Goal: Transaction & Acquisition: Book appointment/travel/reservation

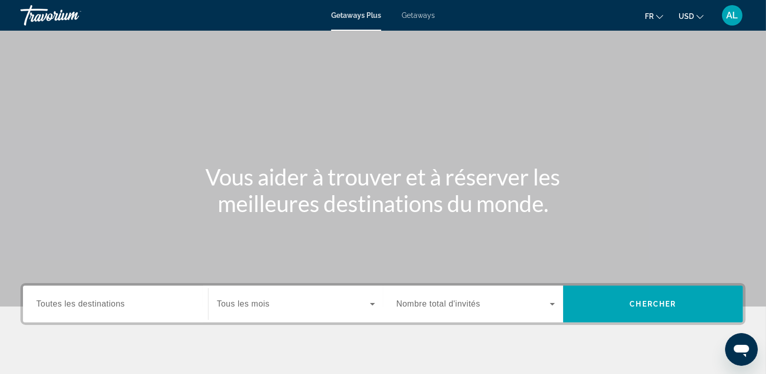
click at [705, 13] on ul "fr English Español Français Italiano Português русский USD USD ($) MXN (Mex$) C…" at bounding box center [682, 15] width 74 height 16
click at [699, 18] on icon "Change currency" at bounding box center [700, 16] width 7 height 7
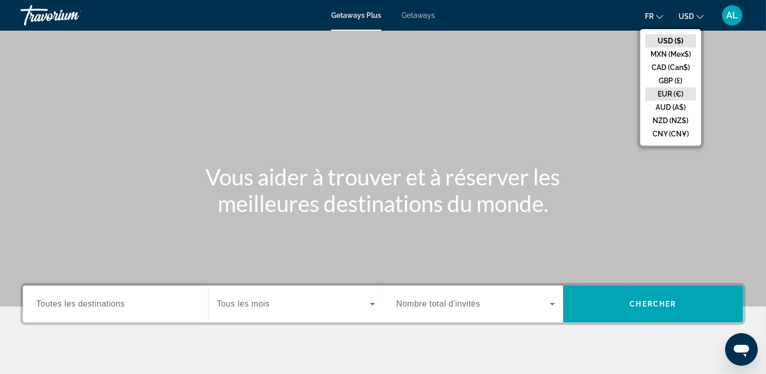
click at [664, 90] on button "EUR (€)" at bounding box center [671, 93] width 51 height 13
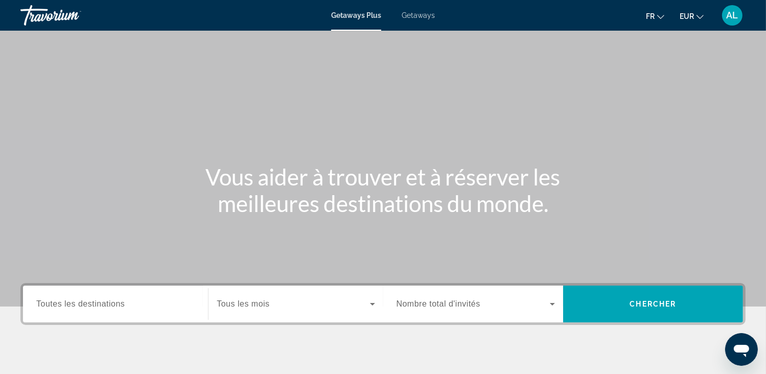
click at [418, 19] on link "Getaways" at bounding box center [418, 15] width 33 height 8
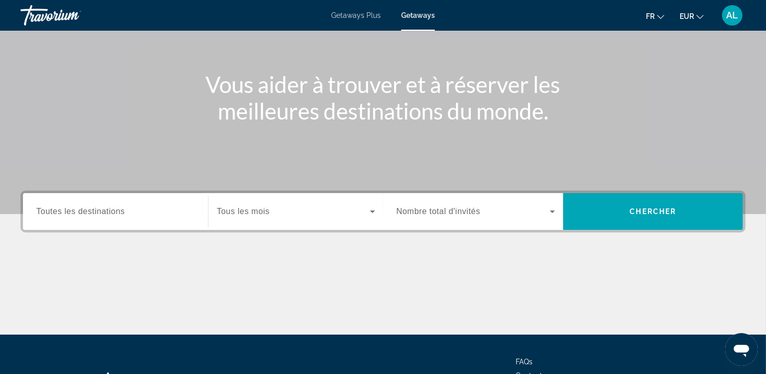
scroll to position [102, 0]
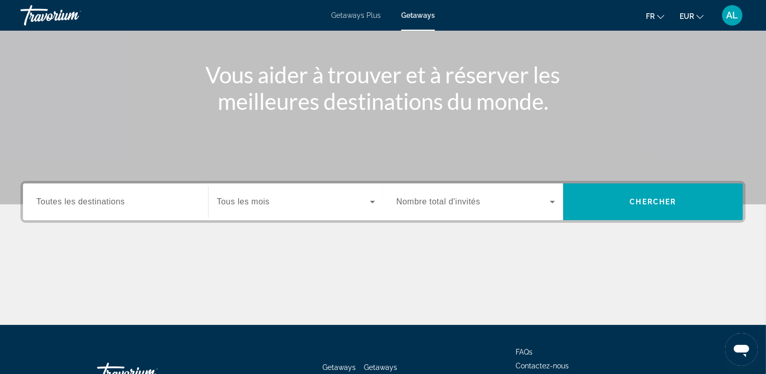
click at [286, 195] on div "Search widget" at bounding box center [296, 202] width 158 height 29
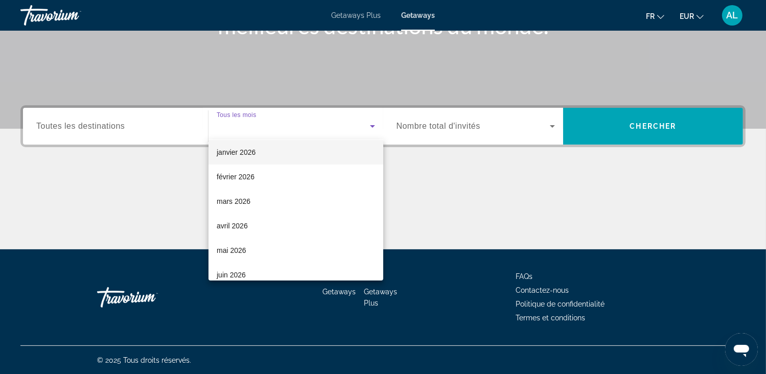
scroll to position [153, 0]
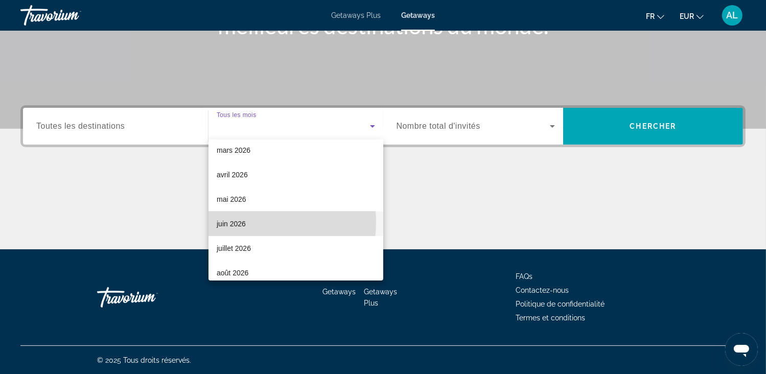
click at [235, 222] on span "juin 2026" at bounding box center [231, 224] width 29 height 12
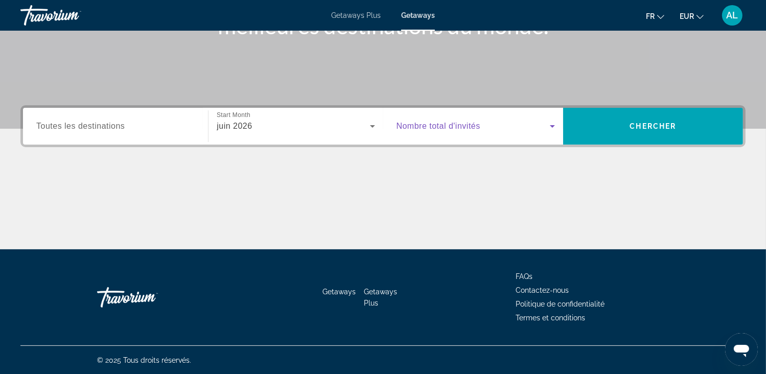
click at [483, 126] on span "Search widget" at bounding box center [473, 126] width 153 height 12
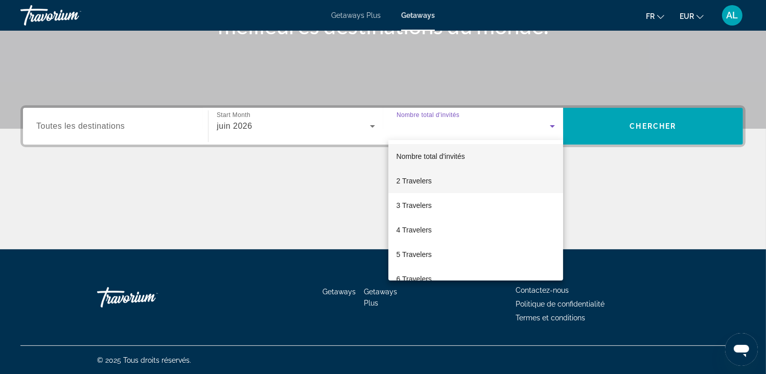
click at [436, 181] on mat-option "2 Travelers" at bounding box center [475, 181] width 175 height 25
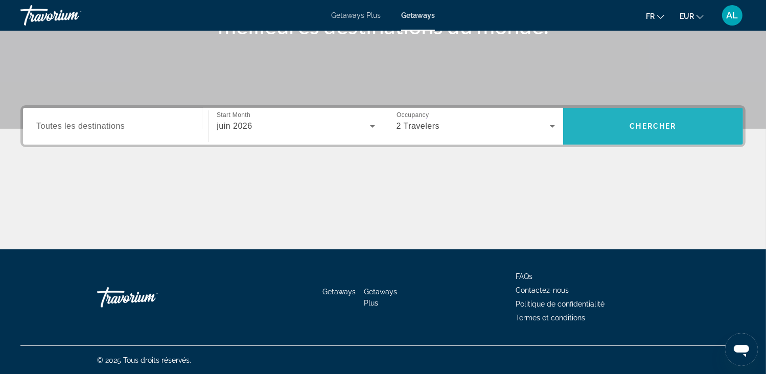
click at [665, 119] on span "Search" at bounding box center [653, 126] width 180 height 25
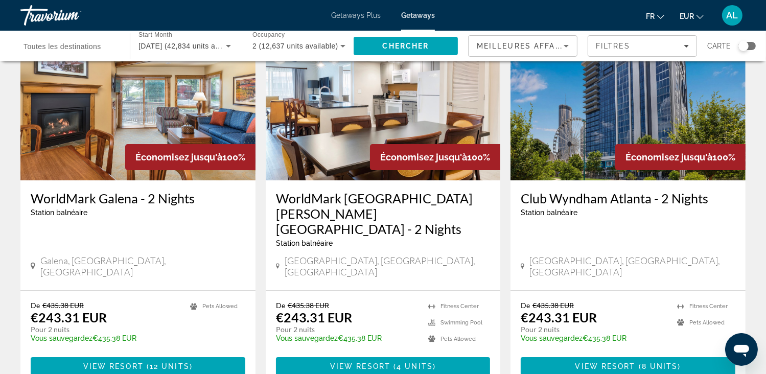
scroll to position [102, 0]
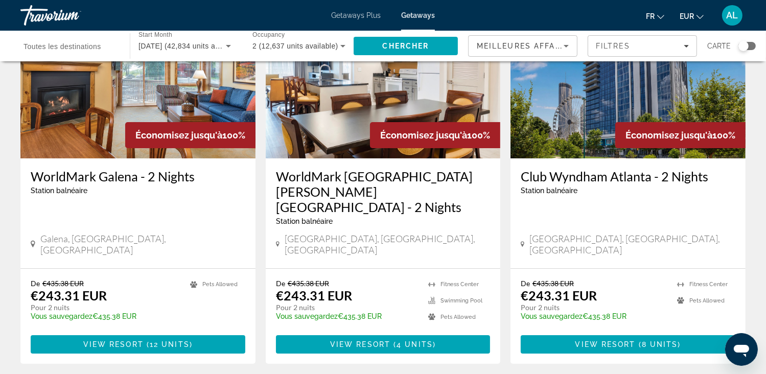
click at [313, 111] on img "Main content" at bounding box center [383, 77] width 235 height 164
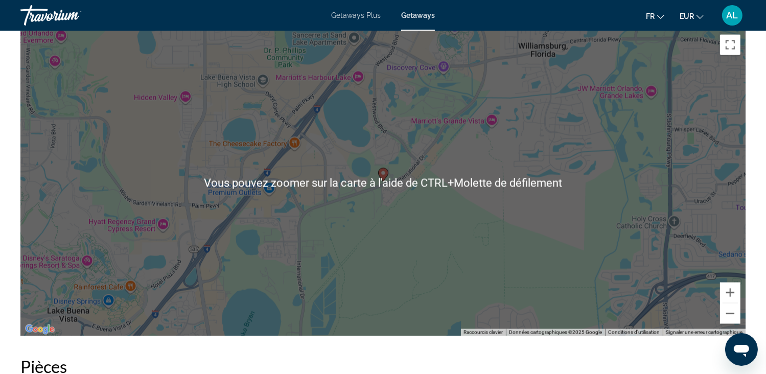
scroll to position [1636, 0]
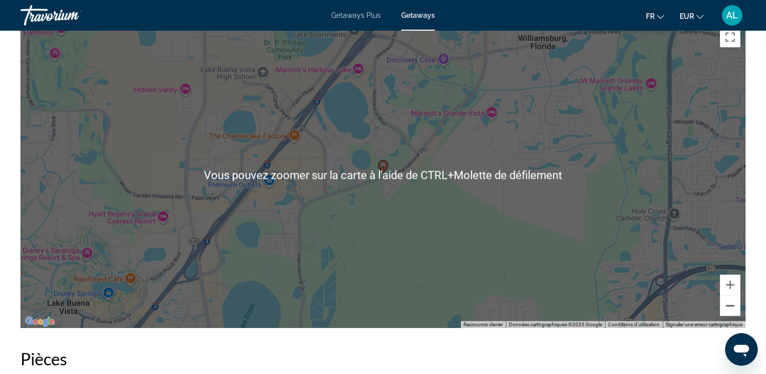
click at [729, 302] on button "Zoom arrière" at bounding box center [730, 306] width 20 height 20
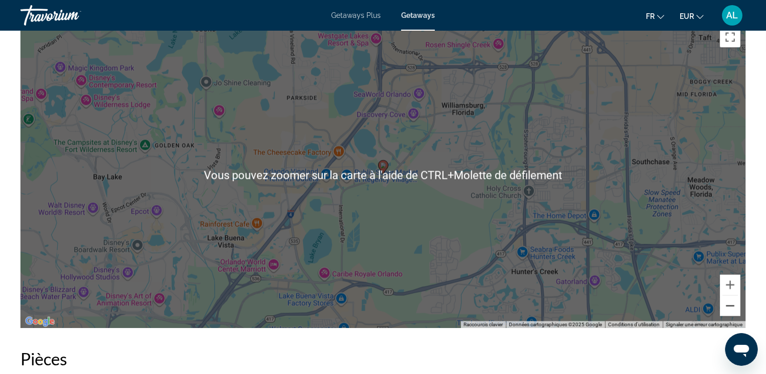
click at [729, 302] on button "Zoom arrière" at bounding box center [730, 306] width 20 height 20
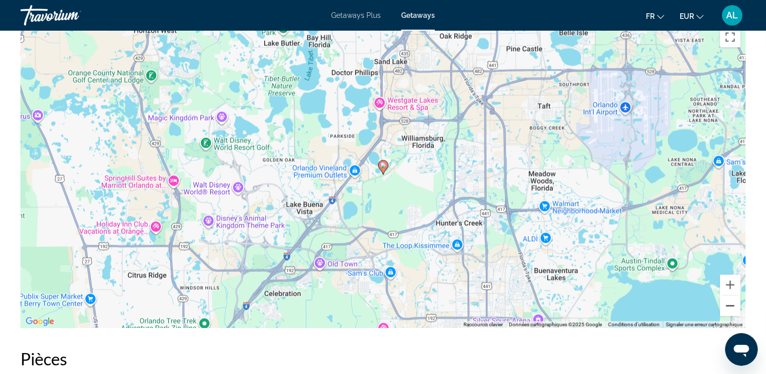
click at [729, 302] on button "Zoom arrière" at bounding box center [730, 306] width 20 height 20
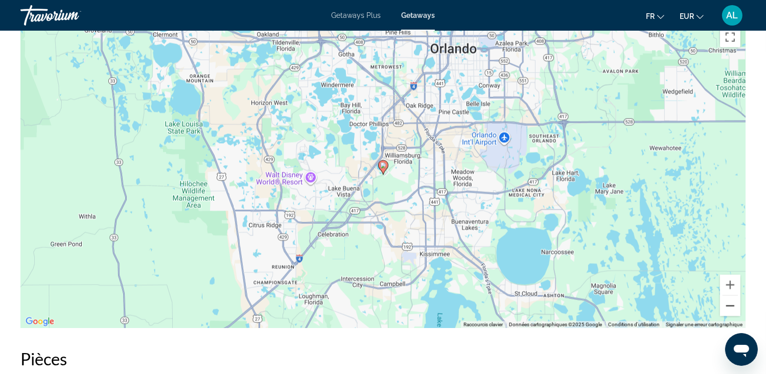
click at [729, 302] on button "Zoom arrière" at bounding box center [730, 306] width 20 height 20
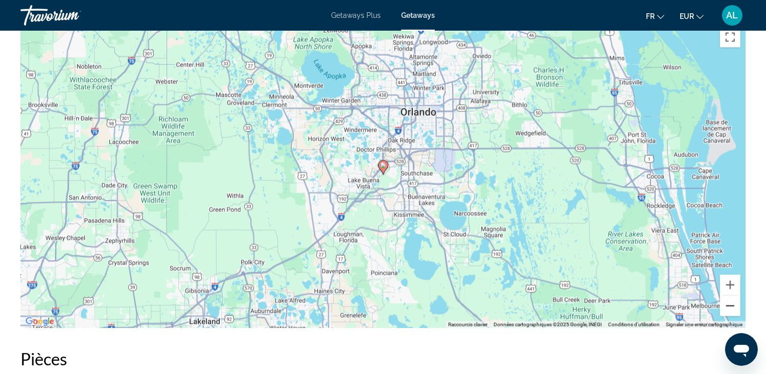
click at [729, 302] on button "Zoom arrière" at bounding box center [730, 306] width 20 height 20
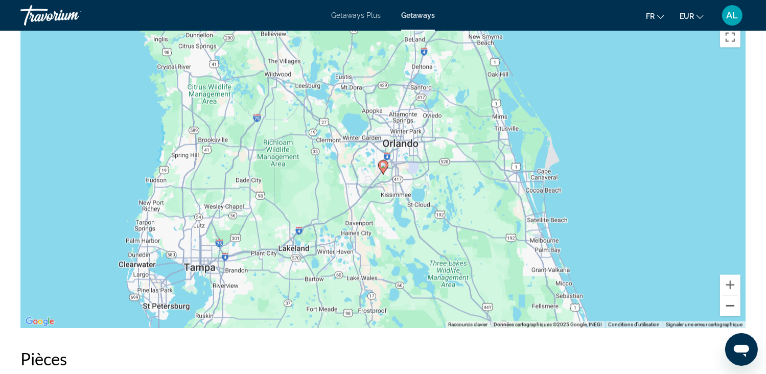
click at [729, 302] on button "Zoom arrière" at bounding box center [730, 306] width 20 height 20
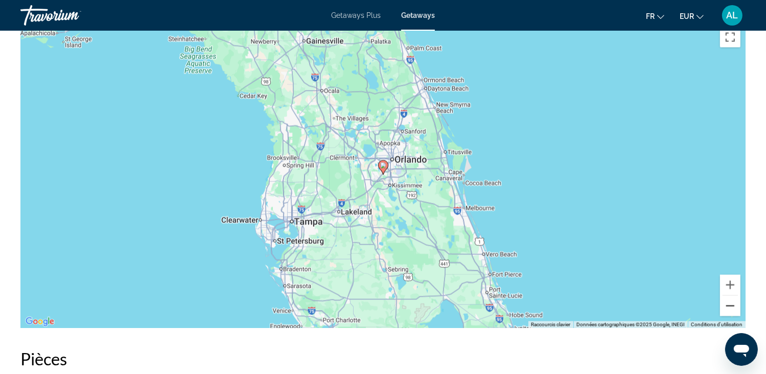
click at [729, 302] on button "Zoom arrière" at bounding box center [730, 306] width 20 height 20
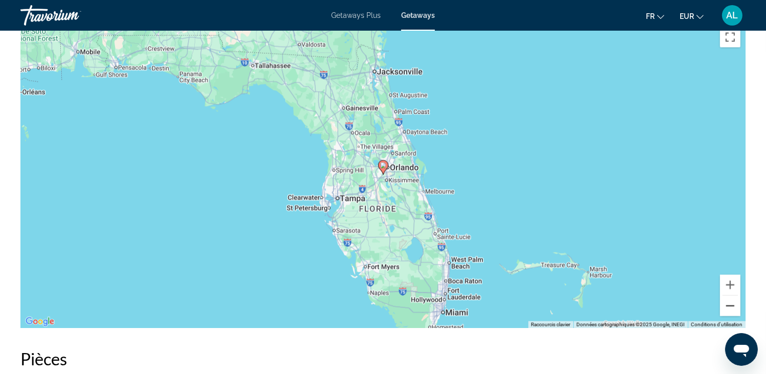
click at [729, 302] on button "Zoom arrière" at bounding box center [730, 306] width 20 height 20
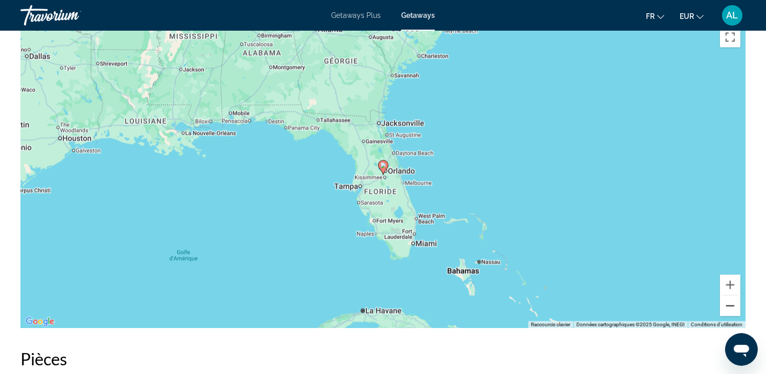
click at [729, 302] on button "Zoom arrière" at bounding box center [730, 306] width 20 height 20
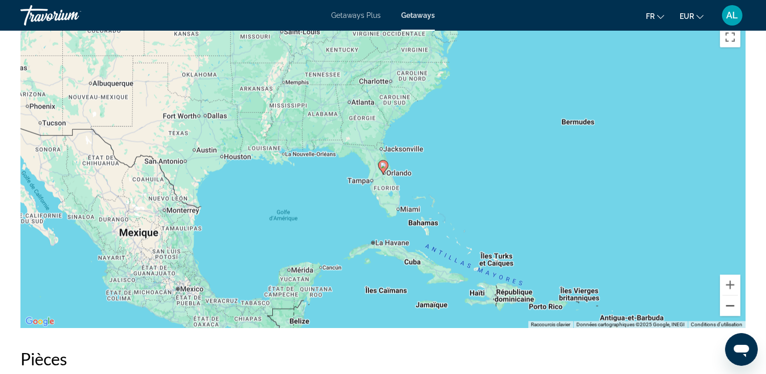
click at [729, 302] on button "Zoom arrière" at bounding box center [730, 306] width 20 height 20
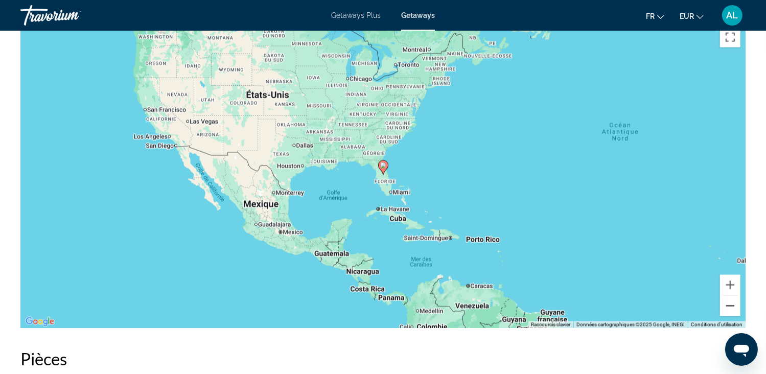
click at [729, 302] on button "Zoom arrière" at bounding box center [730, 306] width 20 height 20
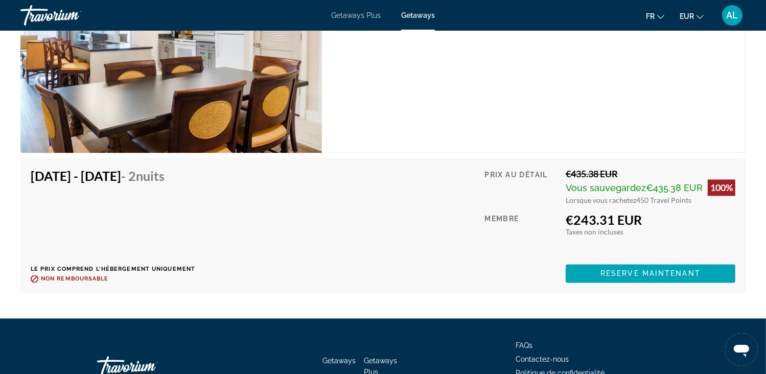
scroll to position [2160, 0]
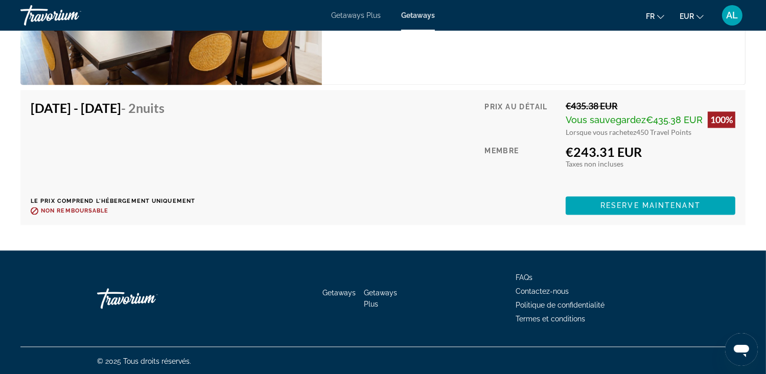
click at [380, 210] on div "[DATE] - [DATE] - 2 nuits Le prix comprend l'hébergement uniquement Remboursabl…" at bounding box center [383, 157] width 705 height 115
click at [708, 113] on div "100%" at bounding box center [722, 119] width 28 height 16
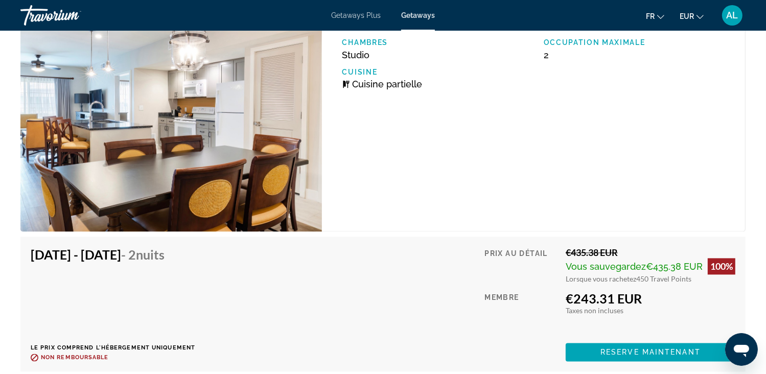
scroll to position [1751, 0]
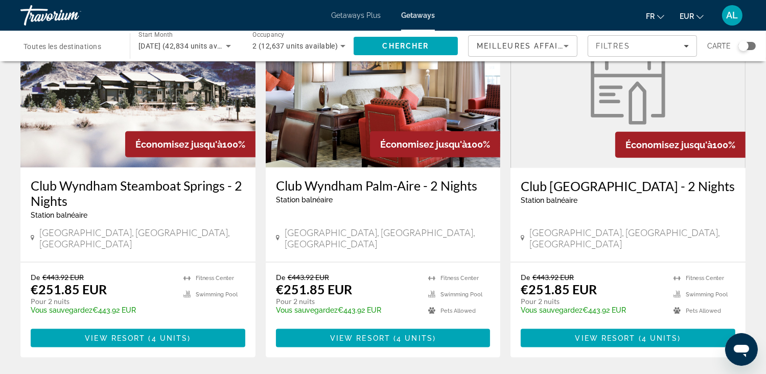
scroll to position [1239, 0]
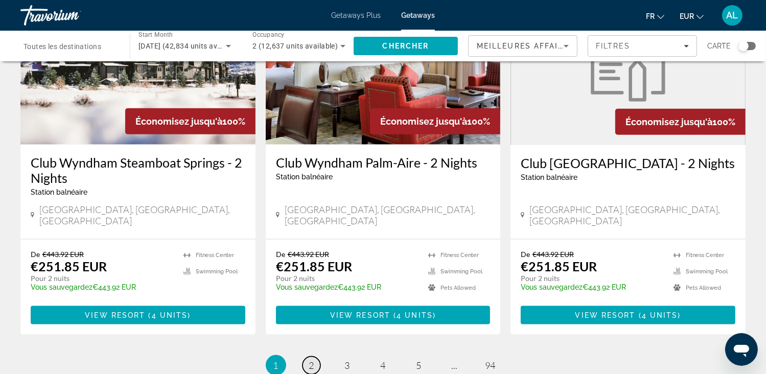
click at [310, 360] on span "2" at bounding box center [311, 365] width 5 height 11
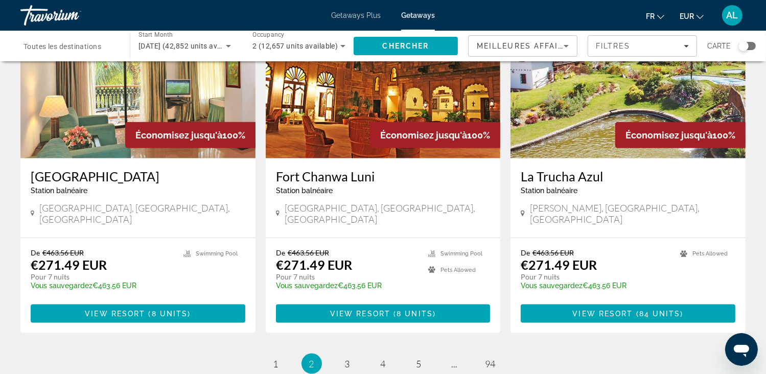
scroll to position [1227, 0]
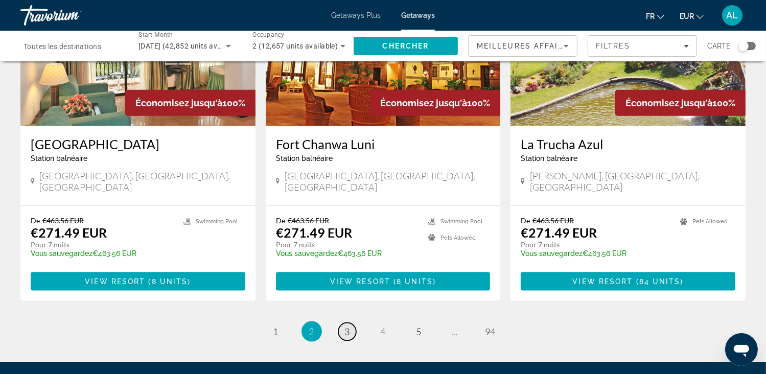
click at [348, 326] on span "3" at bounding box center [347, 331] width 5 height 11
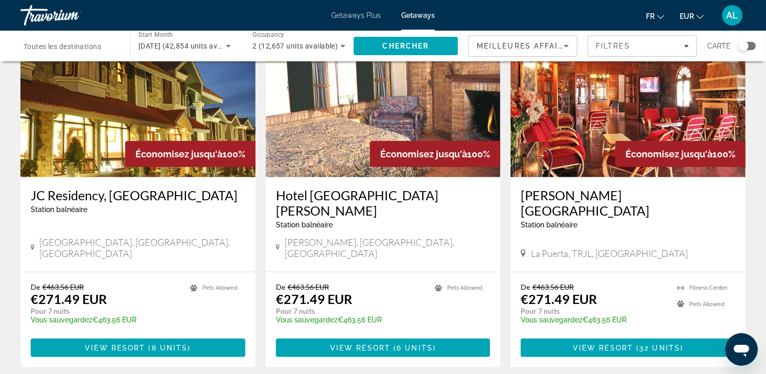
scroll to position [1227, 0]
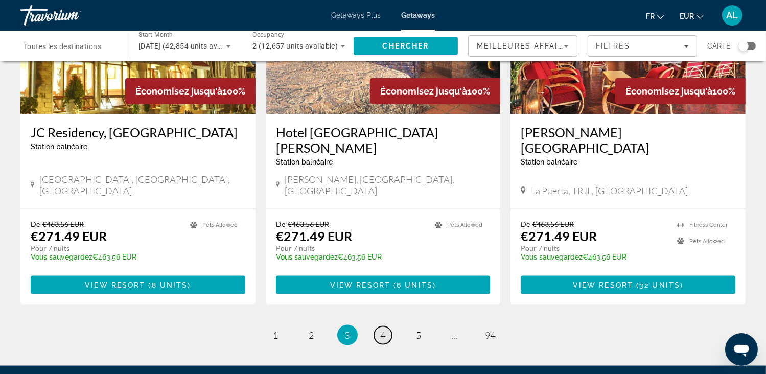
click at [382, 330] on span "4" at bounding box center [383, 335] width 5 height 11
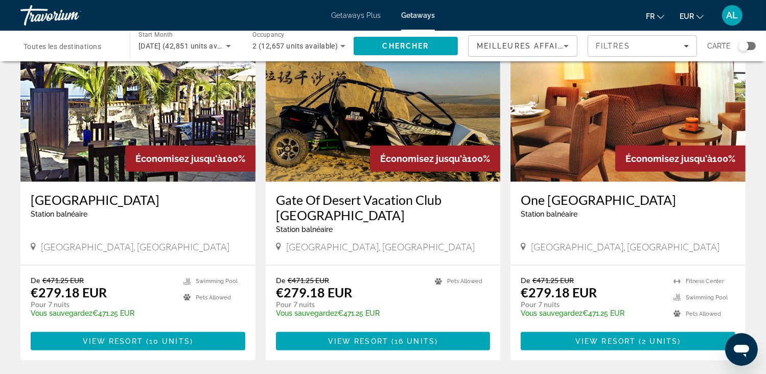
scroll to position [1176, 0]
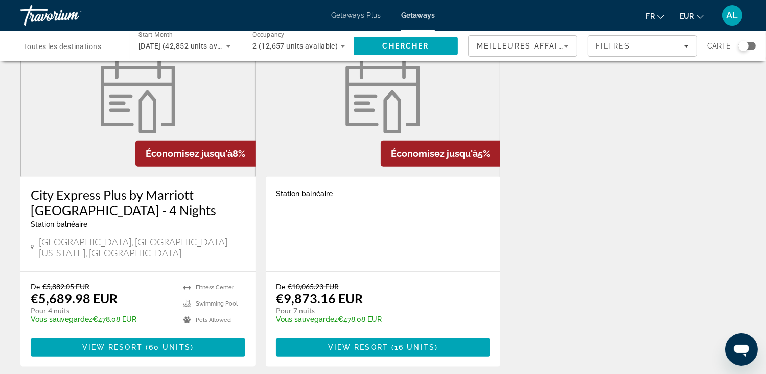
scroll to position [869, 0]
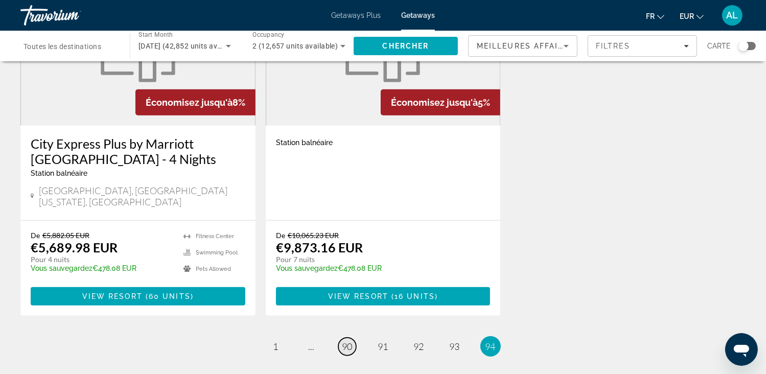
click at [352, 341] on span "90" at bounding box center [347, 346] width 10 height 11
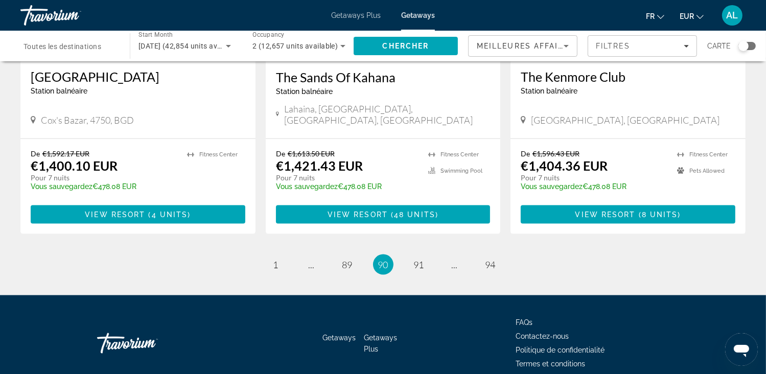
scroll to position [1294, 0]
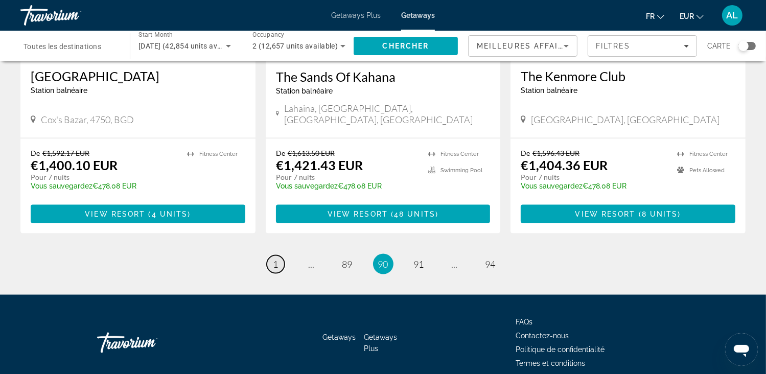
click at [275, 259] on span "1" at bounding box center [275, 264] width 5 height 11
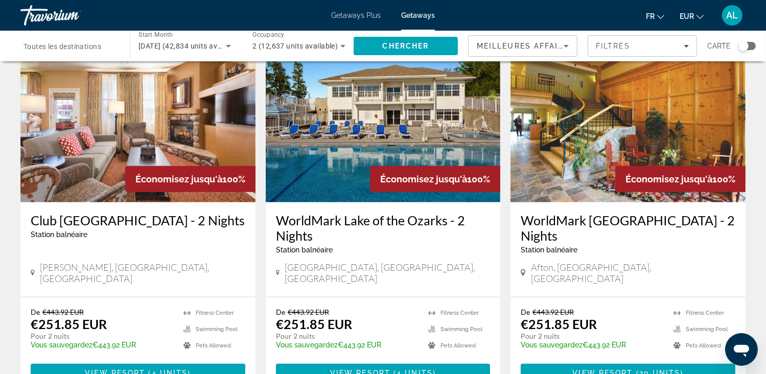
scroll to position [818, 0]
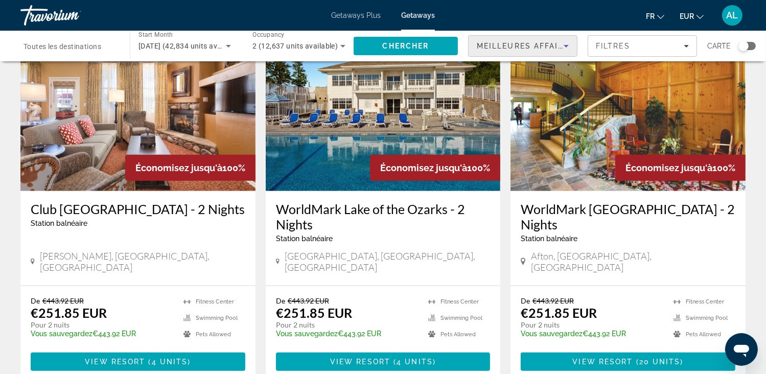
click at [554, 45] on span "Meilleures affaires" at bounding box center [526, 46] width 98 height 8
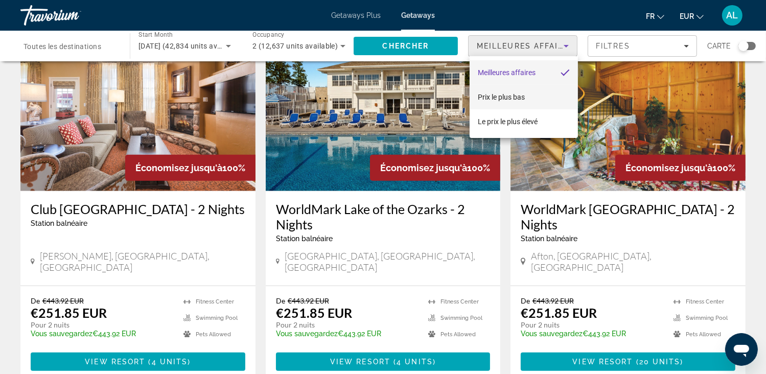
click at [498, 99] on span "Prix ​​le plus bas" at bounding box center [501, 97] width 47 height 8
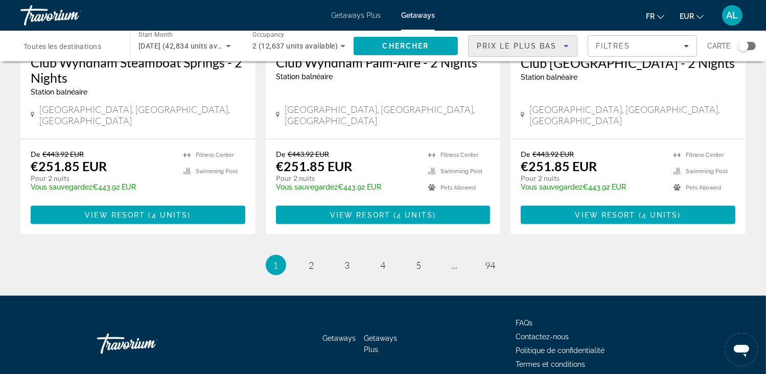
scroll to position [1341, 0]
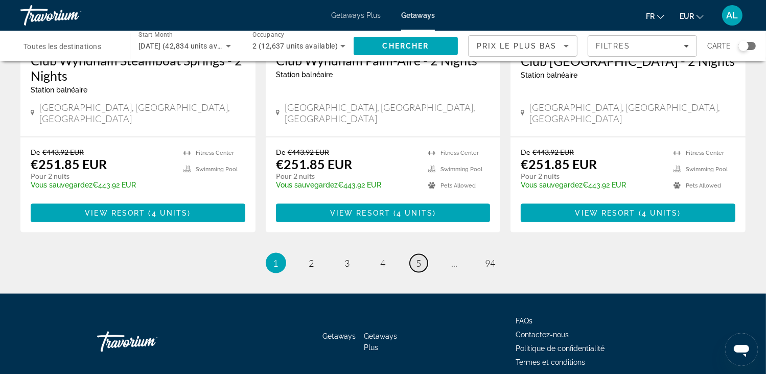
click at [421, 258] on span "5" at bounding box center [419, 263] width 5 height 11
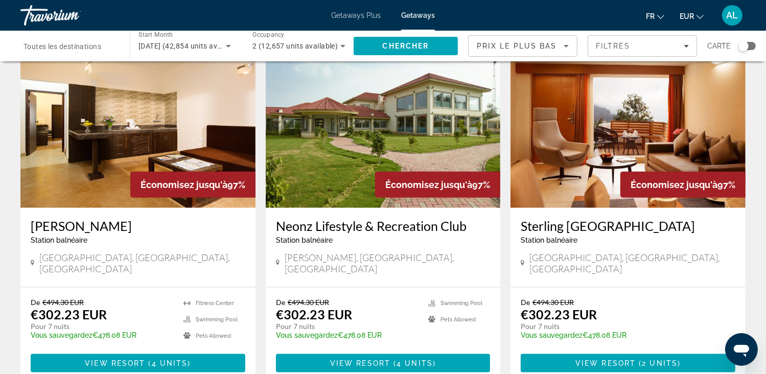
scroll to position [1176, 0]
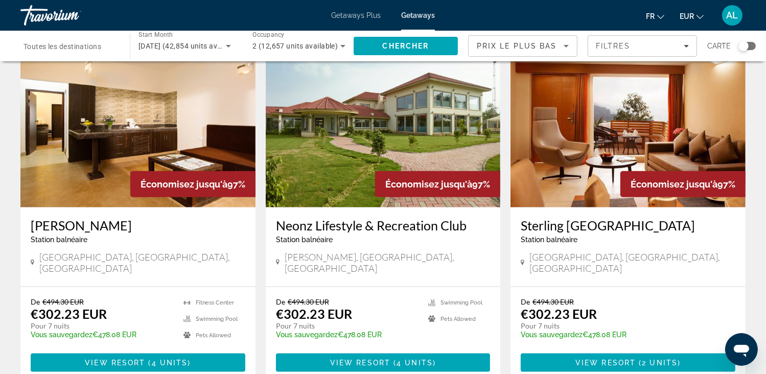
click at [745, 45] on div "Search widget" at bounding box center [744, 46] width 10 height 10
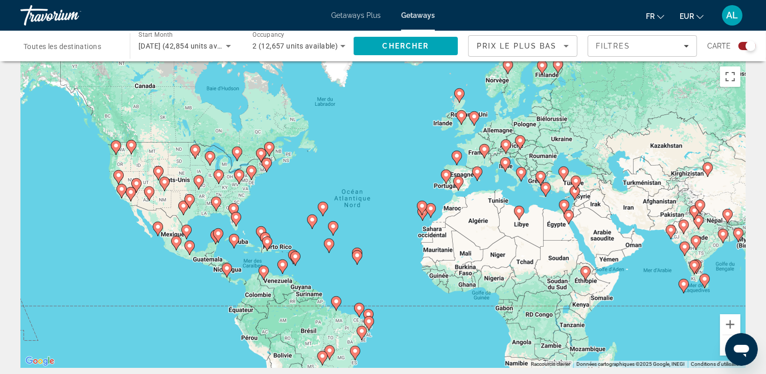
scroll to position [0, 0]
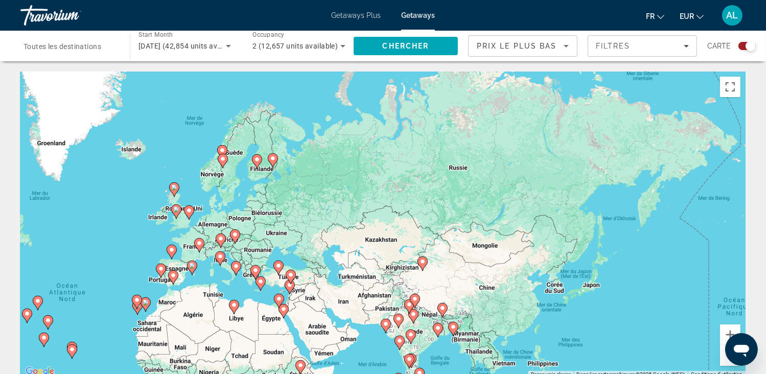
drag, startPoint x: 360, startPoint y: 180, endPoint x: 76, endPoint y: 270, distance: 298.3
click at [75, 270] on div "Pour activer le glissement avec le clavier, appuyez sur Alt+Entrée. Une fois ce…" at bounding box center [382, 225] width 725 height 307
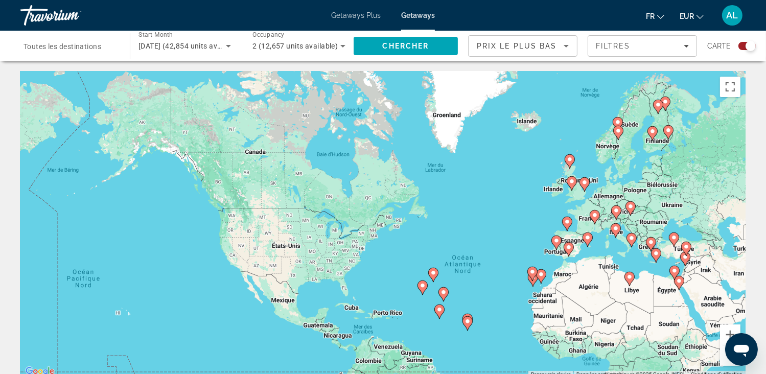
drag, startPoint x: 133, startPoint y: 260, endPoint x: 528, endPoint y: 225, distance: 396.1
click at [528, 225] on div "Pour activer le glissement avec le clavier, appuyez sur Alt+Entrée. Une fois ce…" at bounding box center [382, 225] width 725 height 307
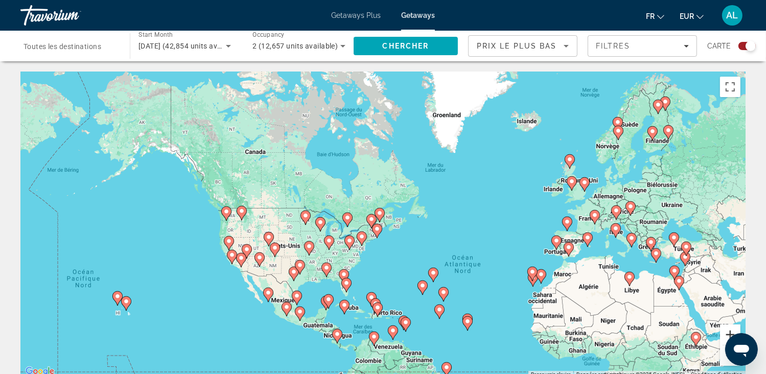
click at [726, 334] on button "Zoom avant" at bounding box center [730, 335] width 20 height 20
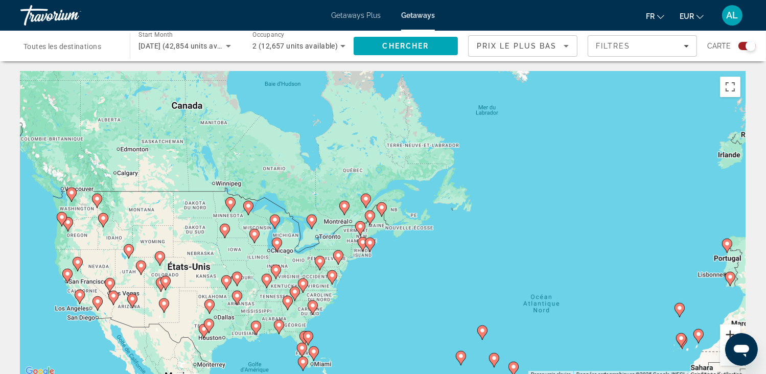
click at [726, 333] on button "Zoom avant" at bounding box center [730, 335] width 20 height 20
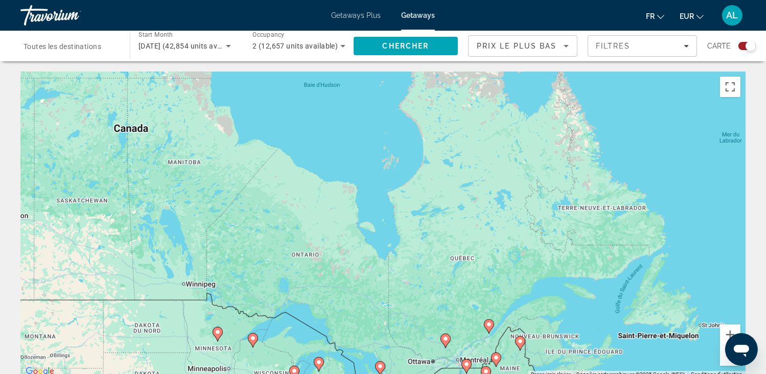
drag, startPoint x: 362, startPoint y: 107, endPoint x: 497, endPoint y: 258, distance: 202.4
click at [497, 258] on div "Pour activer le glissement avec le clavier, appuyez sur Alt+Entrée. Une fois ce…" at bounding box center [382, 225] width 725 height 307
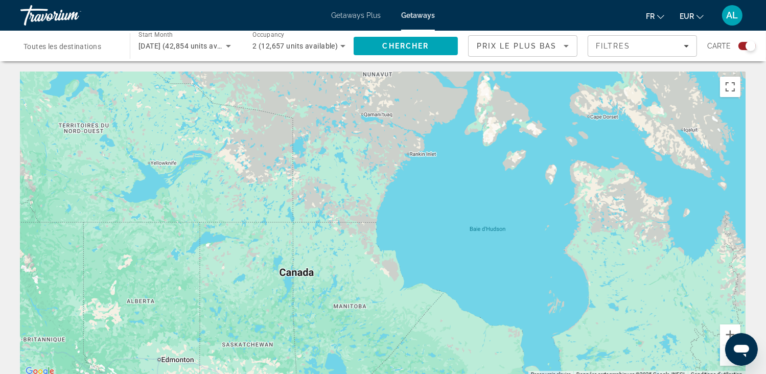
drag, startPoint x: 216, startPoint y: 232, endPoint x: 391, endPoint y: 365, distance: 219.6
click at [391, 365] on div "Pour activer le glissement avec le clavier, appuyez sur Alt+Entrée. Une fois ce…" at bounding box center [382, 225] width 725 height 307
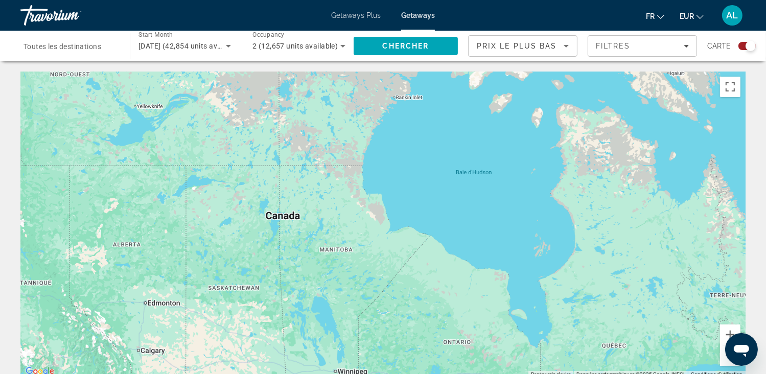
drag, startPoint x: 391, startPoint y: 355, endPoint x: 372, endPoint y: 258, distance: 98.9
click at [372, 259] on div "Main content" at bounding box center [382, 225] width 725 height 307
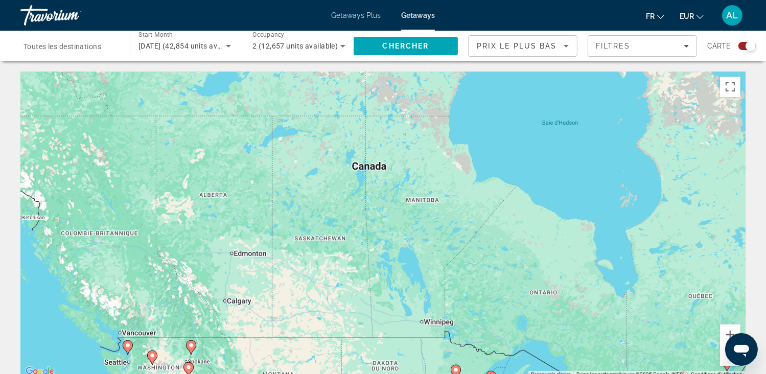
drag, startPoint x: 131, startPoint y: 249, endPoint x: 243, endPoint y: 247, distance: 112.5
click at [243, 247] on div "Pour activer le glissement avec le clavier, appuyez sur Alt+Entrée. Une fois ce…" at bounding box center [382, 225] width 725 height 307
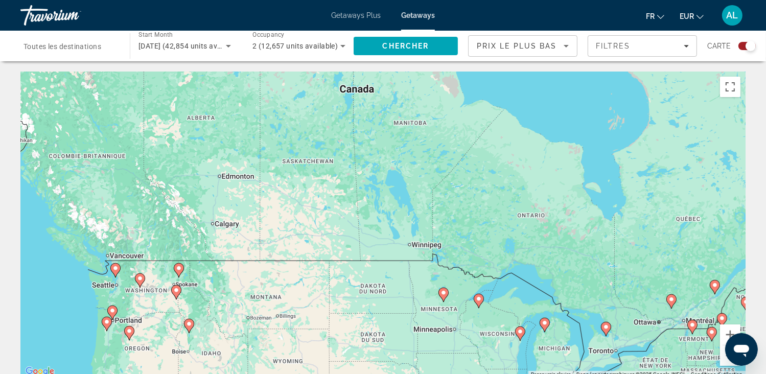
drag, startPoint x: 292, startPoint y: 243, endPoint x: 257, endPoint y: 134, distance: 114.5
click at [257, 134] on div "Pour activer le glissement avec le clavier, appuyez sur Alt+Entrée. Une fois ce…" at bounding box center [382, 225] width 725 height 307
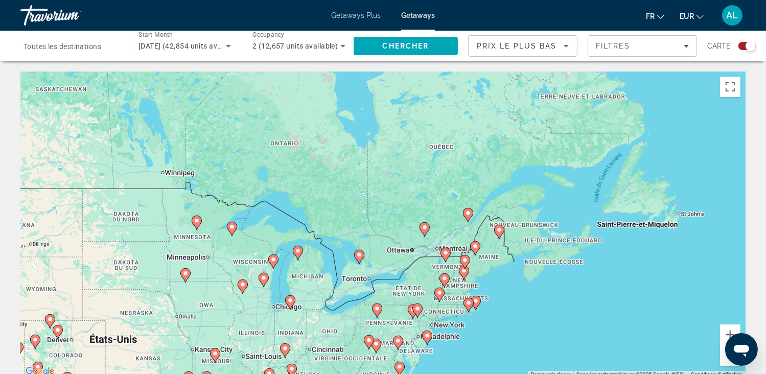
drag, startPoint x: 576, startPoint y: 178, endPoint x: 307, endPoint y: 159, distance: 270.1
click at [307, 159] on div "Pour activer le glissement avec le clavier, appuyez sur Alt+Entrée. Une fois ce…" at bounding box center [382, 225] width 725 height 307
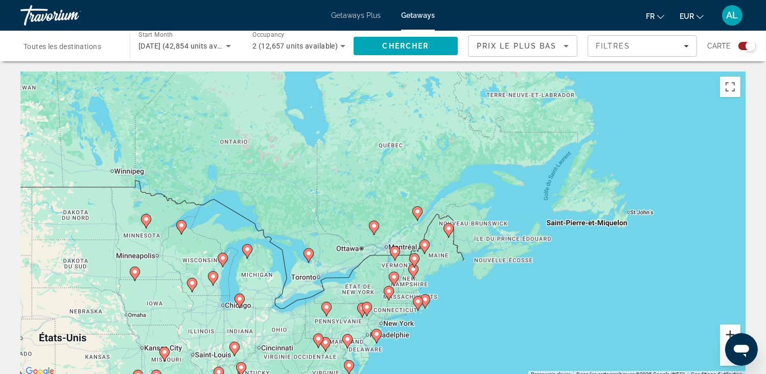
click at [728, 329] on button "Zoom avant" at bounding box center [730, 335] width 20 height 20
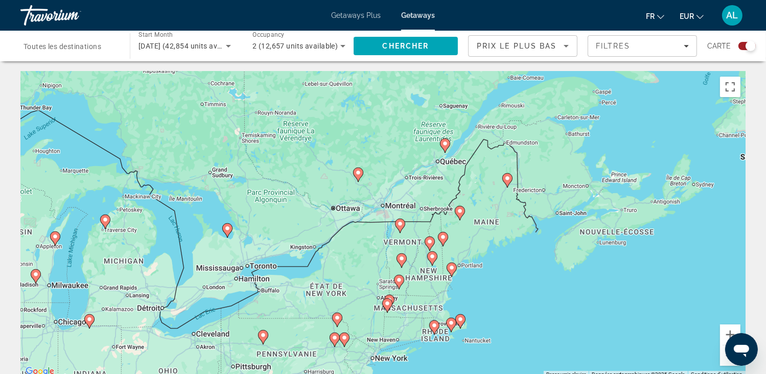
drag, startPoint x: 274, startPoint y: 267, endPoint x: 266, endPoint y: 196, distance: 71.5
click at [266, 196] on div "Pour activer le glissement avec le clavier, appuyez sur Alt+Entrée. Une fois ce…" at bounding box center [382, 225] width 725 height 307
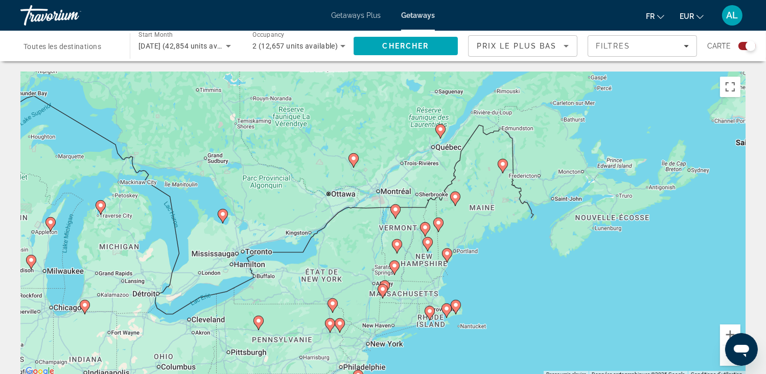
click at [438, 129] on image "Main content" at bounding box center [441, 129] width 6 height 6
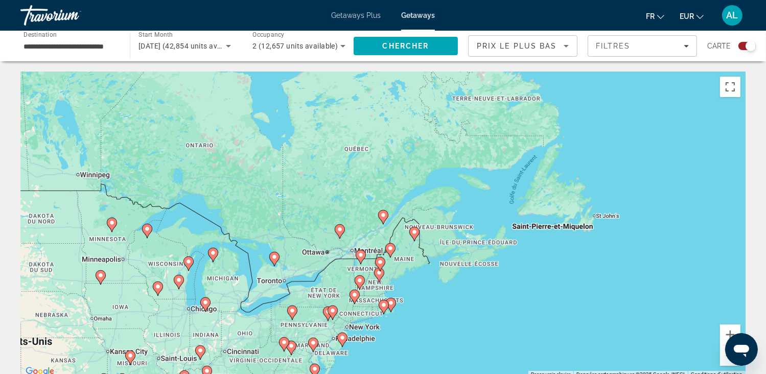
click at [381, 213] on image "Main content" at bounding box center [383, 215] width 6 height 6
type input "**********"
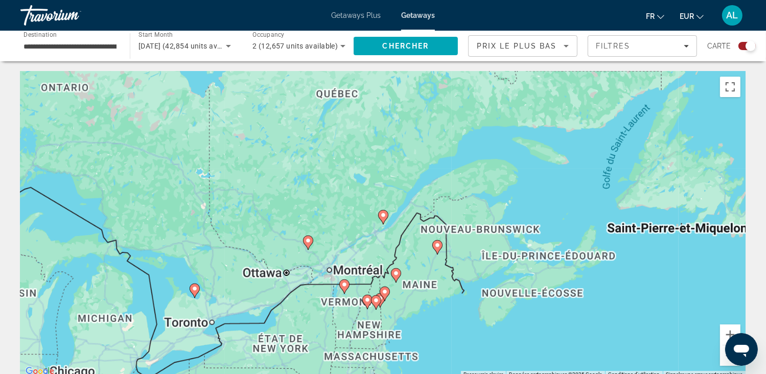
click at [381, 213] on image "Main content" at bounding box center [383, 215] width 6 height 6
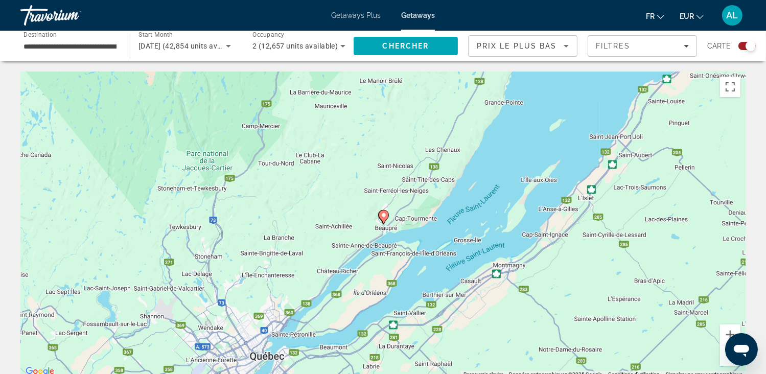
click at [382, 214] on image "Main content" at bounding box center [384, 215] width 6 height 6
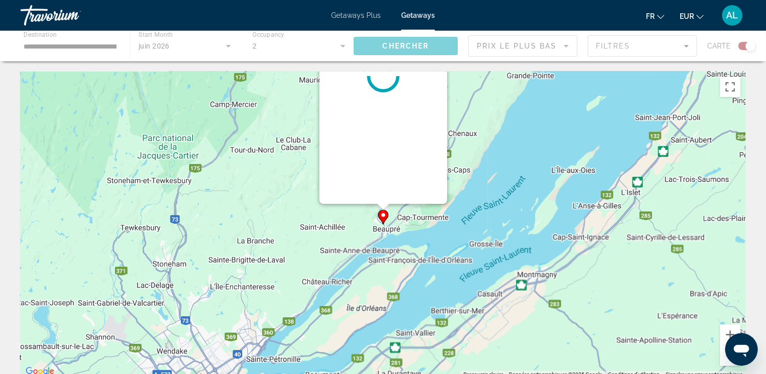
click at [383, 225] on div "Pour activer le glissement avec le clavier, appuyez sur Alt+Entrée. Une fois ce…" at bounding box center [745, 225] width 725 height 0
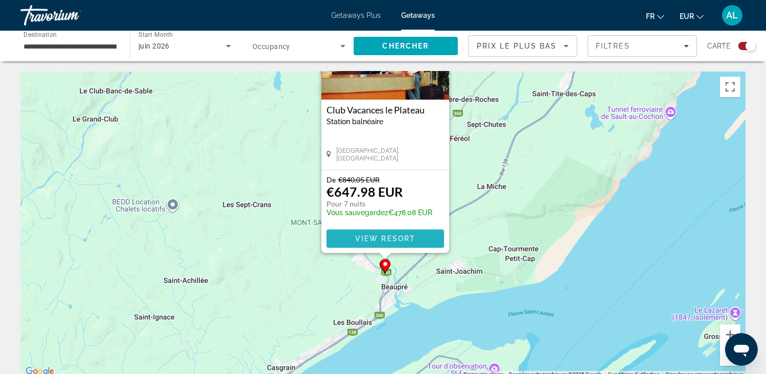
click at [365, 237] on span "View Resort" at bounding box center [385, 239] width 60 height 8
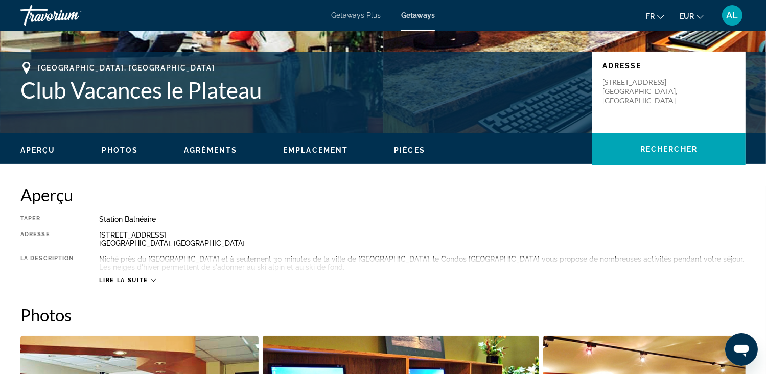
scroll to position [204, 0]
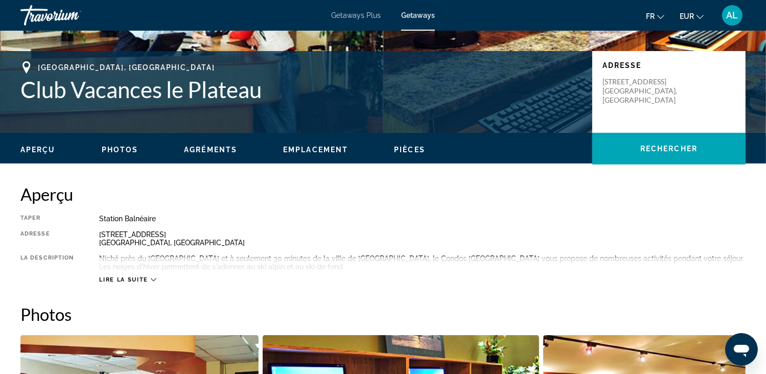
click at [133, 281] on span "Lire la suite" at bounding box center [123, 280] width 49 height 7
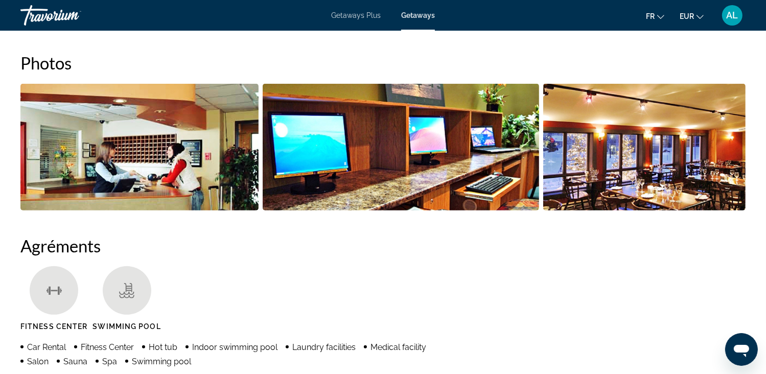
scroll to position [460, 0]
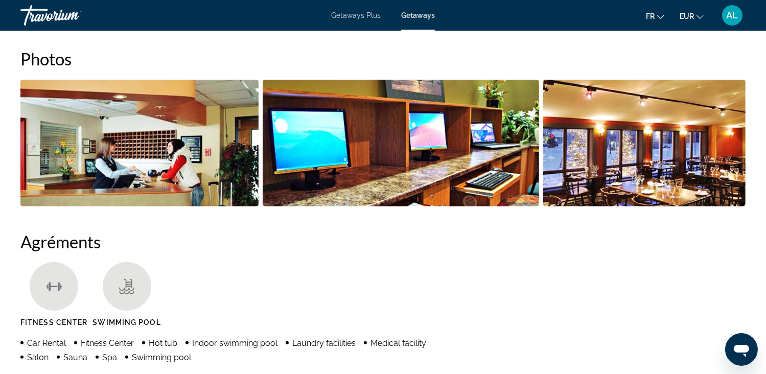
click at [198, 176] on img "Open full-screen image slider" at bounding box center [139, 143] width 238 height 127
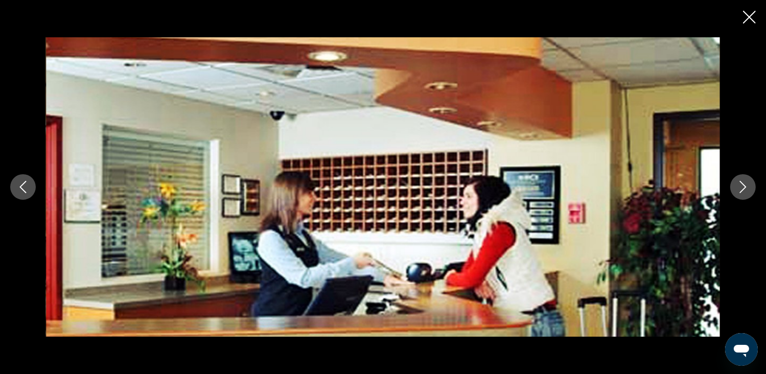
click at [739, 184] on icon "Next image" at bounding box center [743, 187] width 12 height 12
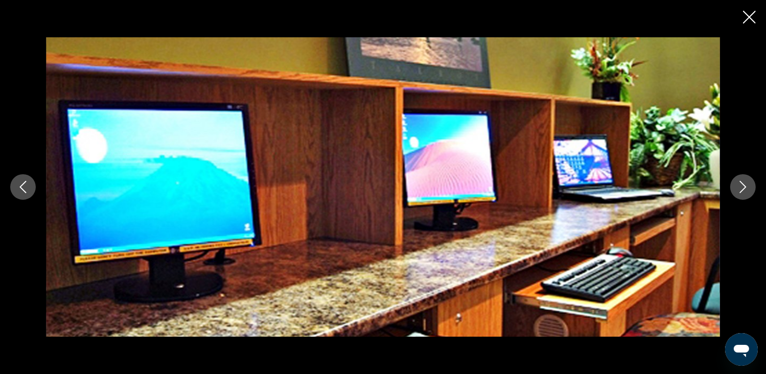
click at [739, 184] on icon "Next image" at bounding box center [743, 187] width 12 height 12
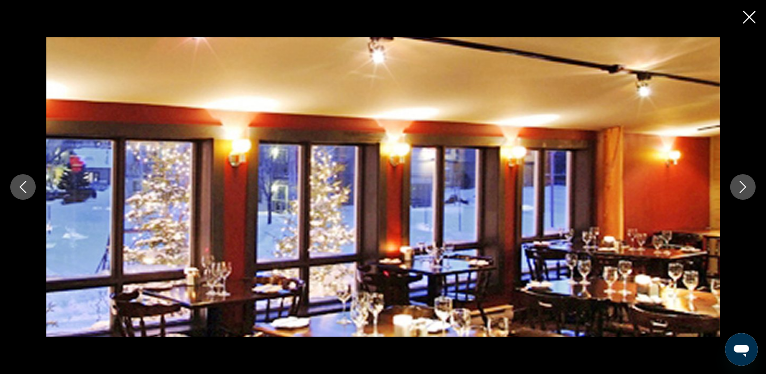
click at [739, 184] on icon "Next image" at bounding box center [743, 187] width 12 height 12
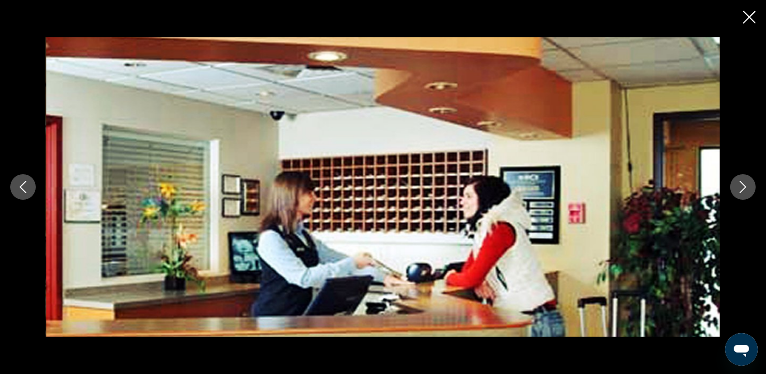
click at [739, 184] on icon "Next image" at bounding box center [743, 187] width 12 height 12
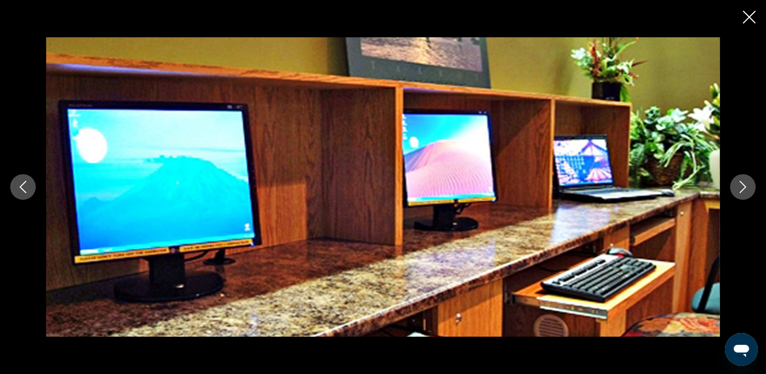
drag, startPoint x: 744, startPoint y: 18, endPoint x: 738, endPoint y: 31, distance: 14.0
click at [744, 18] on icon "Close slideshow" at bounding box center [749, 17] width 13 height 13
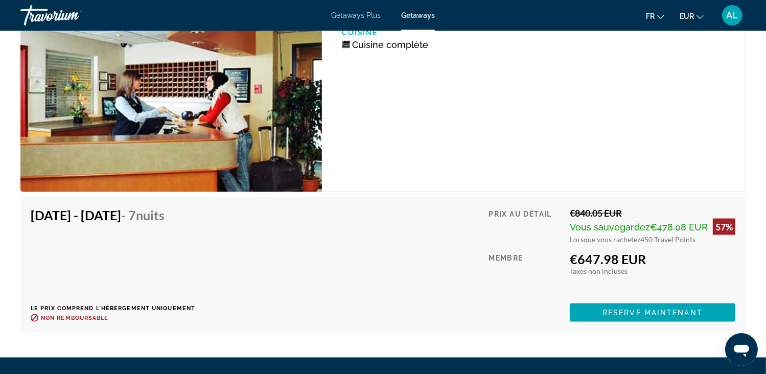
scroll to position [1585, 0]
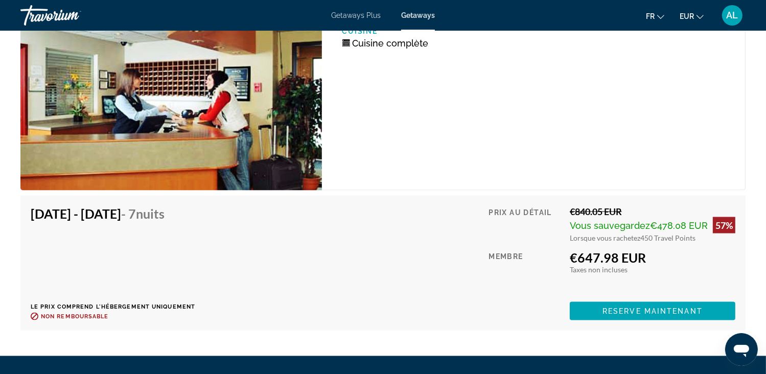
click at [618, 230] on div "Vous sauvegardez €478.08 EUR 57%" at bounding box center [653, 225] width 166 height 16
click at [598, 308] on span "Main content" at bounding box center [653, 311] width 166 height 25
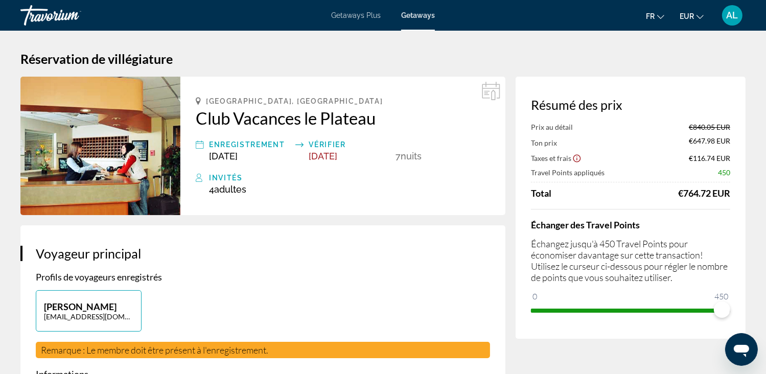
click at [578, 158] on icon "Show Taxes and Fees disclaimer" at bounding box center [577, 158] width 9 height 9
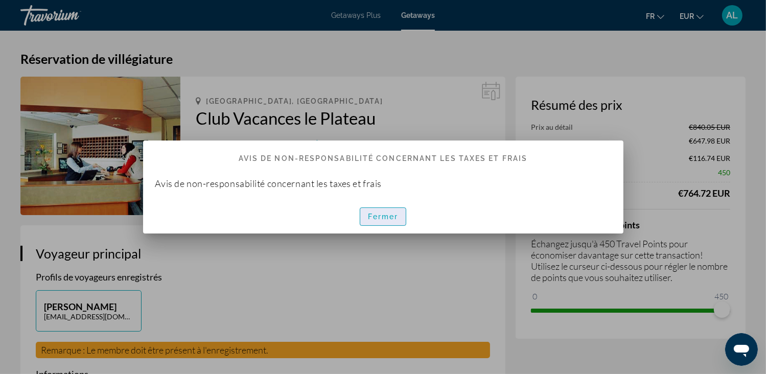
click at [378, 220] on span "Fermer" at bounding box center [383, 217] width 31 height 8
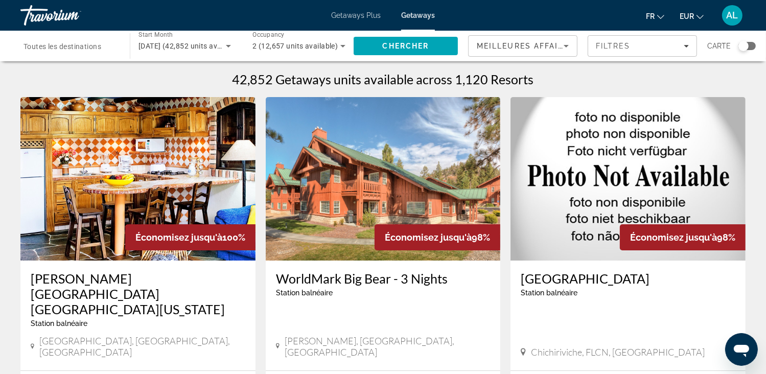
click at [747, 42] on div "Search widget" at bounding box center [743, 46] width 25 height 8
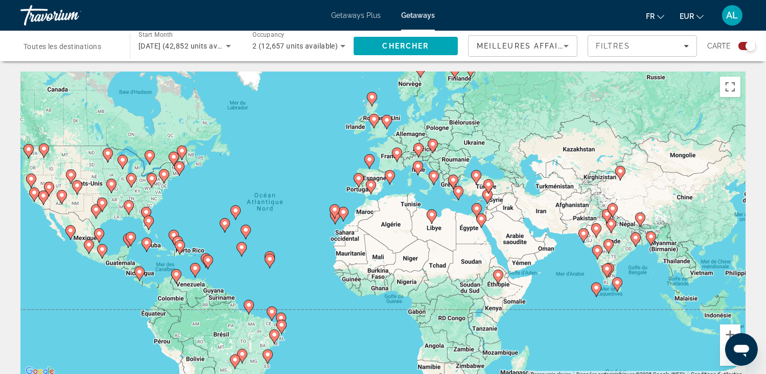
drag, startPoint x: 426, startPoint y: 192, endPoint x: 334, endPoint y: 186, distance: 92.3
click at [334, 186] on div "Pour activer le glissement avec le clavier, appuyez sur Alt+Entrée. Une fois ce…" at bounding box center [382, 225] width 725 height 307
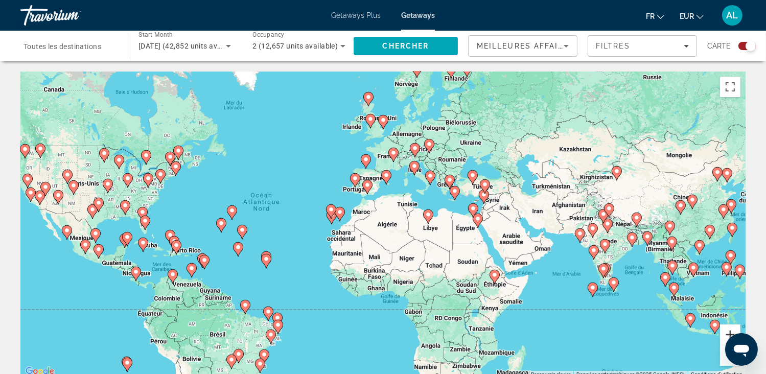
click at [728, 332] on button "Zoom avant" at bounding box center [730, 335] width 20 height 20
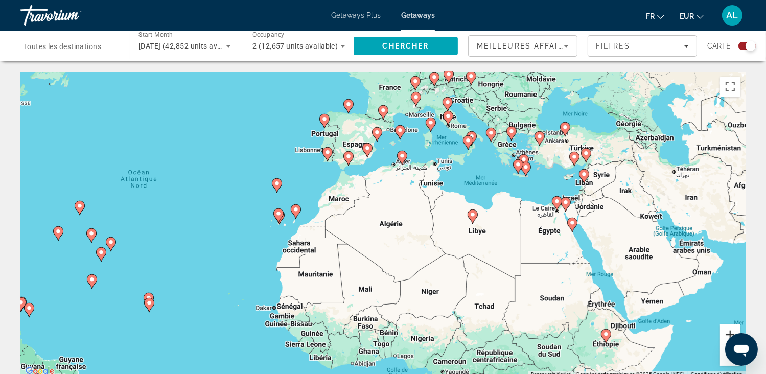
click at [728, 332] on button "Zoom avant" at bounding box center [730, 335] width 20 height 20
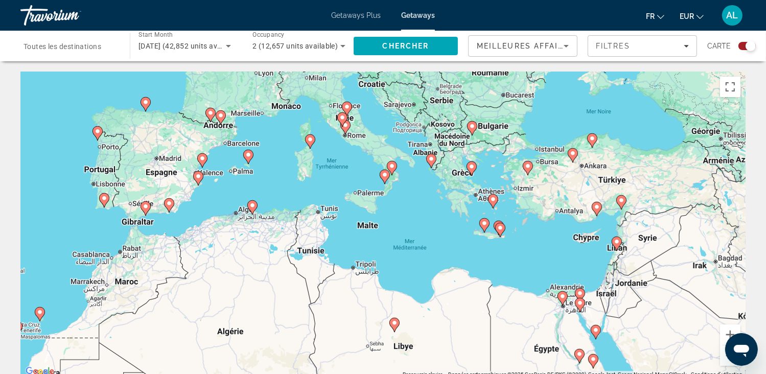
drag, startPoint x: 593, startPoint y: 104, endPoint x: 422, endPoint y: 214, distance: 203.5
click at [422, 214] on div "Pour activer le glissement avec le clavier, appuyez sur Alt+Entrée. Une fois ce…" at bounding box center [382, 225] width 725 height 307
click at [727, 331] on button "Zoom avant" at bounding box center [730, 335] width 20 height 20
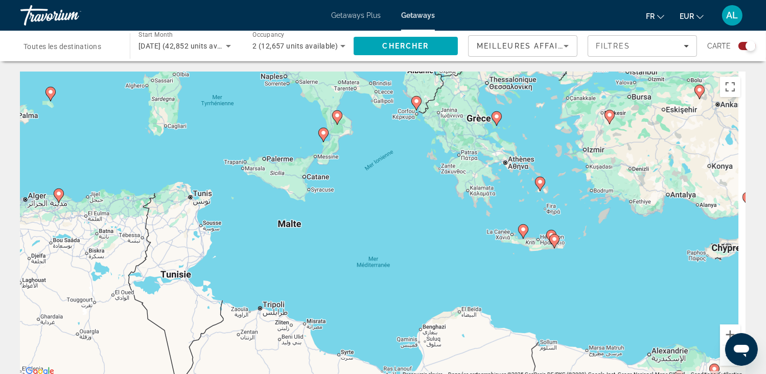
drag, startPoint x: 488, startPoint y: 217, endPoint x: 424, endPoint y: 215, distance: 63.4
click at [424, 215] on div "Pour activer le glissement avec le clavier, appuyez sur Alt+Entrée. Une fois ce…" at bounding box center [382, 225] width 725 height 307
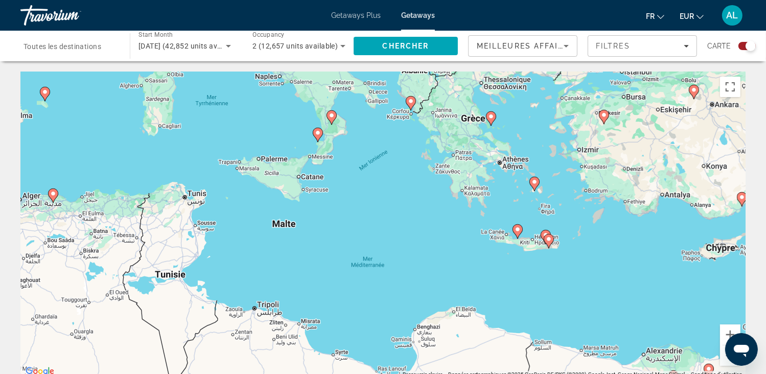
click at [518, 235] on icon "Main content" at bounding box center [517, 231] width 9 height 13
click at [518, 235] on div "Pour activer le glissement avec le clavier, appuyez sur Alt+Entrée. Une fois ce…" at bounding box center [382, 225] width 725 height 307
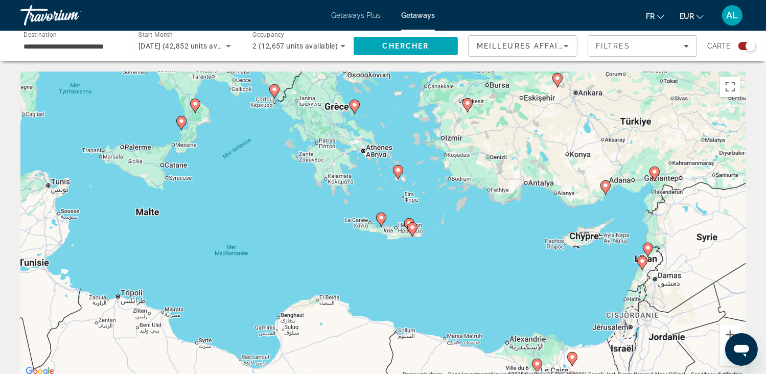
click at [378, 217] on image "Main content" at bounding box center [381, 218] width 6 height 6
type input "**********"
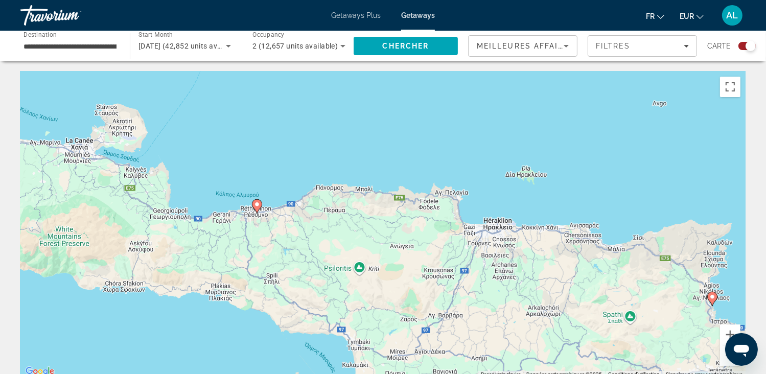
drag, startPoint x: 493, startPoint y: 308, endPoint x: 361, endPoint y: 237, distance: 150.0
click at [362, 237] on div "Pour activer le glissement avec le clavier, appuyez sur Alt+Entrée. Une fois ce…" at bounding box center [382, 225] width 725 height 307
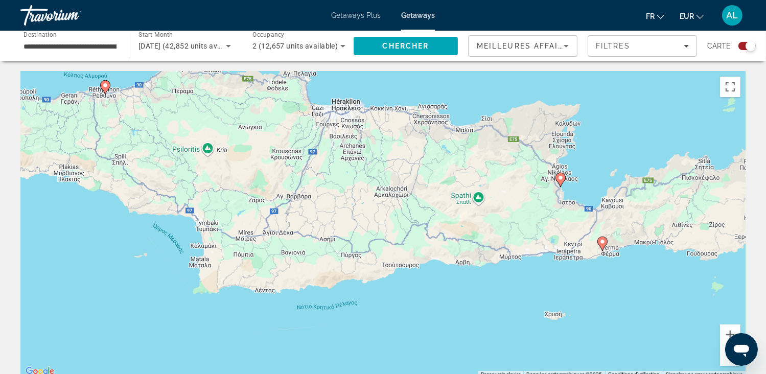
drag, startPoint x: 562, startPoint y: 265, endPoint x: 473, endPoint y: 192, distance: 115.1
click at [473, 192] on div "Pour activer le glissement avec le clavier, appuyez sur Alt+Entrée. Une fois ce…" at bounding box center [382, 225] width 725 height 307
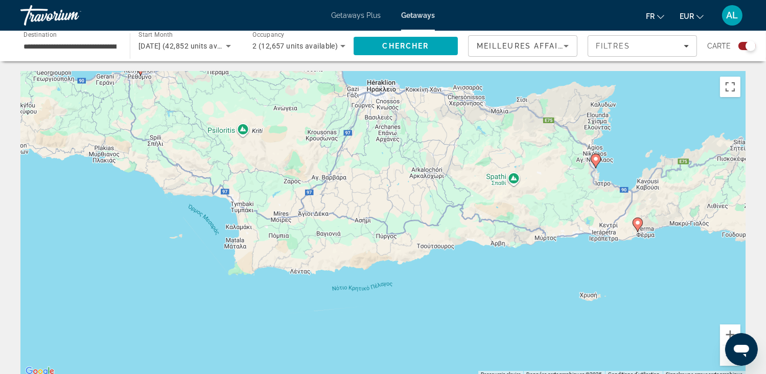
drag, startPoint x: 639, startPoint y: 263, endPoint x: 701, endPoint y: 238, distance: 66.5
click at [676, 253] on div "Pour activer le glissement avec le clavier, appuyez sur Alt+Entrée. Une fois ce…" at bounding box center [382, 225] width 725 height 307
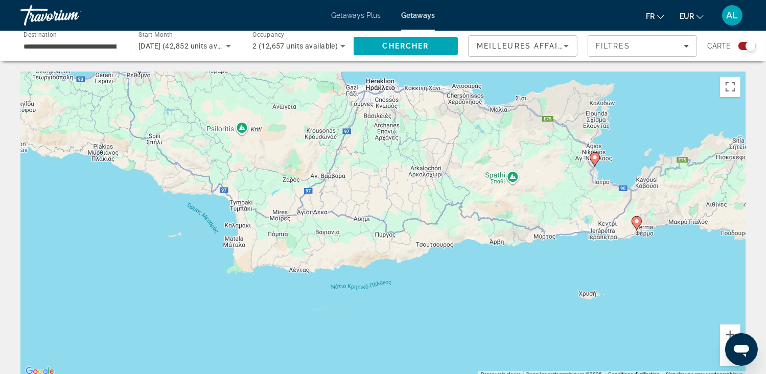
click at [636, 222] on image "Main content" at bounding box center [637, 221] width 6 height 6
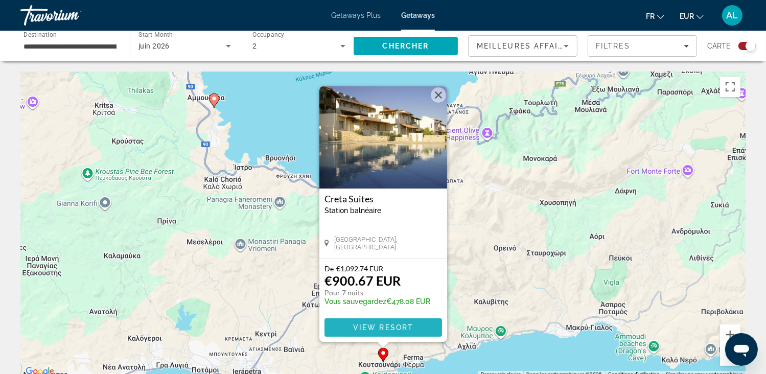
click at [372, 323] on span "Main content" at bounding box center [384, 327] width 118 height 25
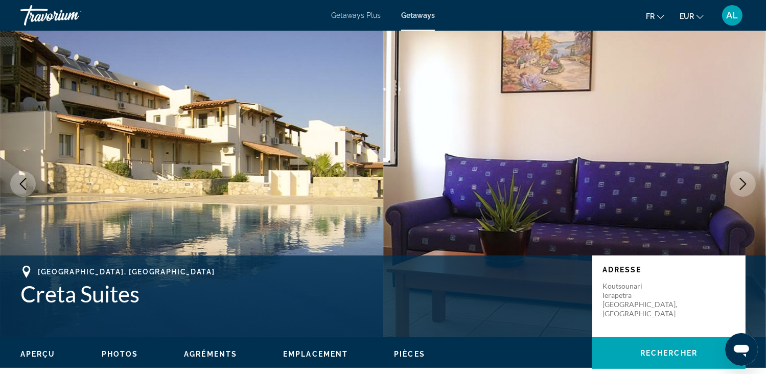
click at [235, 222] on img "Main content" at bounding box center [191, 184] width 383 height 307
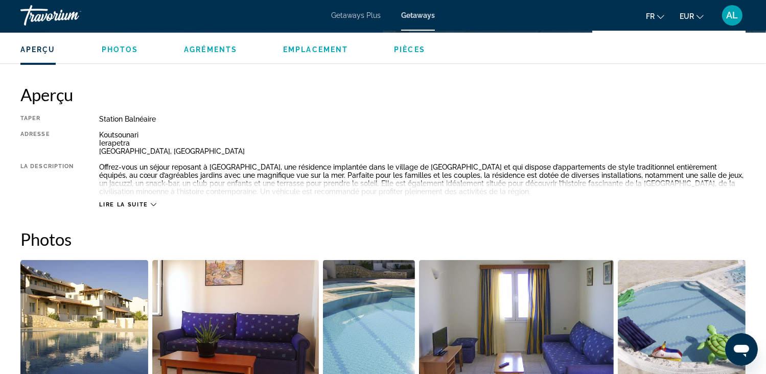
scroll to position [307, 0]
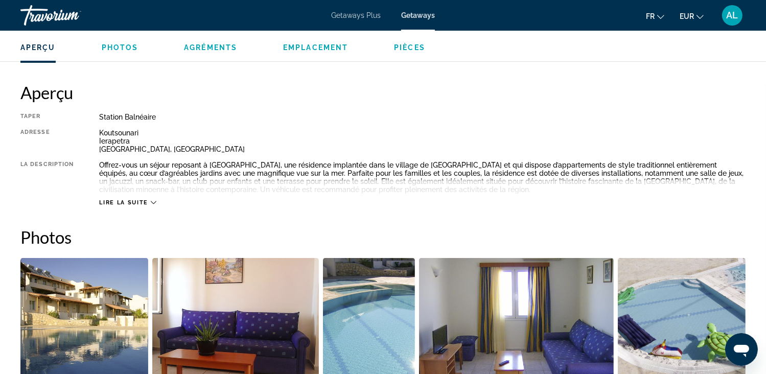
click at [138, 199] on span "Lire la suite" at bounding box center [123, 202] width 49 height 7
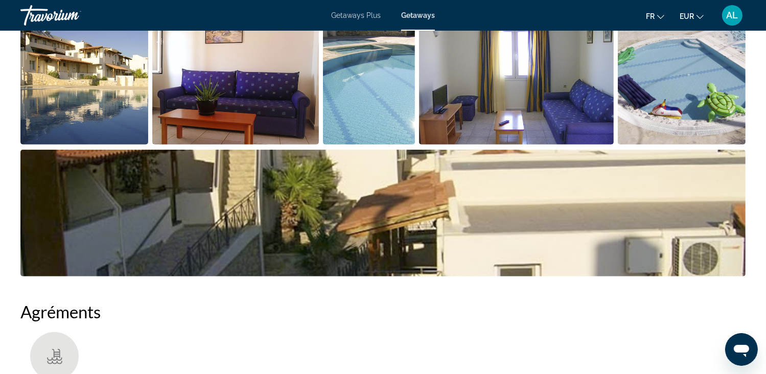
scroll to position [409, 0]
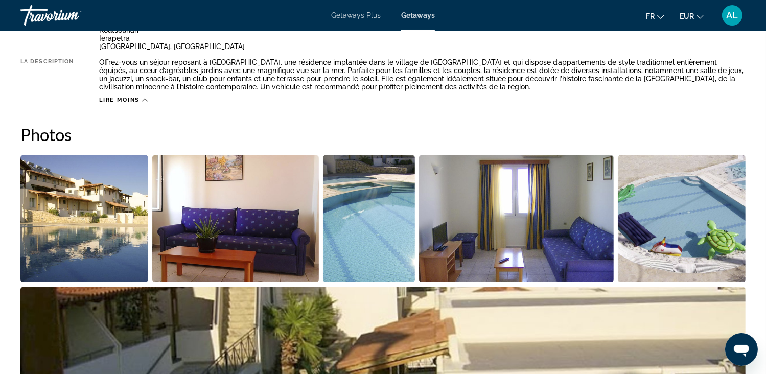
click at [99, 186] on img "Open full-screen image slider" at bounding box center [84, 218] width 128 height 127
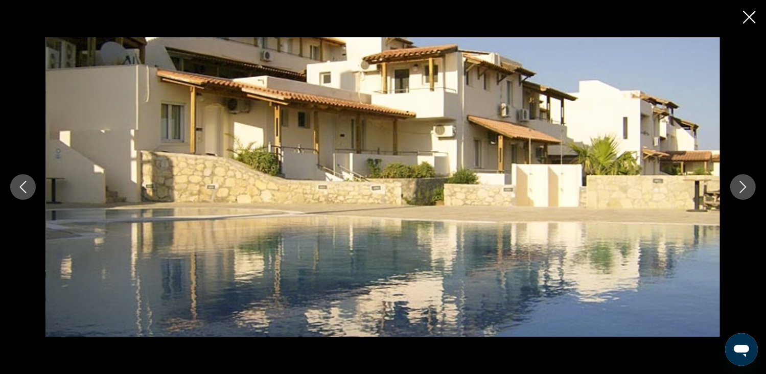
click at [743, 189] on icon "Next image" at bounding box center [743, 187] width 7 height 12
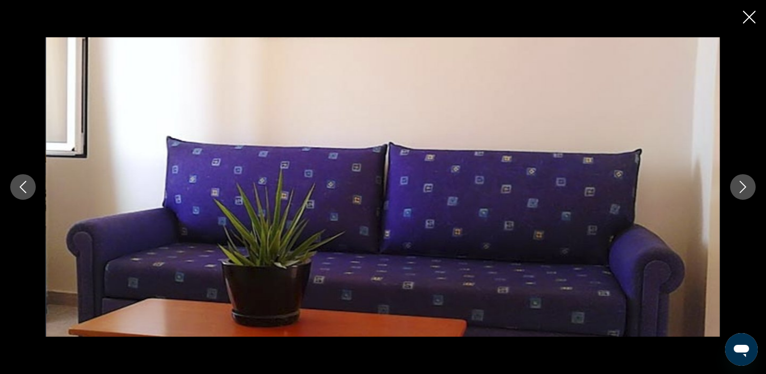
click at [743, 189] on icon "Next image" at bounding box center [743, 187] width 7 height 12
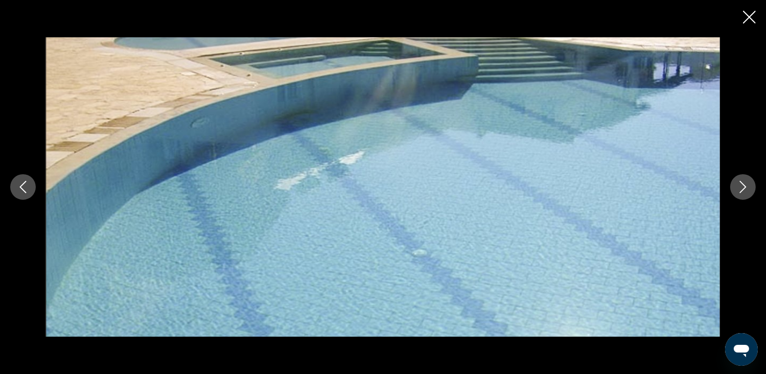
click at [743, 189] on icon "Next image" at bounding box center [743, 187] width 7 height 12
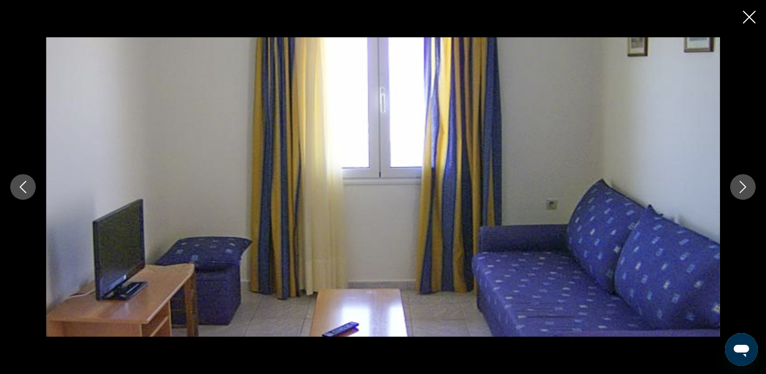
click at [743, 186] on icon "Next image" at bounding box center [743, 187] width 12 height 12
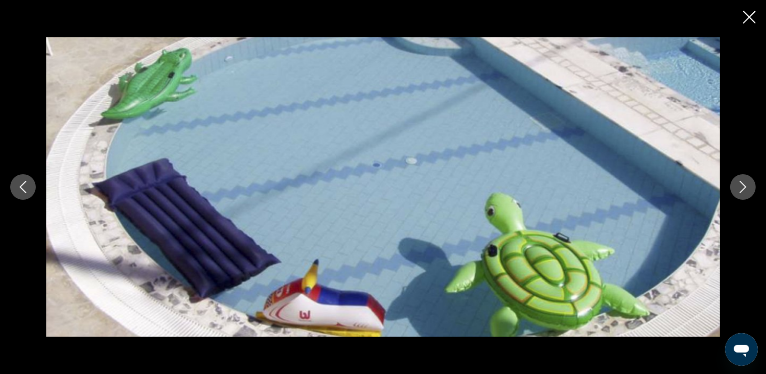
click at [743, 186] on icon "Next image" at bounding box center [743, 187] width 12 height 12
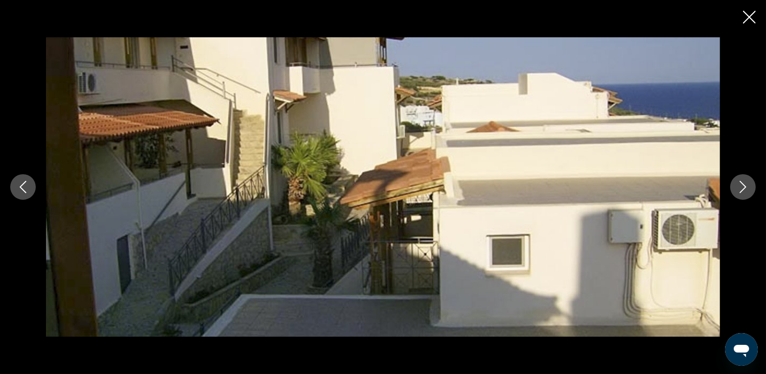
click at [743, 186] on icon "Next image" at bounding box center [743, 187] width 12 height 12
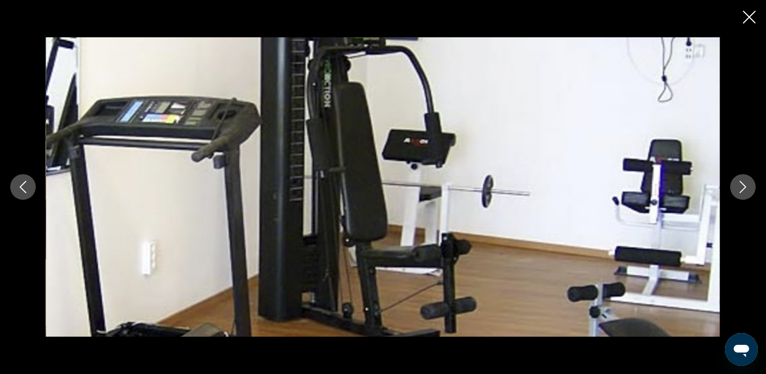
click at [743, 186] on icon "Next image" at bounding box center [743, 187] width 12 height 12
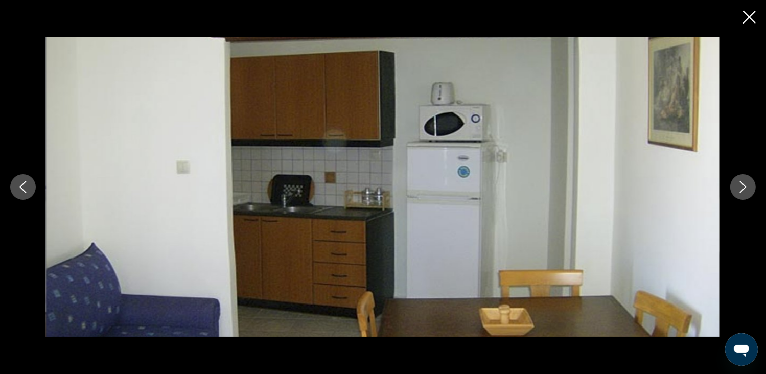
click at [743, 186] on icon "Next image" at bounding box center [743, 187] width 12 height 12
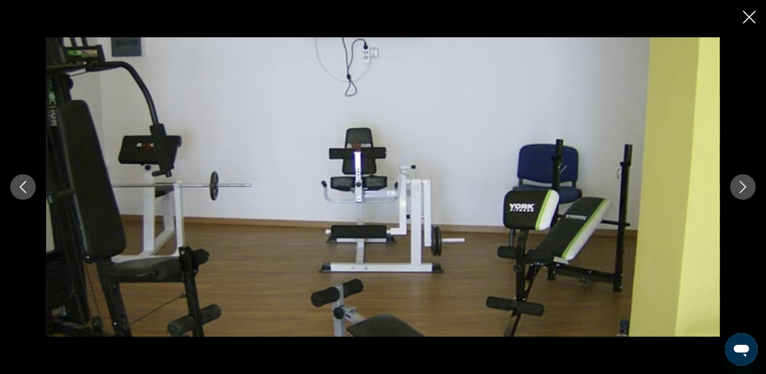
click at [743, 186] on icon "Next image" at bounding box center [743, 187] width 12 height 12
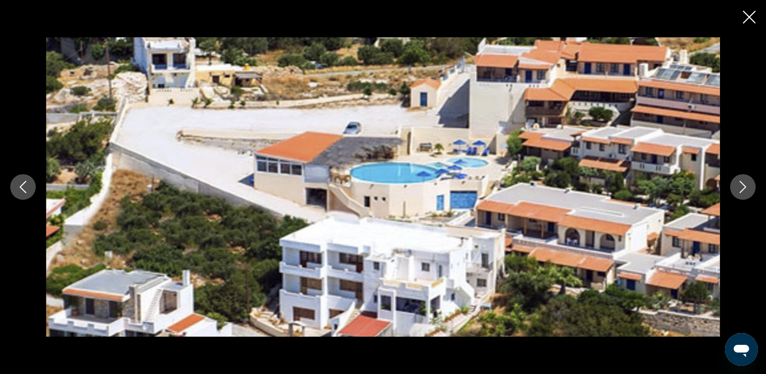
click at [743, 186] on icon "Next image" at bounding box center [743, 187] width 12 height 12
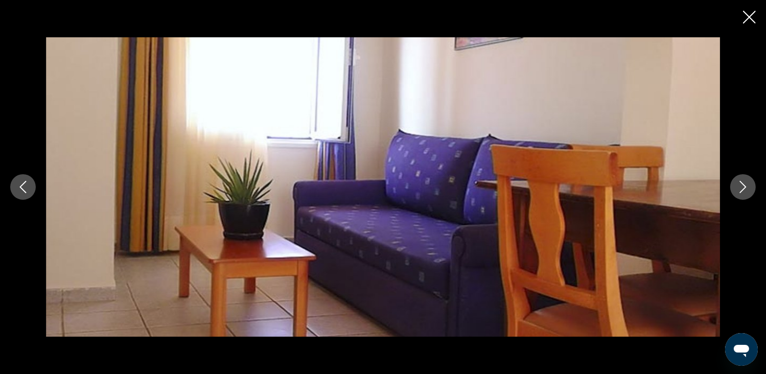
click at [743, 186] on icon "Next image" at bounding box center [743, 187] width 12 height 12
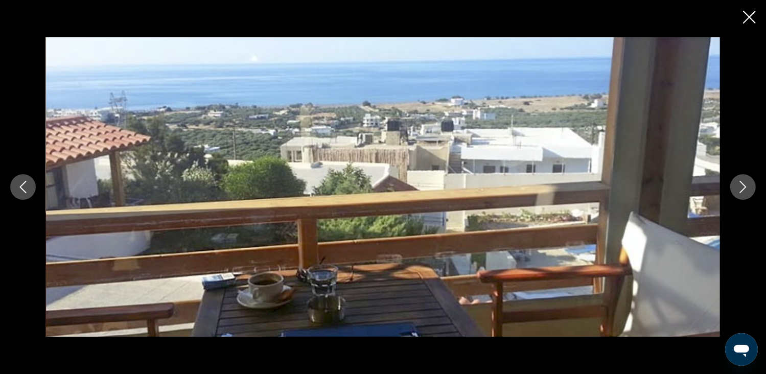
click at [743, 186] on icon "Next image" at bounding box center [743, 187] width 12 height 12
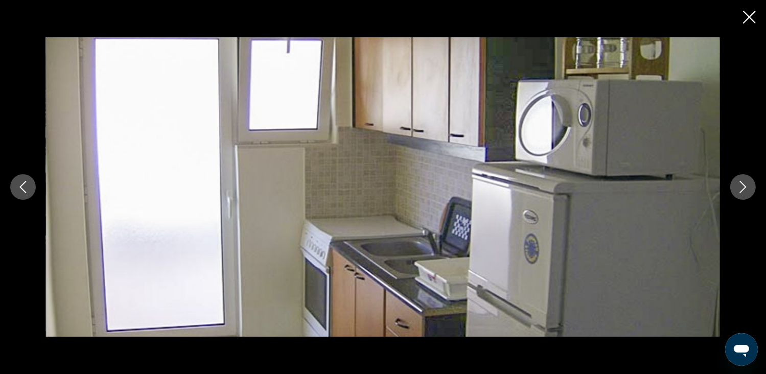
click at [743, 186] on icon "Next image" at bounding box center [743, 187] width 12 height 12
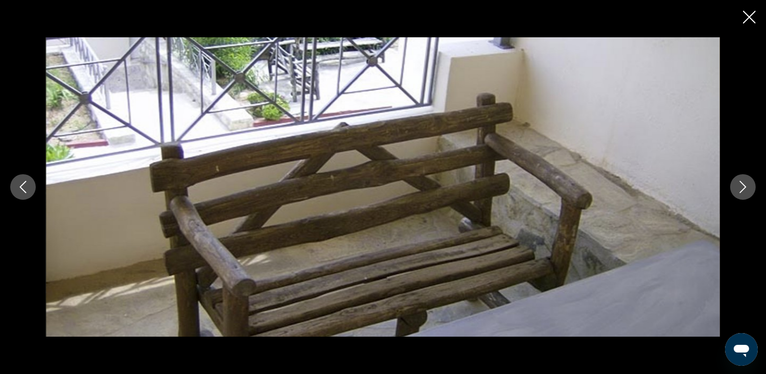
click at [743, 186] on icon "Next image" at bounding box center [743, 187] width 12 height 12
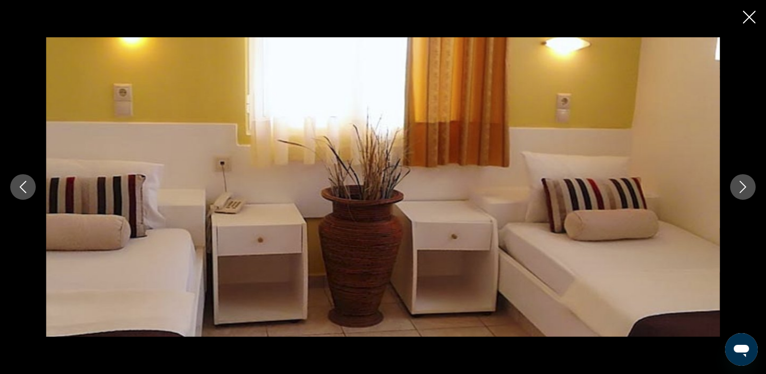
click at [743, 186] on icon "Next image" at bounding box center [743, 187] width 12 height 12
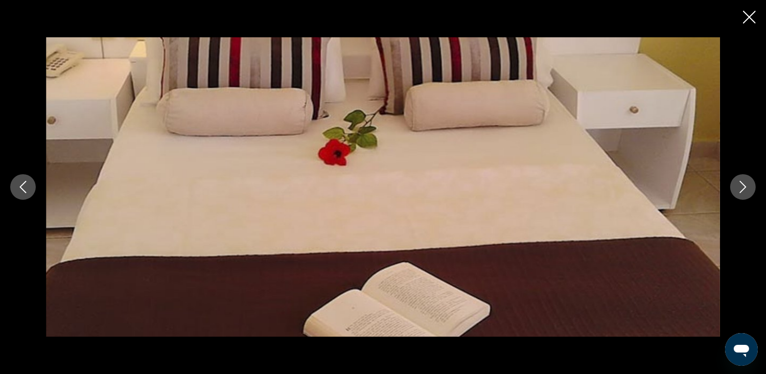
click at [743, 186] on icon "Next image" at bounding box center [743, 187] width 12 height 12
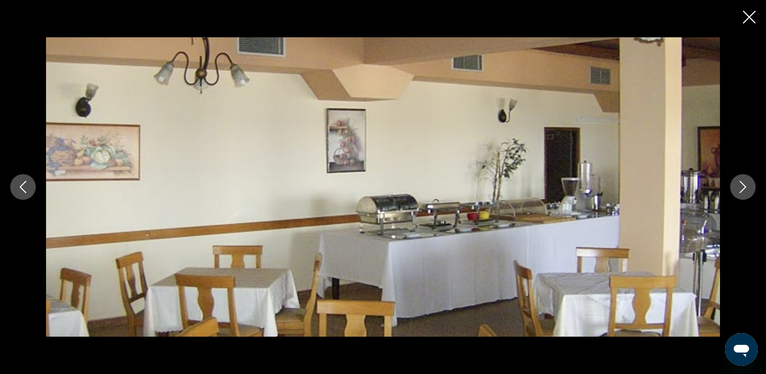
click at [743, 186] on icon "Next image" at bounding box center [743, 187] width 12 height 12
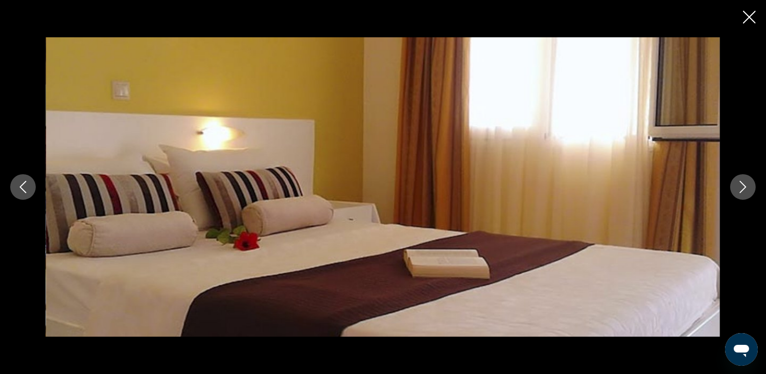
click at [743, 186] on icon "Next image" at bounding box center [743, 187] width 12 height 12
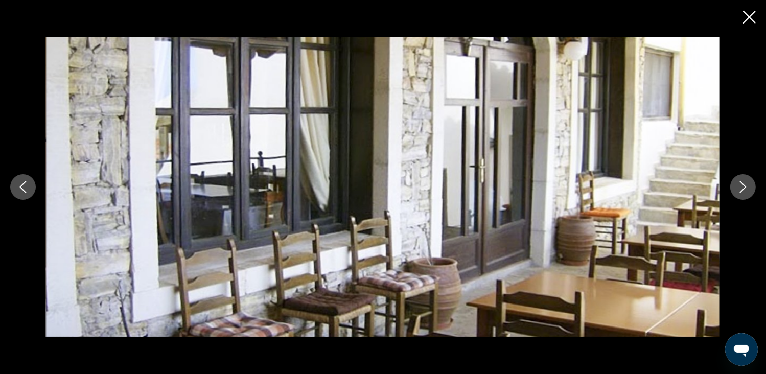
click at [743, 186] on icon "Next image" at bounding box center [743, 187] width 12 height 12
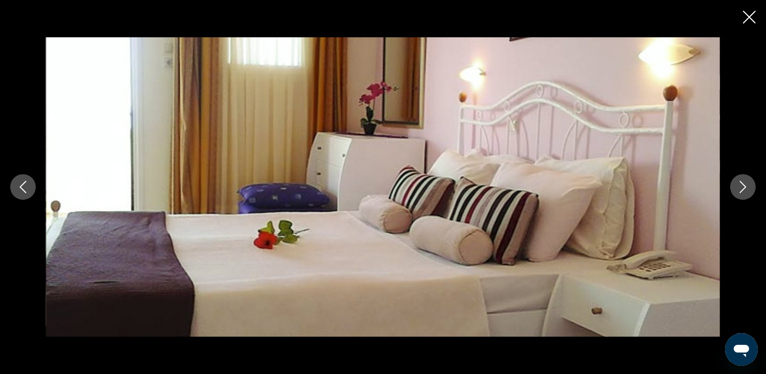
click at [743, 185] on icon "Next image" at bounding box center [743, 187] width 12 height 12
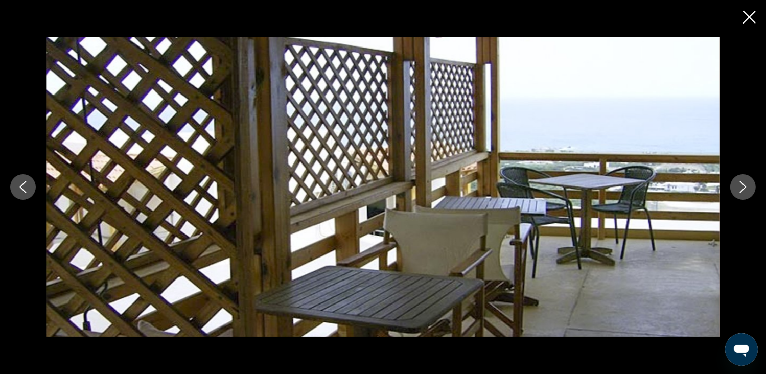
click at [743, 185] on icon "Next image" at bounding box center [743, 187] width 12 height 12
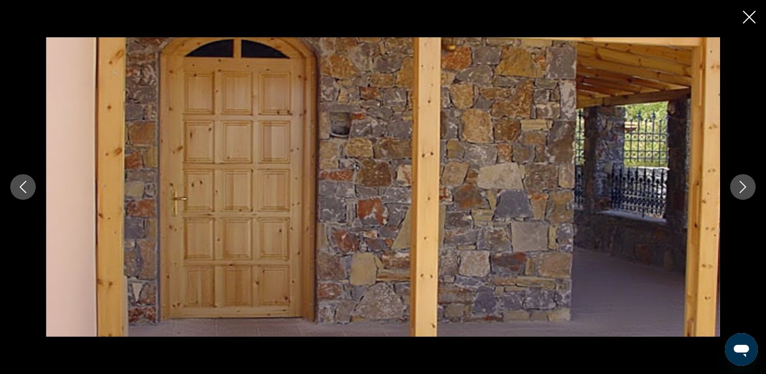
click at [743, 185] on icon "Next image" at bounding box center [743, 187] width 12 height 12
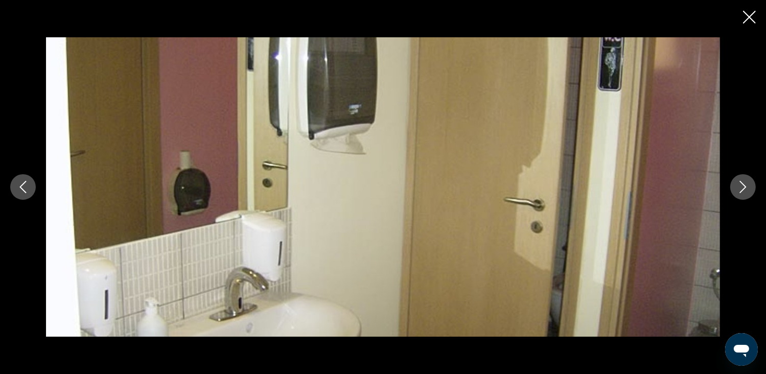
click at [743, 185] on icon "Next image" at bounding box center [743, 187] width 12 height 12
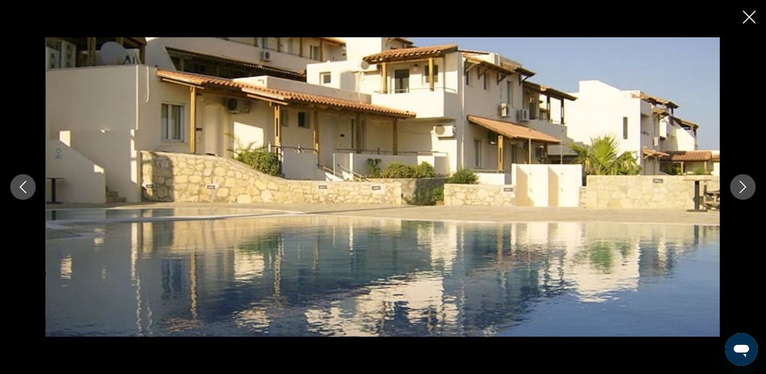
click at [748, 11] on icon "Close slideshow" at bounding box center [749, 17] width 13 height 13
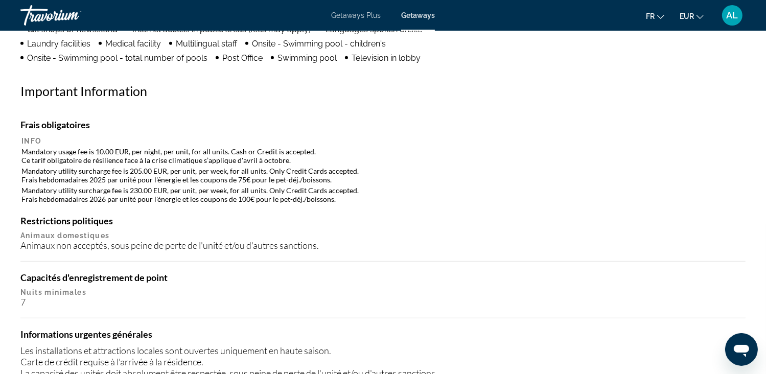
scroll to position [971, 0]
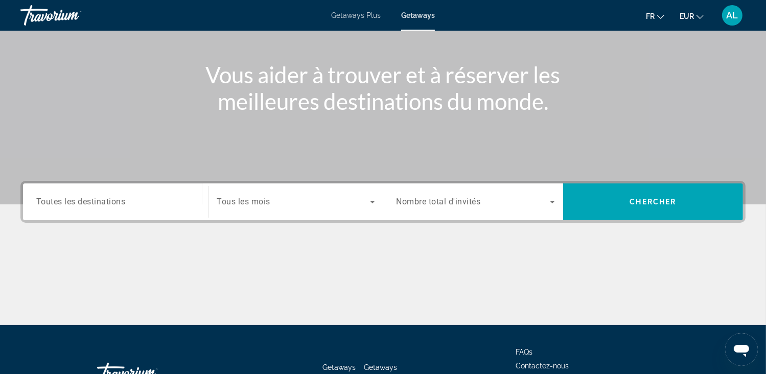
click at [326, 196] on span "Search widget" at bounding box center [293, 202] width 153 height 12
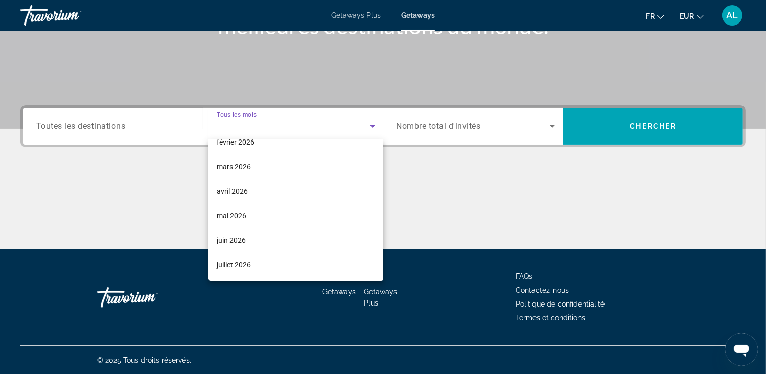
scroll to position [153, 0]
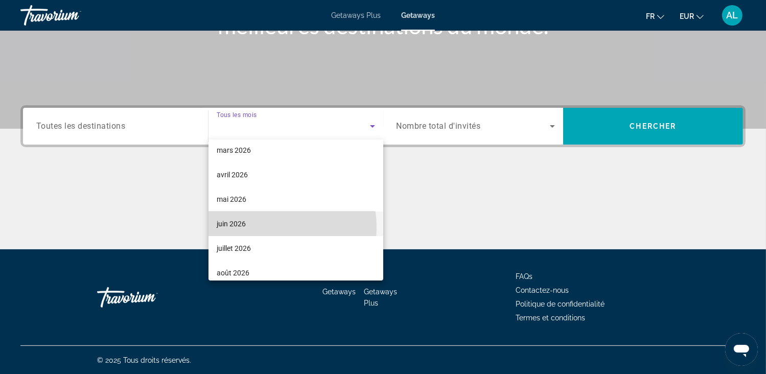
click at [259, 227] on mat-option "juin 2026" at bounding box center [296, 224] width 175 height 25
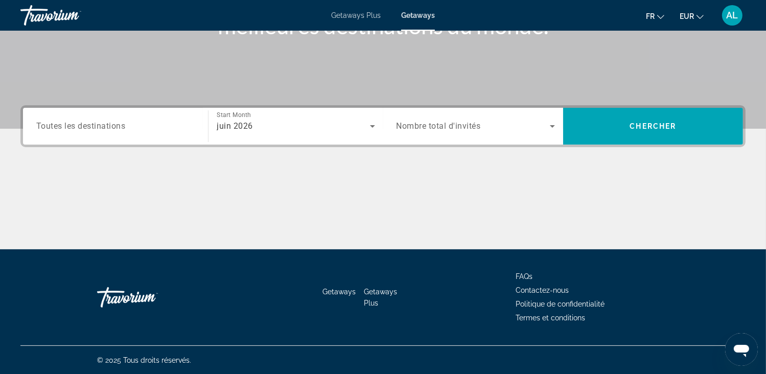
click at [474, 125] on span "Nombre total d'invités" at bounding box center [439, 127] width 84 height 10
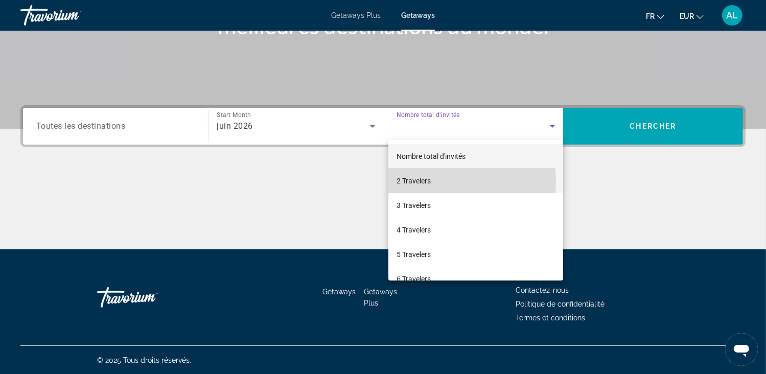
click at [432, 181] on mat-option "2 Travelers" at bounding box center [475, 181] width 175 height 25
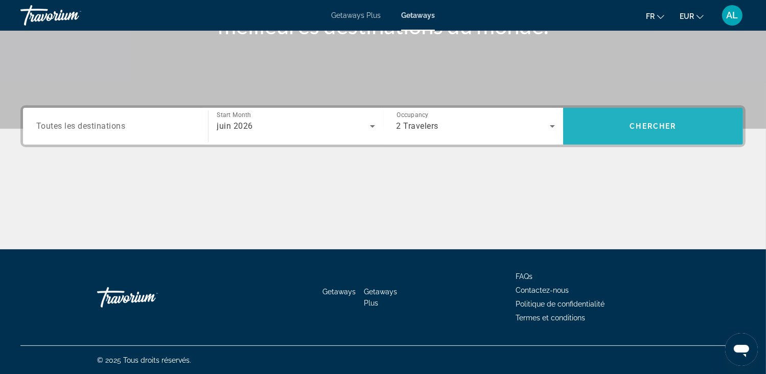
click at [632, 123] on span "Chercher" at bounding box center [653, 126] width 47 height 8
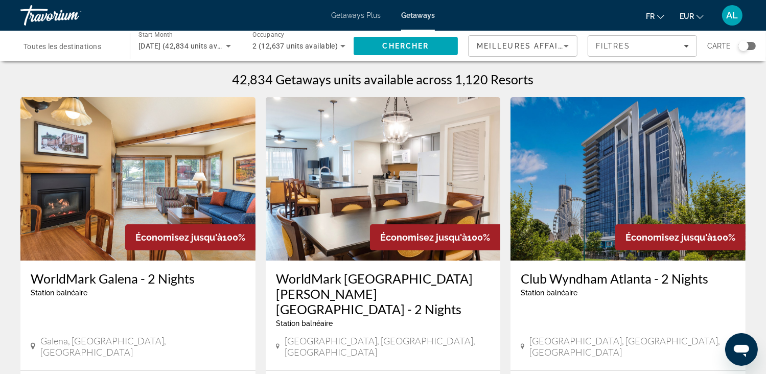
click at [744, 42] on div "Search widget" at bounding box center [744, 46] width 10 height 10
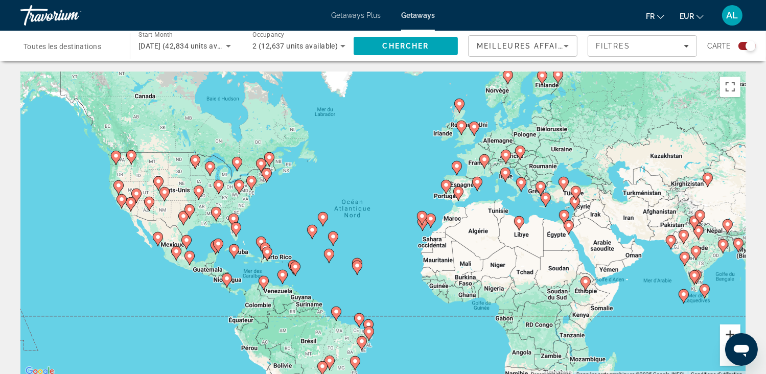
click at [725, 331] on button "Zoom avant" at bounding box center [730, 335] width 20 height 20
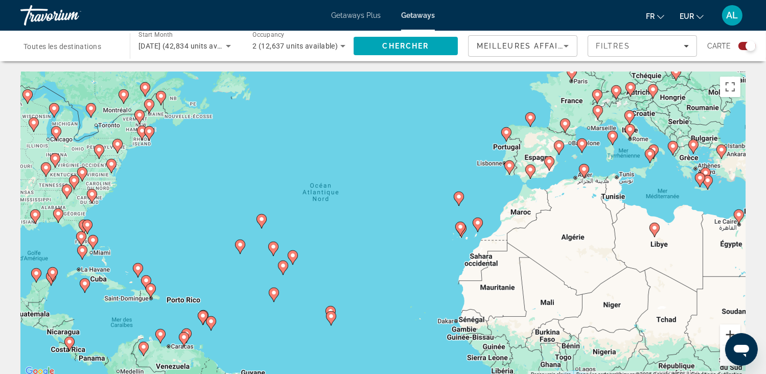
click at [725, 331] on button "Zoom avant" at bounding box center [730, 335] width 20 height 20
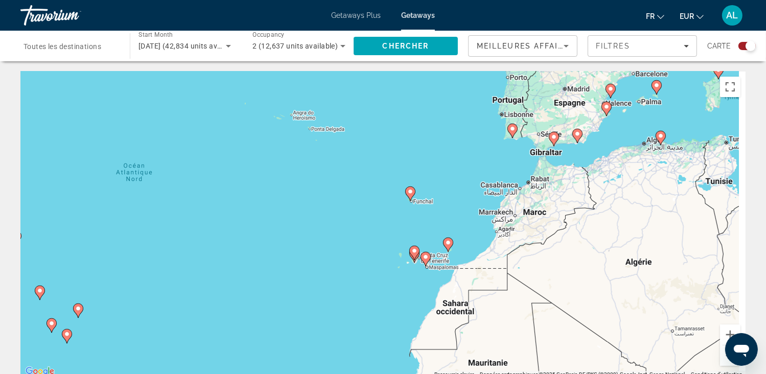
drag, startPoint x: 653, startPoint y: 248, endPoint x: 519, endPoint y: 264, distance: 134.9
click at [520, 263] on div "Pour activer le glissement avec le clavier, appuyez sur Alt+Entrée. Une fois ce…" at bounding box center [382, 225] width 725 height 307
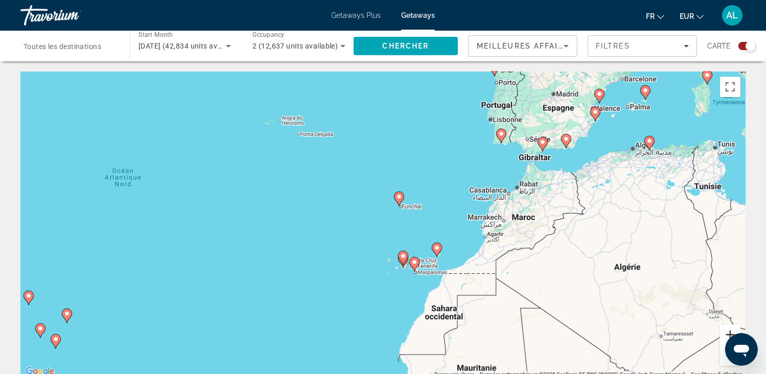
click at [727, 329] on button "Zoom avant" at bounding box center [730, 335] width 20 height 20
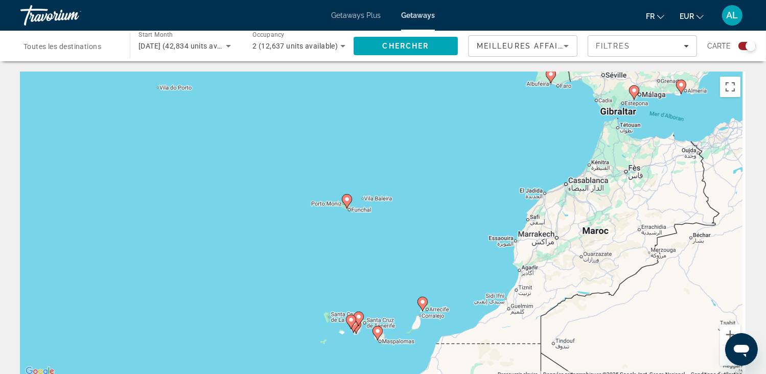
drag, startPoint x: 642, startPoint y: 243, endPoint x: 493, endPoint y: 296, distance: 157.8
click at [493, 296] on div "Pour activer le glissement avec le clavier, appuyez sur Alt+Entrée. Une fois ce…" at bounding box center [382, 225] width 725 height 307
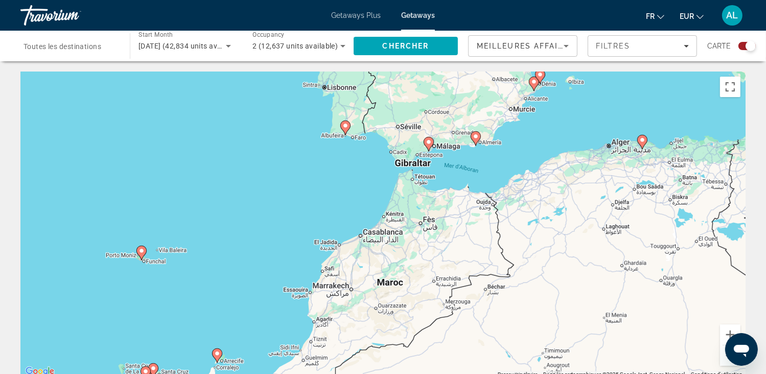
drag, startPoint x: 705, startPoint y: 312, endPoint x: 630, endPoint y: 312, distance: 75.7
click at [630, 312] on div "Pour activer le glissement avec le clavier, appuyez sur Alt+Entrée. Une fois ce…" at bounding box center [382, 225] width 725 height 307
click at [727, 363] on button "Zoom arrière" at bounding box center [730, 356] width 20 height 20
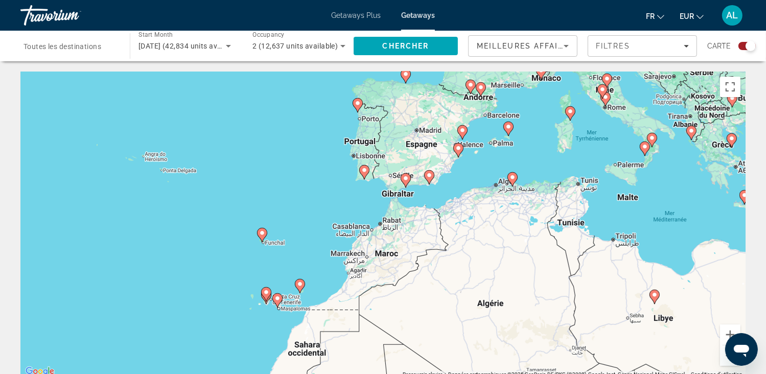
click at [725, 363] on button "Zoom arrière" at bounding box center [730, 356] width 20 height 20
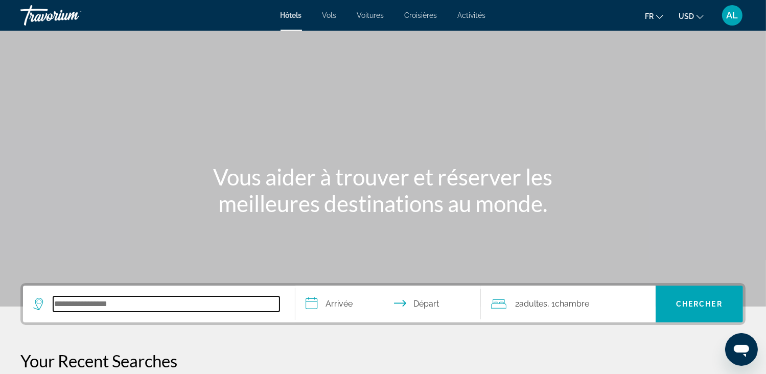
click at [112, 302] on input "Search hotel destination" at bounding box center [166, 303] width 226 height 15
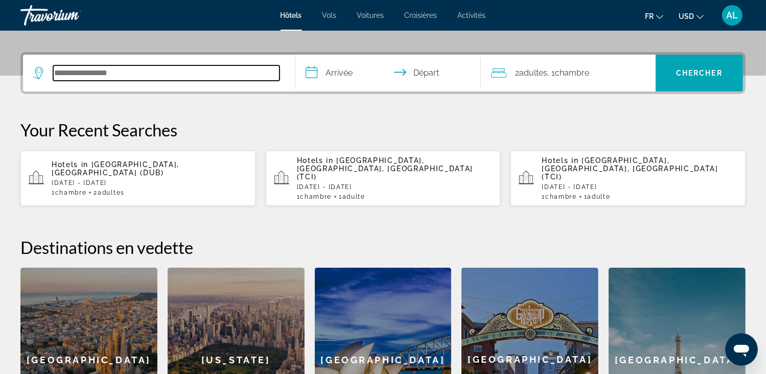
scroll to position [249, 0]
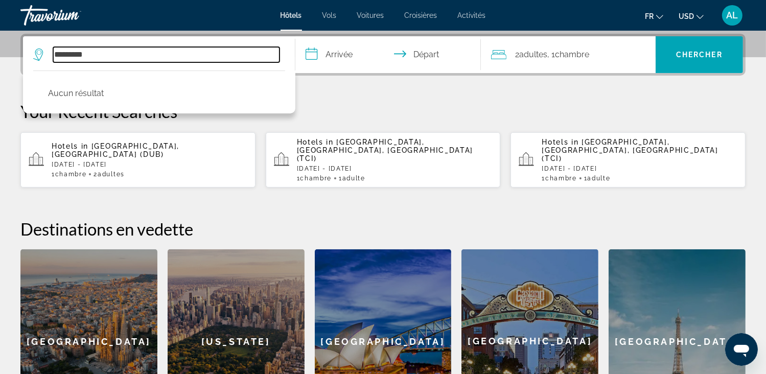
click at [63, 54] on input "*********" at bounding box center [166, 54] width 226 height 15
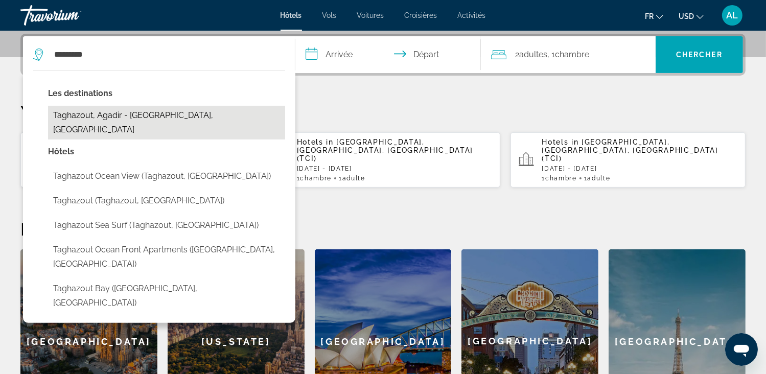
click at [81, 116] on button "Taghazout, Agadir - Southern Atlantic Coast, Morocco" at bounding box center [166, 123] width 237 height 34
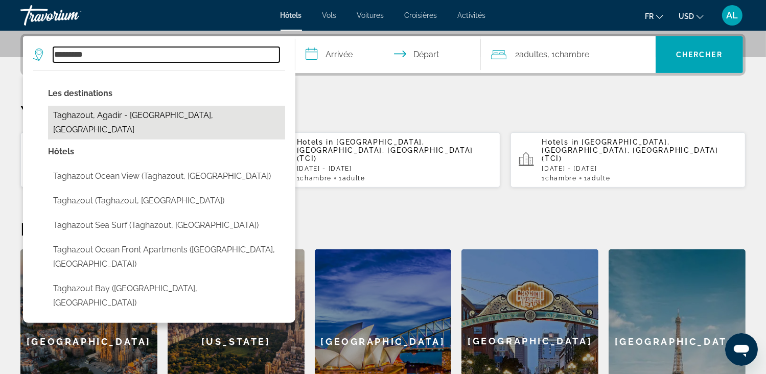
type input "**********"
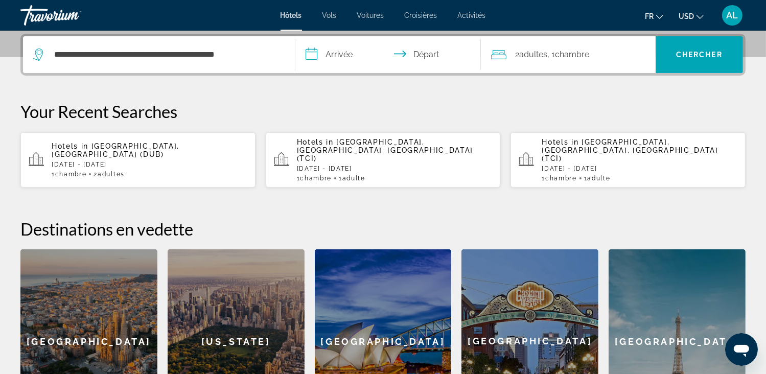
click at [343, 54] on input "**********" at bounding box center [389, 56] width 189 height 40
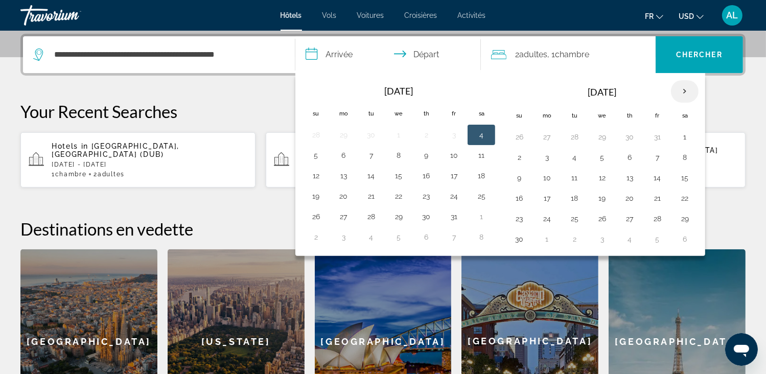
click at [679, 87] on th "Next month" at bounding box center [685, 91] width 28 height 22
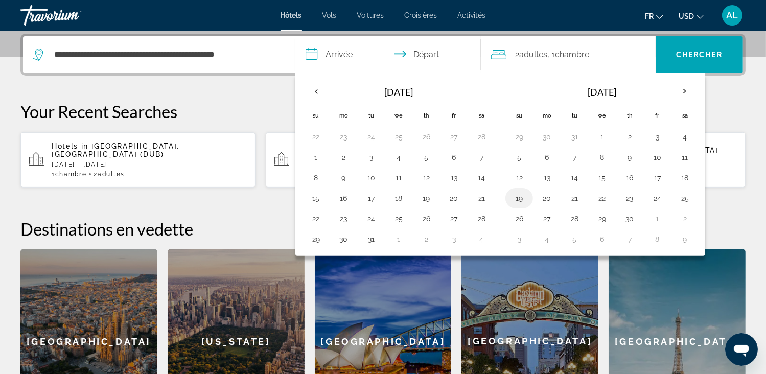
click at [517, 194] on button "19" at bounding box center [519, 198] width 16 height 14
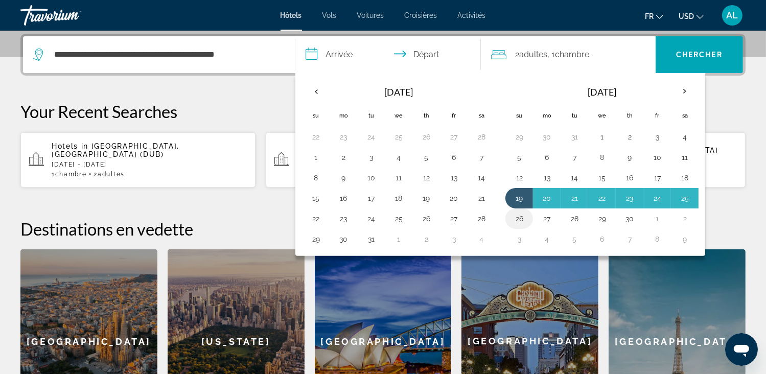
click at [515, 216] on button "26" at bounding box center [519, 219] width 16 height 14
type input "**********"
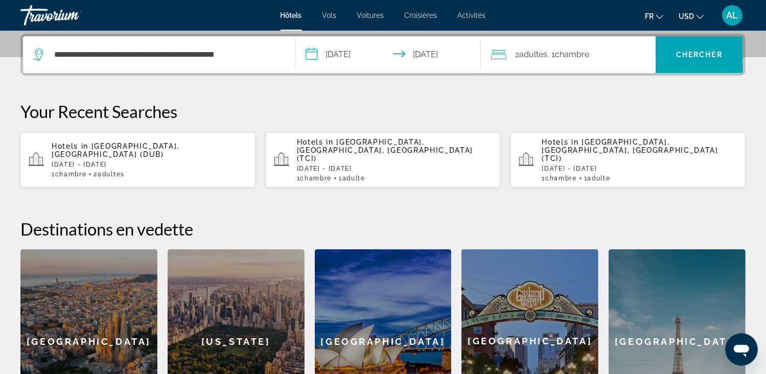
click at [568, 62] on div "2 Adulte Adultes , 1 Chambre pièces" at bounding box center [573, 54] width 165 height 37
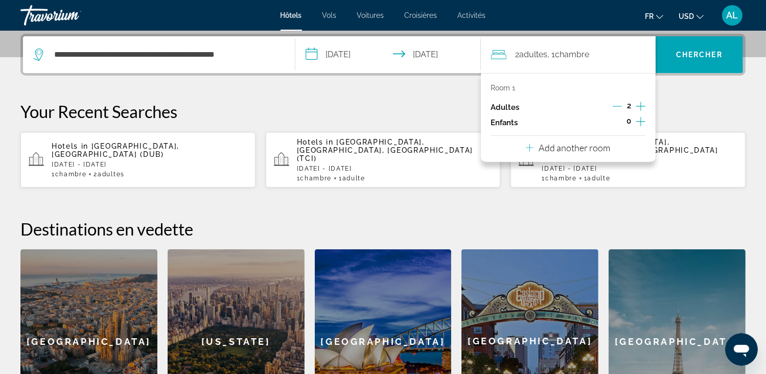
click at [621, 105] on icon "Decrement adults" at bounding box center [617, 106] width 9 height 9
click at [714, 55] on span "Chercher" at bounding box center [699, 55] width 47 height 8
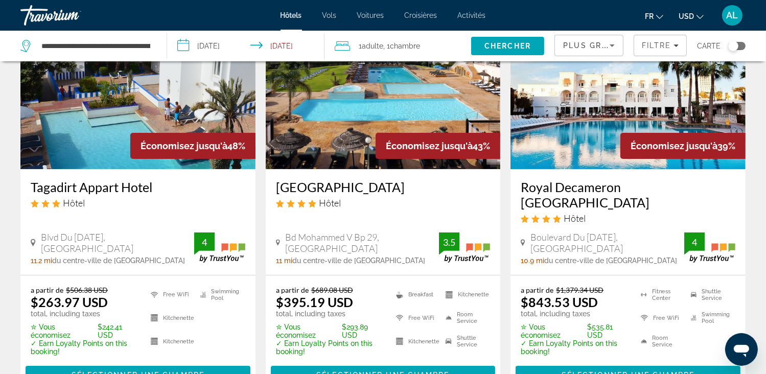
scroll to position [102, 0]
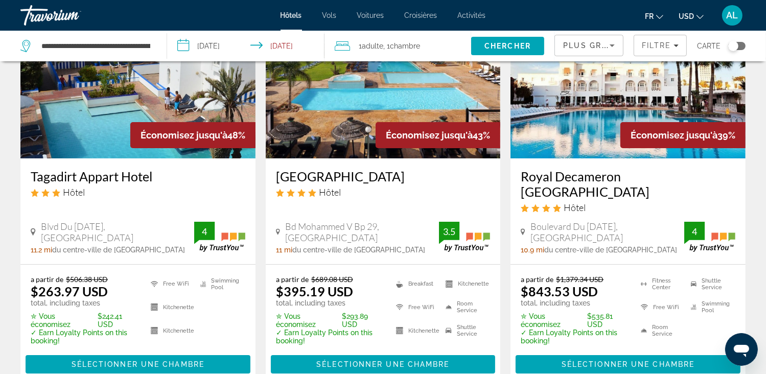
click at [701, 12] on mat-icon "Change currency" at bounding box center [700, 15] width 7 height 7
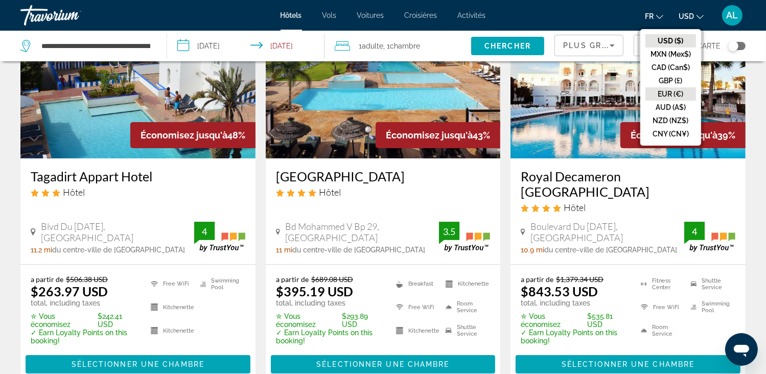
click at [665, 89] on button "EUR (€)" at bounding box center [671, 93] width 51 height 13
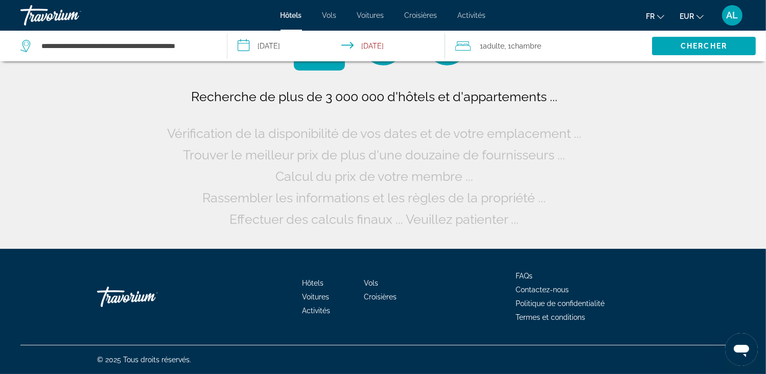
scroll to position [0, 0]
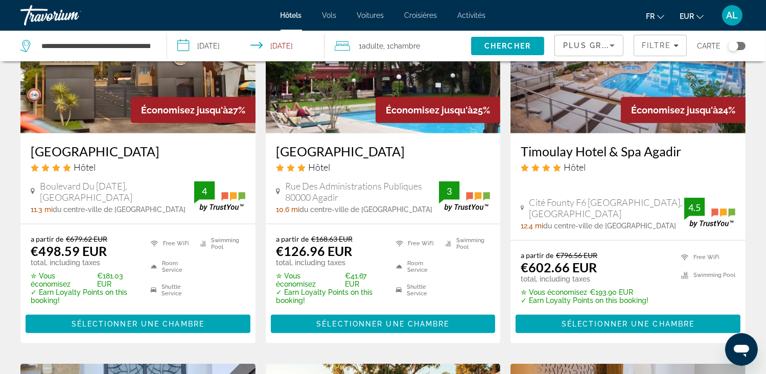
scroll to position [716, 0]
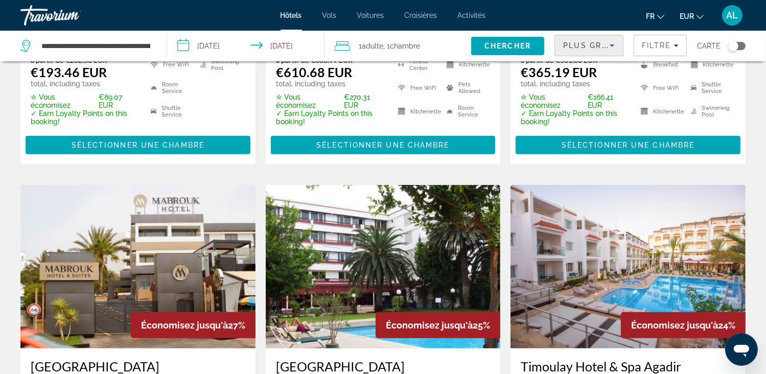
click at [603, 47] on span "Plus grandes économies" at bounding box center [624, 45] width 122 height 8
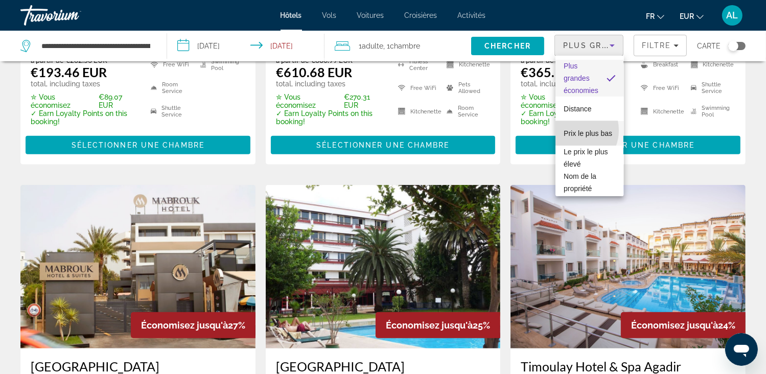
click at [575, 130] on span "Prix le plus bas" at bounding box center [588, 133] width 49 height 8
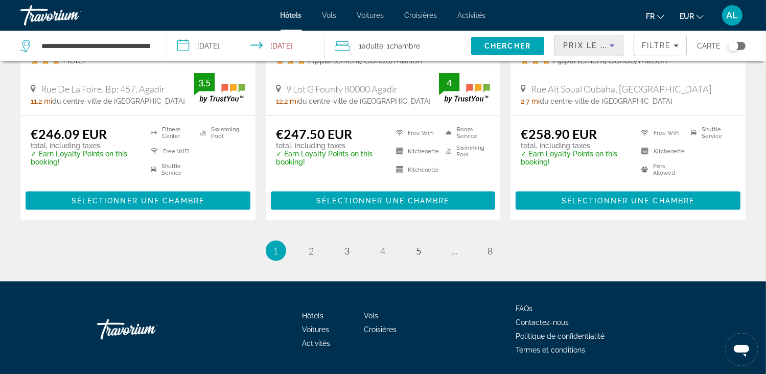
scroll to position [1431, 0]
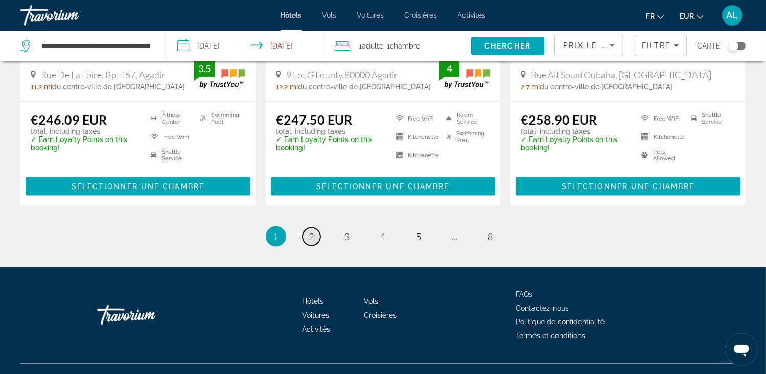
click at [305, 233] on link "page 2" at bounding box center [312, 237] width 18 height 18
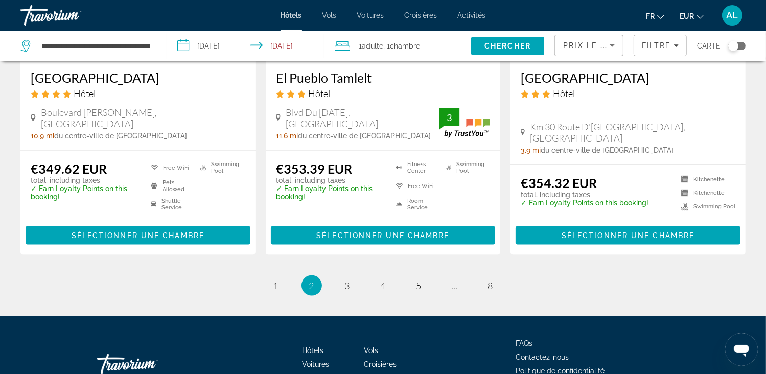
scroll to position [1431, 0]
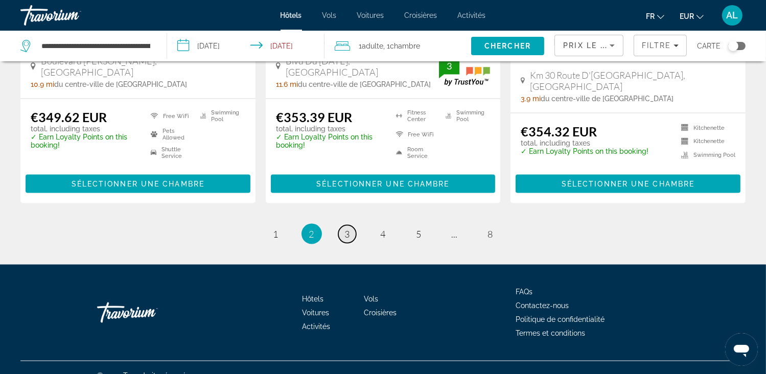
click at [346, 228] on span "3" at bounding box center [347, 233] width 5 height 11
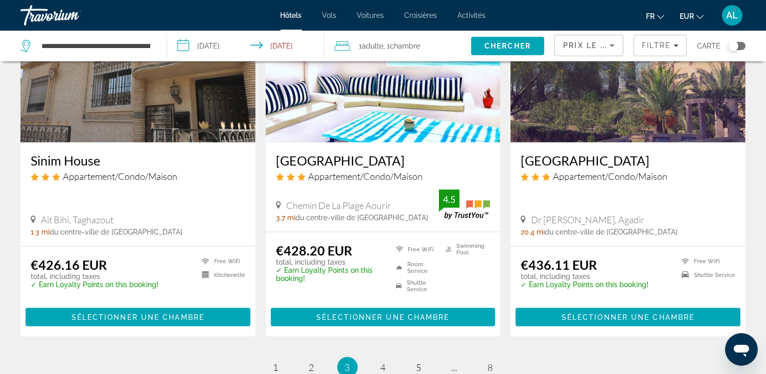
scroll to position [1227, 0]
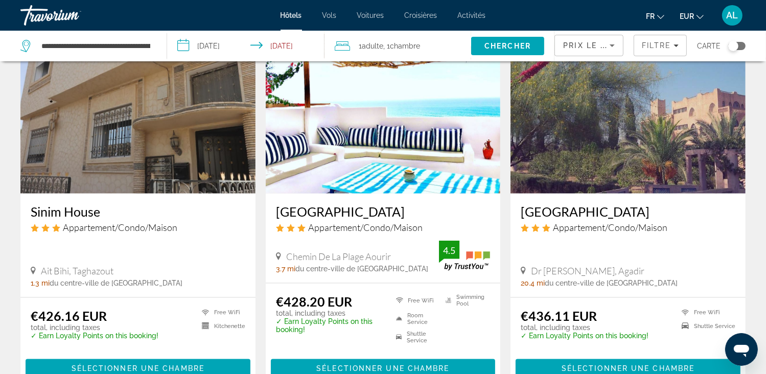
click at [347, 174] on img "Main content" at bounding box center [383, 112] width 235 height 164
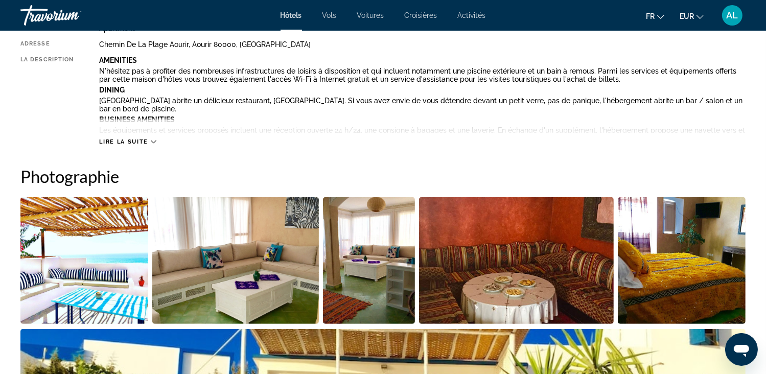
scroll to position [409, 0]
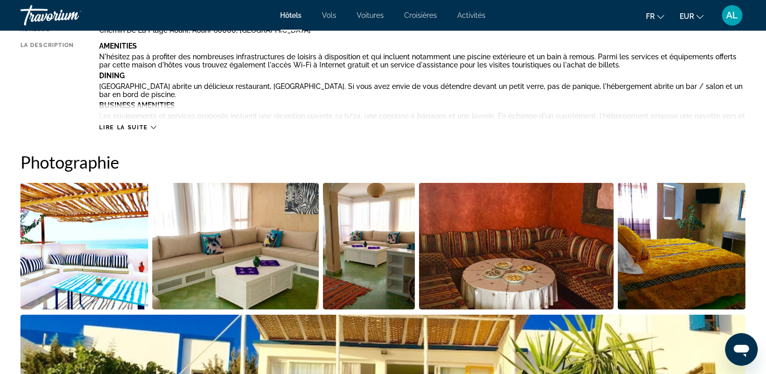
click at [77, 251] on img "Open full-screen image slider" at bounding box center [84, 246] width 128 height 127
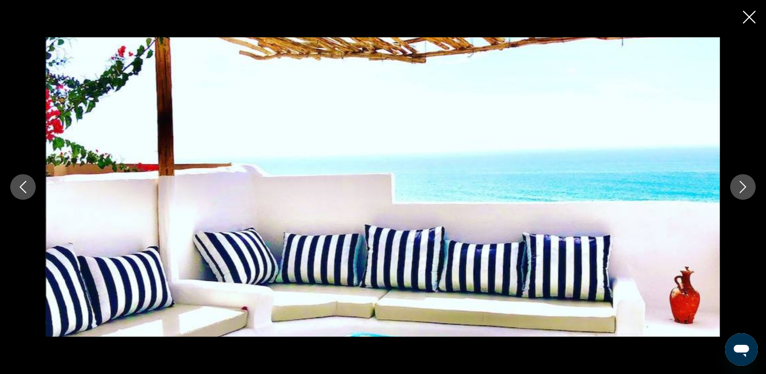
click at [745, 191] on icon "Next image" at bounding box center [743, 187] width 12 height 12
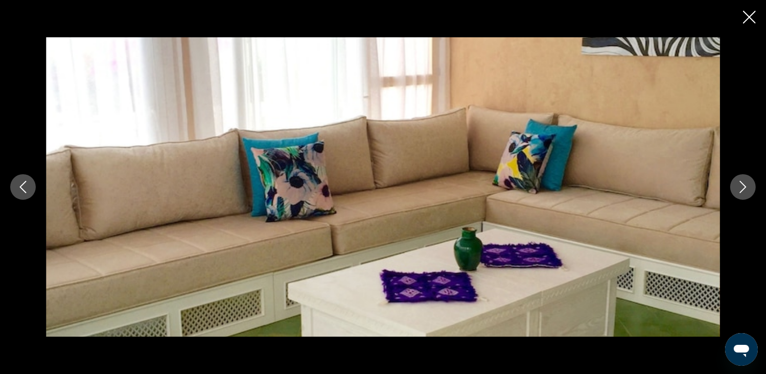
click at [745, 191] on icon "Next image" at bounding box center [743, 187] width 12 height 12
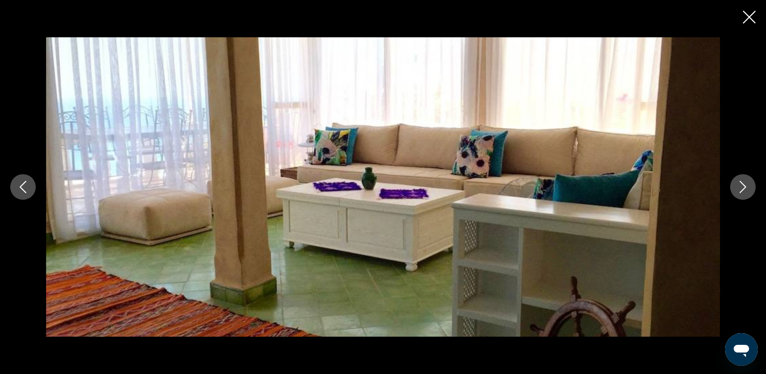
click at [745, 191] on icon "Next image" at bounding box center [743, 187] width 12 height 12
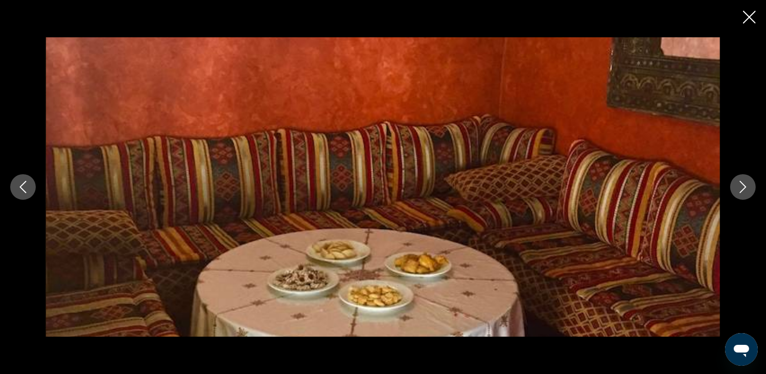
click at [745, 191] on icon "Next image" at bounding box center [743, 187] width 12 height 12
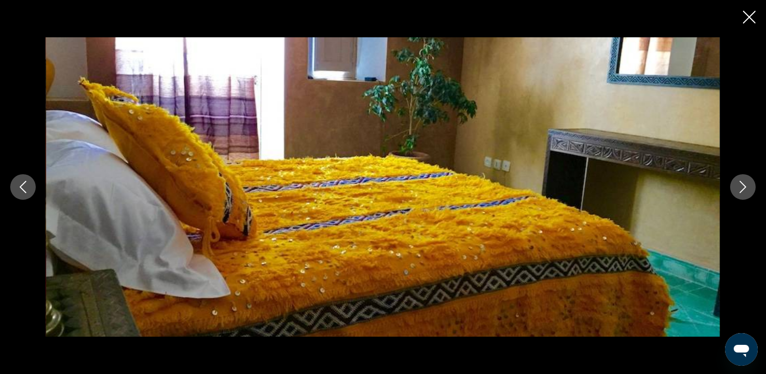
click at [745, 191] on icon "Next image" at bounding box center [743, 187] width 12 height 12
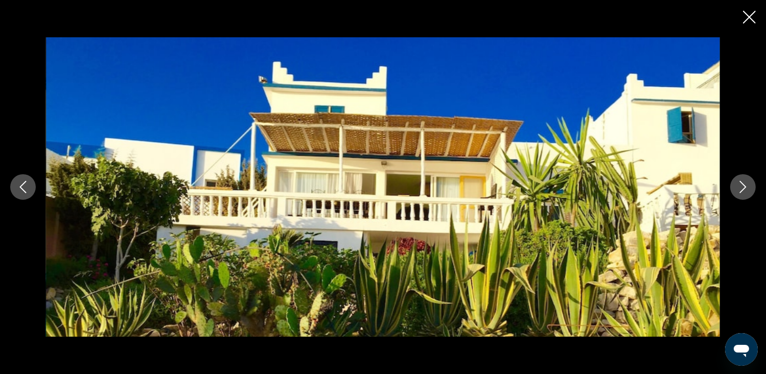
click at [745, 191] on icon "Next image" at bounding box center [743, 187] width 12 height 12
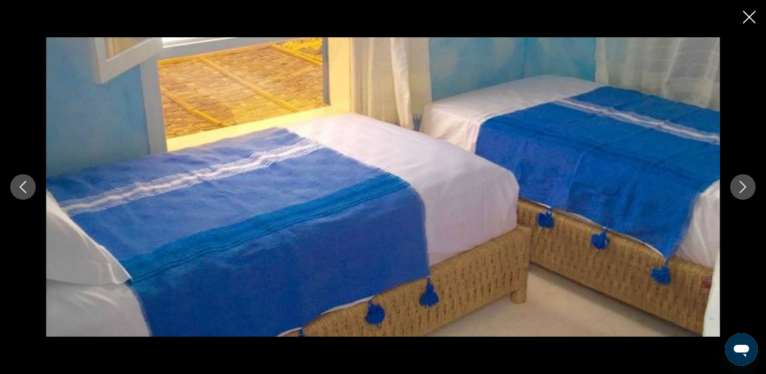
click at [745, 191] on icon "Next image" at bounding box center [743, 187] width 12 height 12
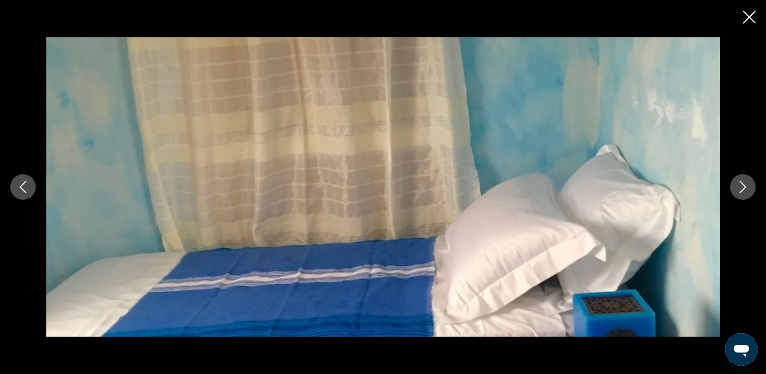
click at [745, 191] on icon "Next image" at bounding box center [743, 187] width 12 height 12
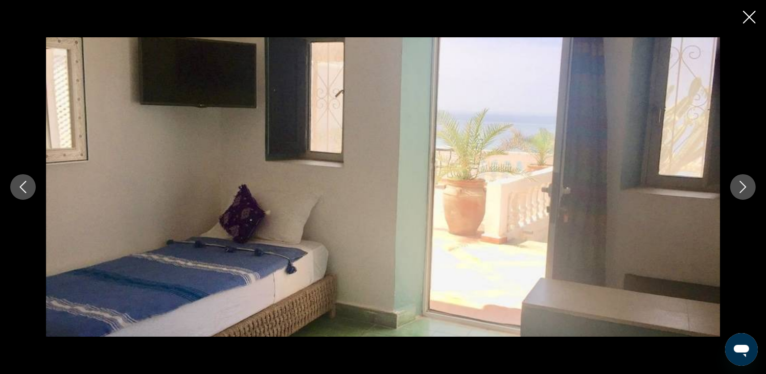
click at [745, 191] on icon "Next image" at bounding box center [743, 187] width 12 height 12
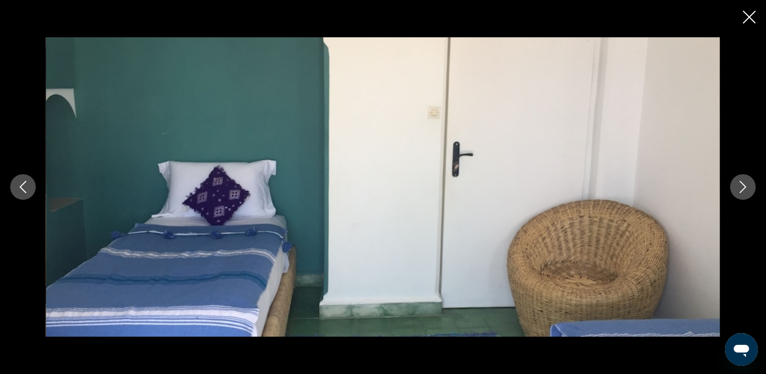
click at [745, 191] on icon "Next image" at bounding box center [743, 187] width 12 height 12
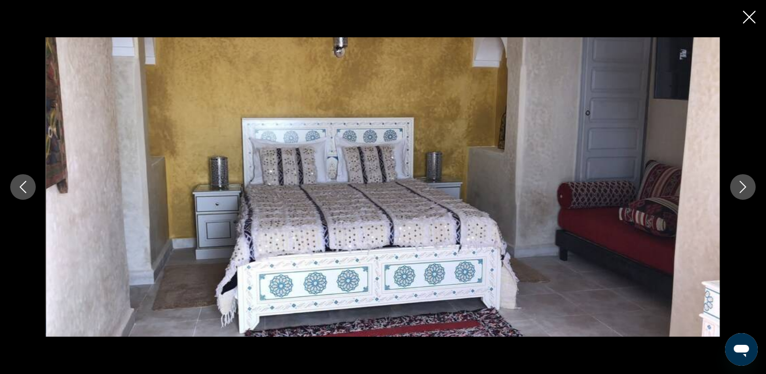
click at [745, 191] on icon "Next image" at bounding box center [743, 187] width 12 height 12
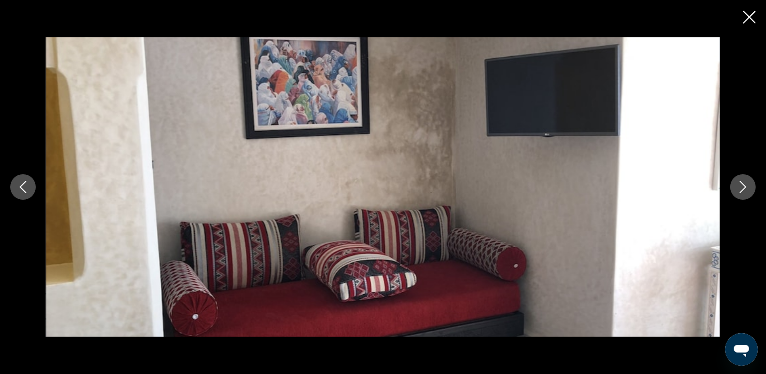
click at [745, 191] on icon "Next image" at bounding box center [743, 187] width 12 height 12
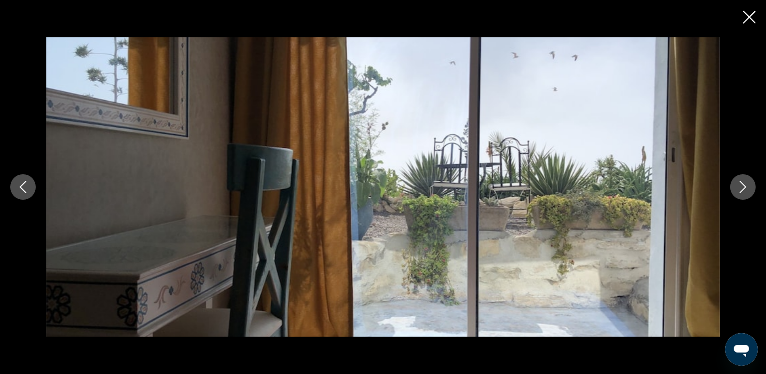
click at [745, 191] on icon "Next image" at bounding box center [743, 187] width 12 height 12
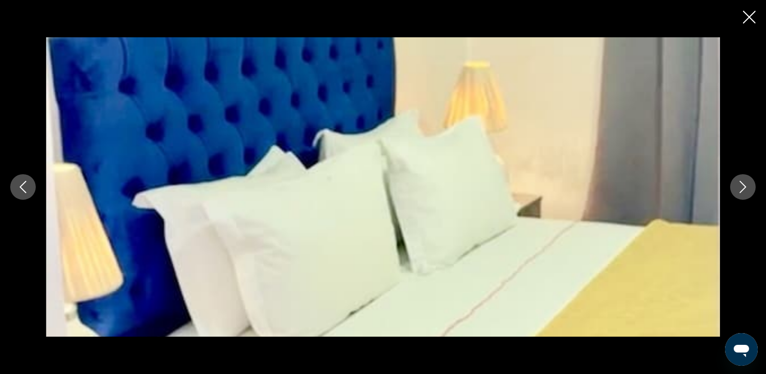
click at [745, 191] on icon "Next image" at bounding box center [743, 187] width 12 height 12
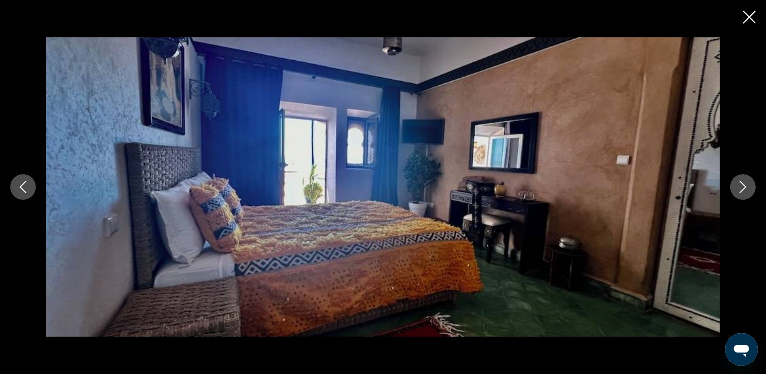
click at [745, 191] on icon "Next image" at bounding box center [743, 187] width 12 height 12
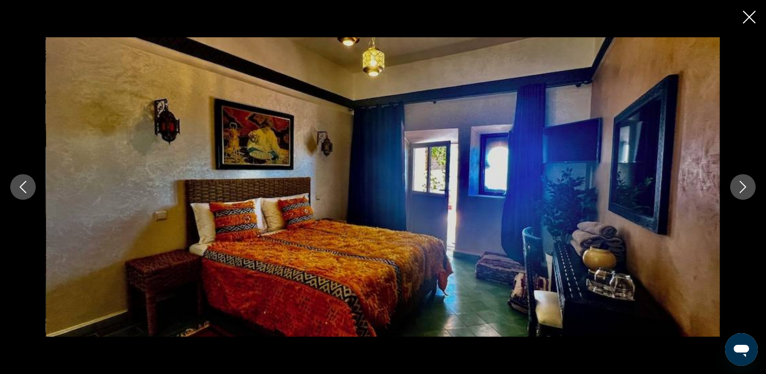
click at [745, 191] on icon "Next image" at bounding box center [743, 187] width 12 height 12
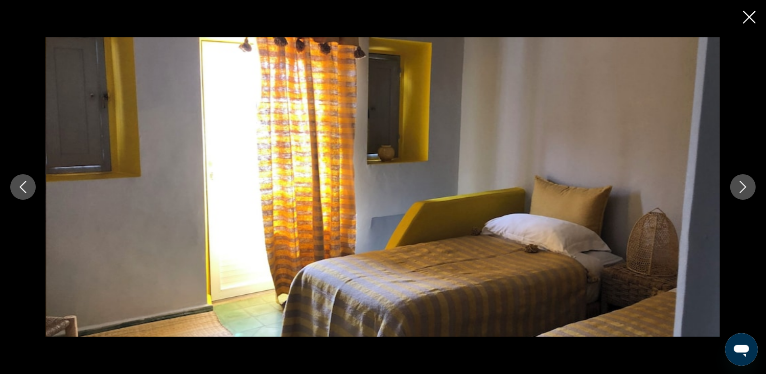
click at [745, 191] on icon "Next image" at bounding box center [743, 187] width 12 height 12
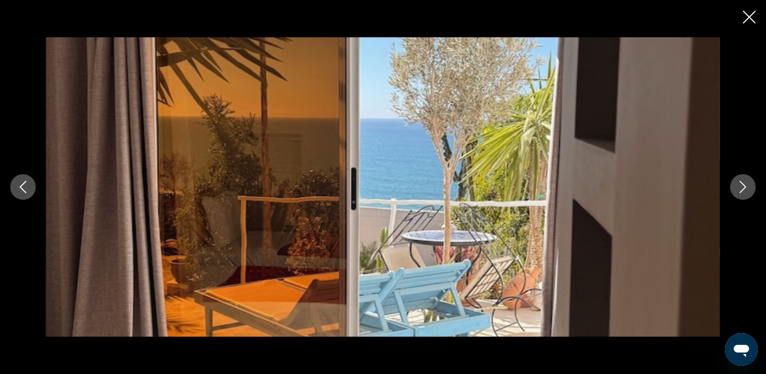
click at [745, 191] on icon "Next image" at bounding box center [743, 187] width 12 height 12
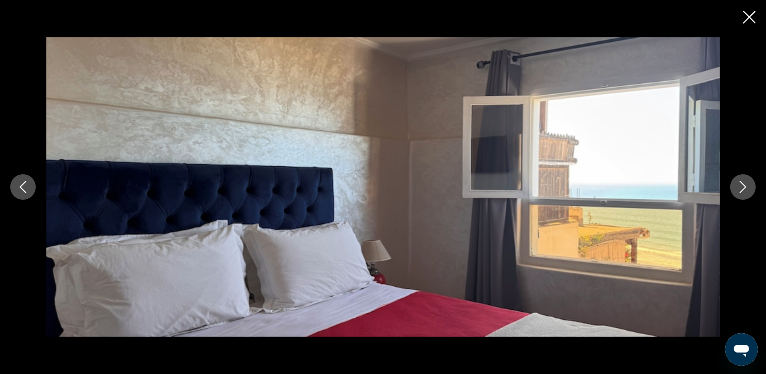
click at [745, 191] on icon "Next image" at bounding box center [743, 187] width 12 height 12
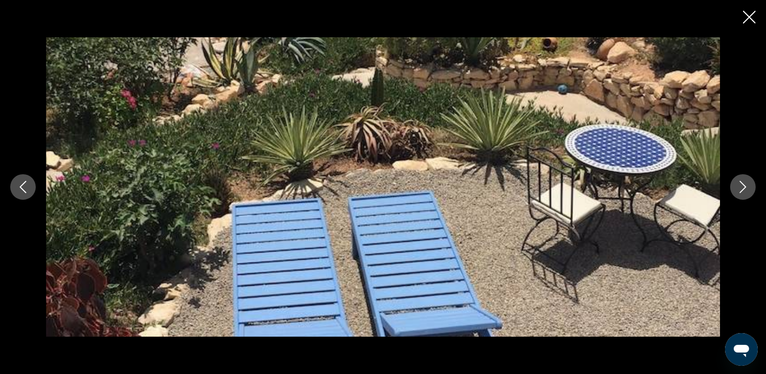
click at [745, 191] on icon "Next image" at bounding box center [743, 187] width 12 height 12
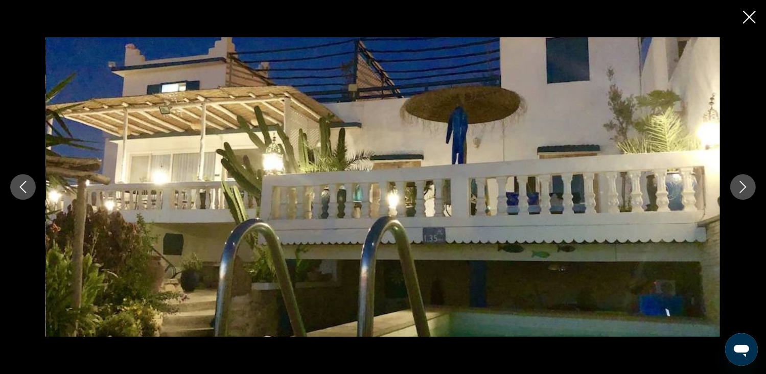
click at [745, 190] on icon "Next image" at bounding box center [743, 187] width 12 height 12
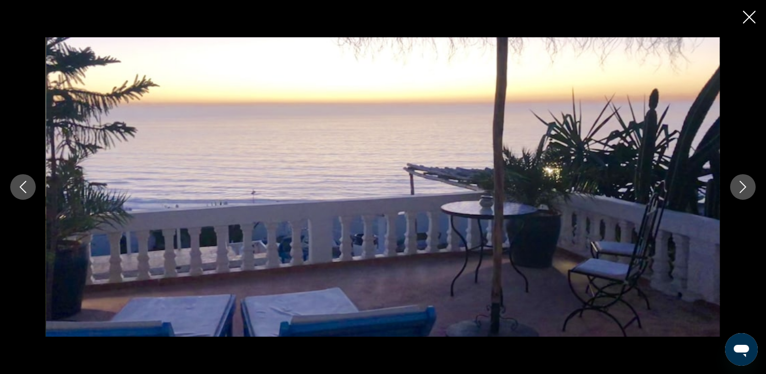
click at [745, 190] on icon "Next image" at bounding box center [743, 187] width 12 height 12
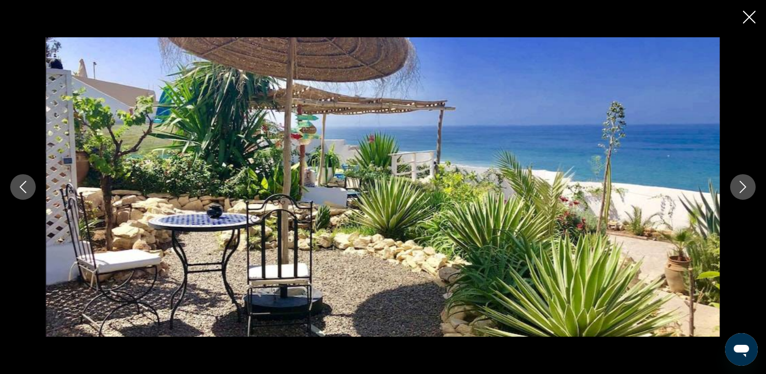
click at [745, 190] on icon "Next image" at bounding box center [743, 187] width 12 height 12
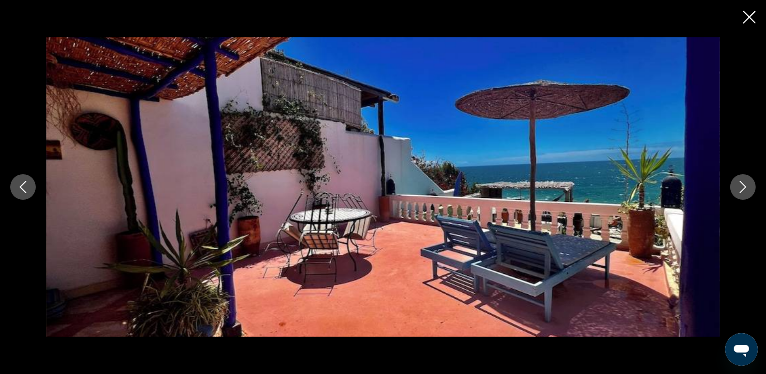
click at [745, 190] on icon "Next image" at bounding box center [743, 187] width 12 height 12
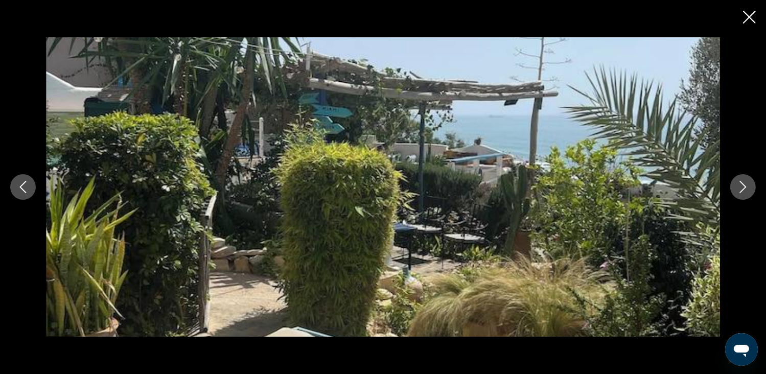
click at [745, 190] on icon "Next image" at bounding box center [743, 187] width 12 height 12
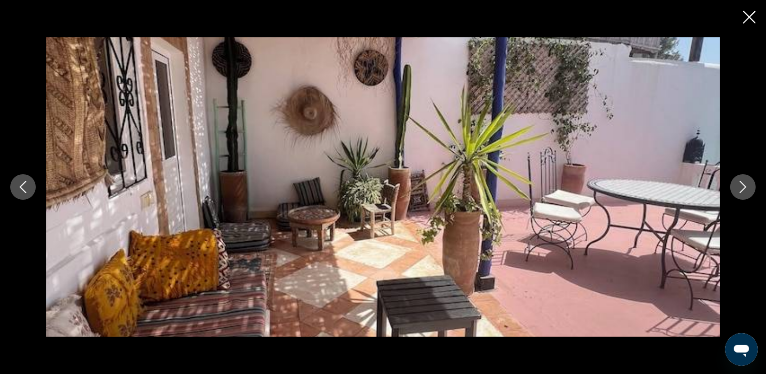
click at [741, 185] on icon "Next image" at bounding box center [743, 187] width 12 height 12
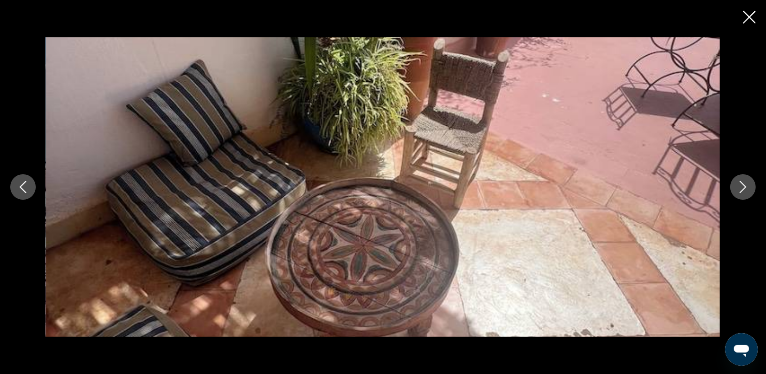
click at [741, 185] on icon "Next image" at bounding box center [743, 187] width 12 height 12
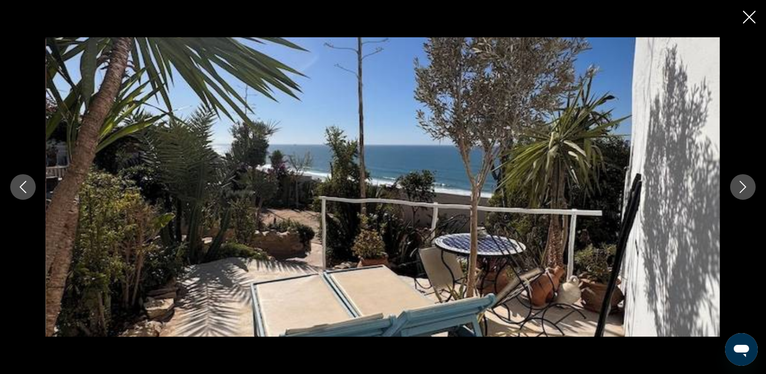
click at [741, 185] on icon "Next image" at bounding box center [743, 187] width 12 height 12
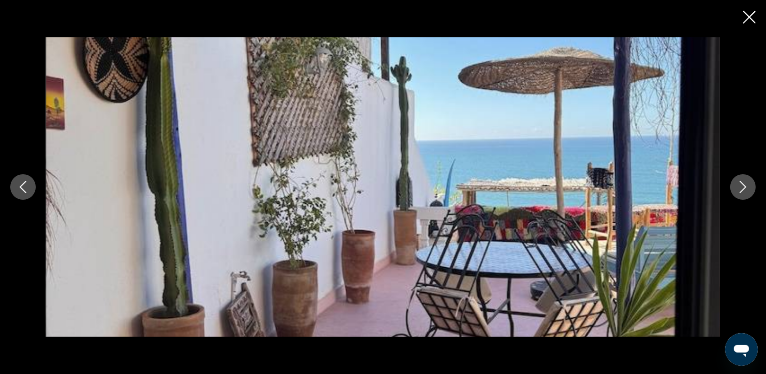
click at [741, 185] on icon "Next image" at bounding box center [743, 187] width 12 height 12
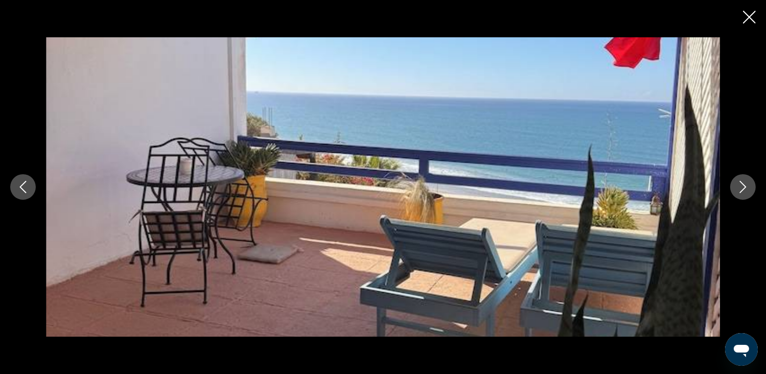
click at [741, 185] on icon "Next image" at bounding box center [743, 187] width 12 height 12
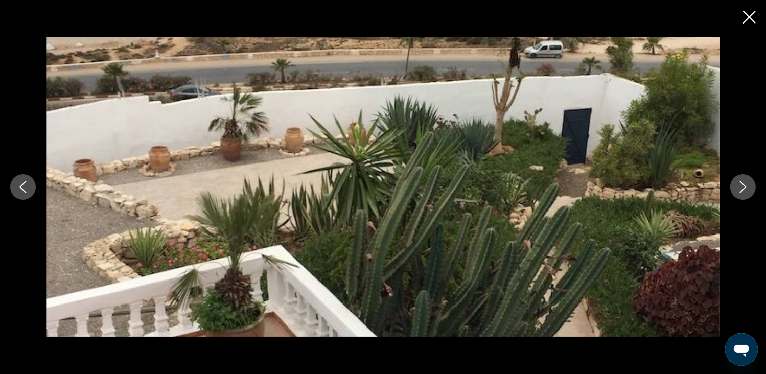
click at [741, 185] on icon "Next image" at bounding box center [743, 187] width 12 height 12
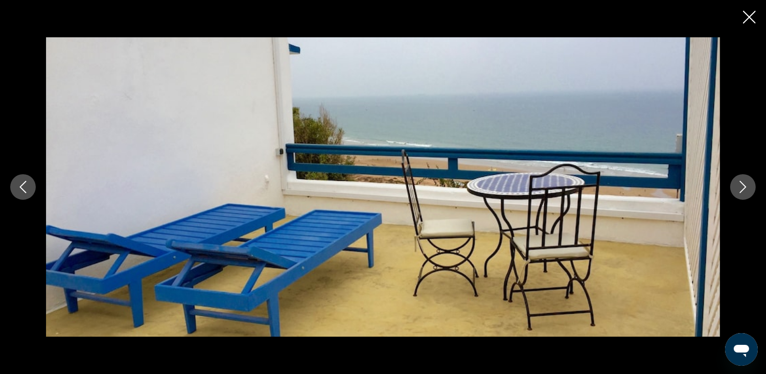
click at [741, 185] on icon "Next image" at bounding box center [743, 187] width 12 height 12
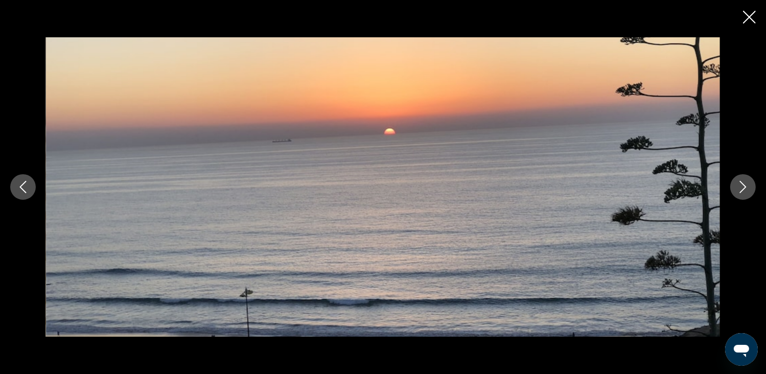
click at [741, 185] on icon "Next image" at bounding box center [743, 187] width 12 height 12
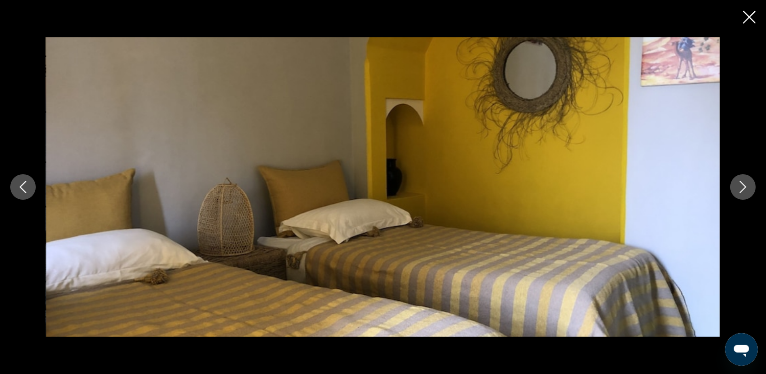
click at [741, 185] on icon "Next image" at bounding box center [743, 187] width 12 height 12
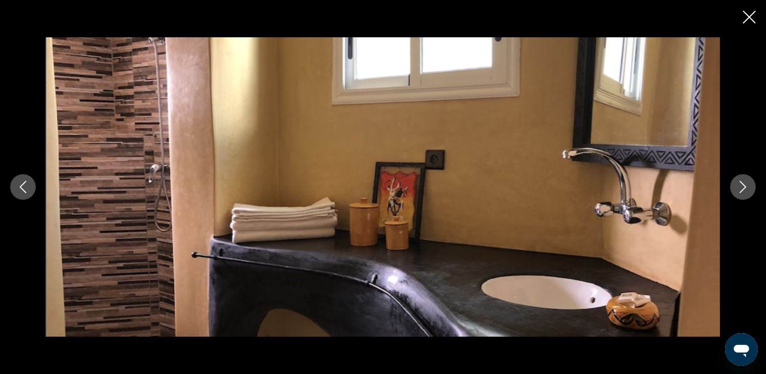
click at [741, 185] on icon "Next image" at bounding box center [743, 187] width 12 height 12
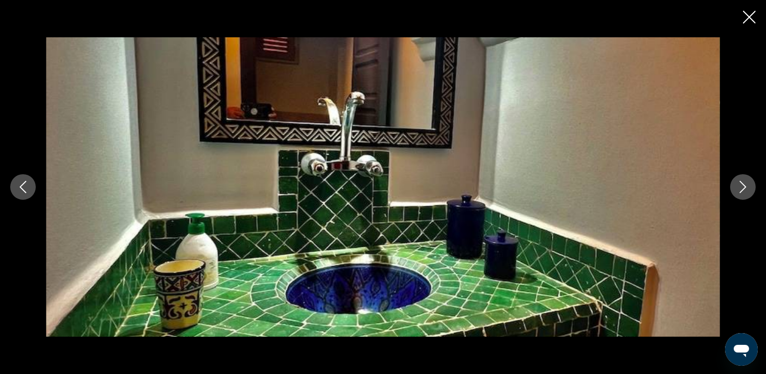
click at [741, 185] on icon "Next image" at bounding box center [743, 187] width 12 height 12
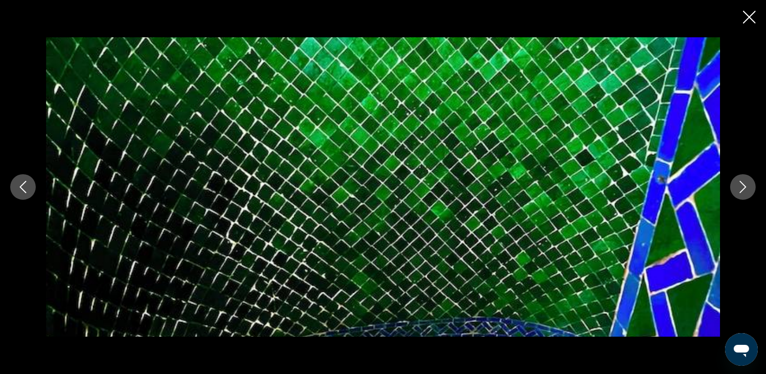
click at [741, 185] on icon "Next image" at bounding box center [743, 187] width 12 height 12
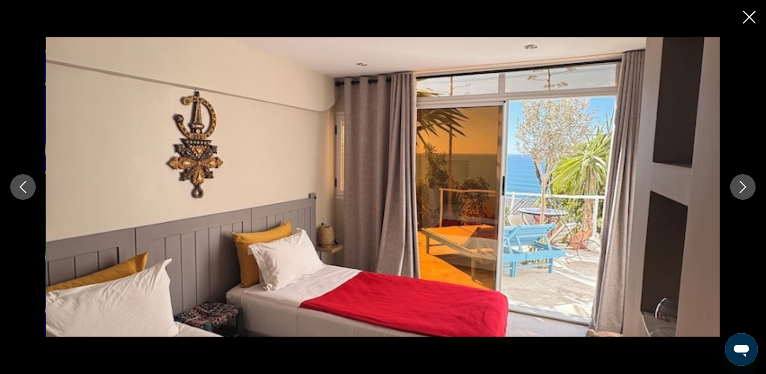
click at [741, 185] on icon "Next image" at bounding box center [743, 187] width 12 height 12
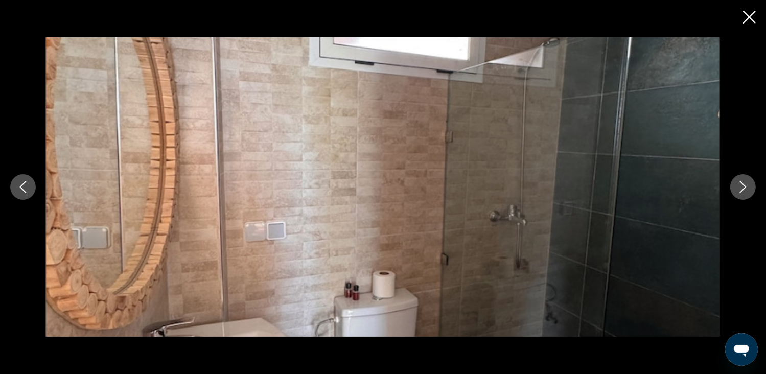
click at [741, 185] on icon "Next image" at bounding box center [743, 187] width 12 height 12
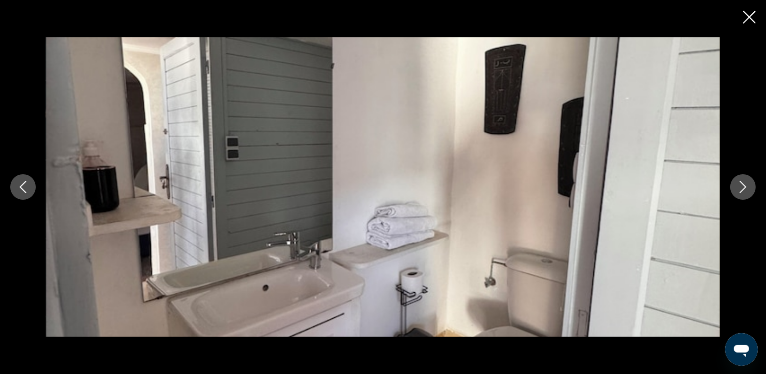
click at [741, 185] on icon "Next image" at bounding box center [743, 187] width 12 height 12
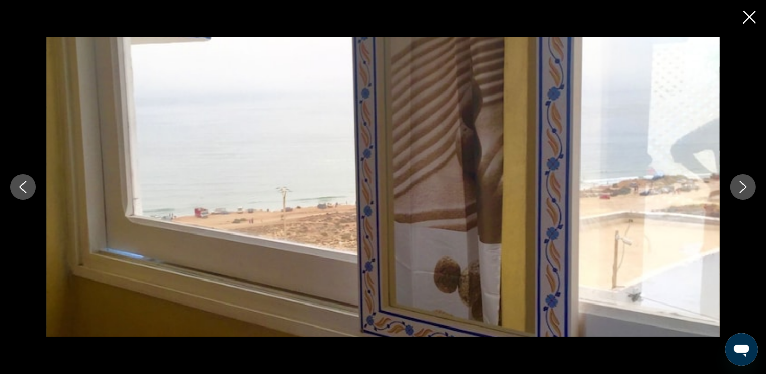
click at [741, 185] on icon "Next image" at bounding box center [743, 187] width 12 height 12
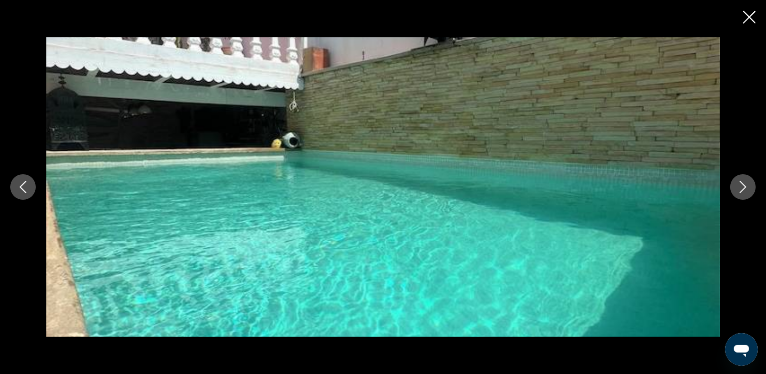
click at [741, 185] on icon "Next image" at bounding box center [743, 187] width 12 height 12
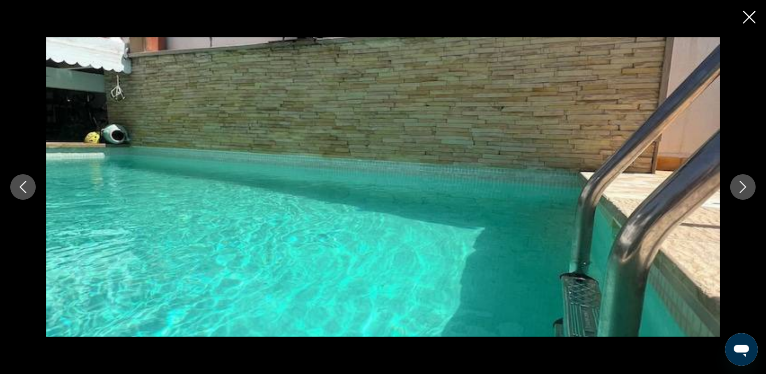
click at [746, 12] on icon "Close slideshow" at bounding box center [749, 17] width 13 height 13
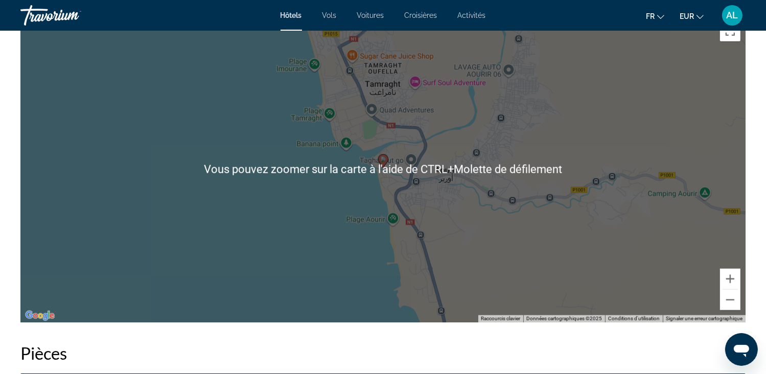
scroll to position [1022, 0]
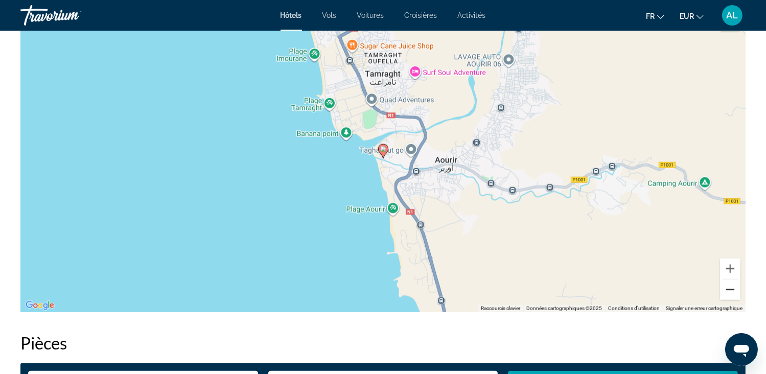
click at [726, 293] on button "Zoom arrière" at bounding box center [730, 290] width 20 height 20
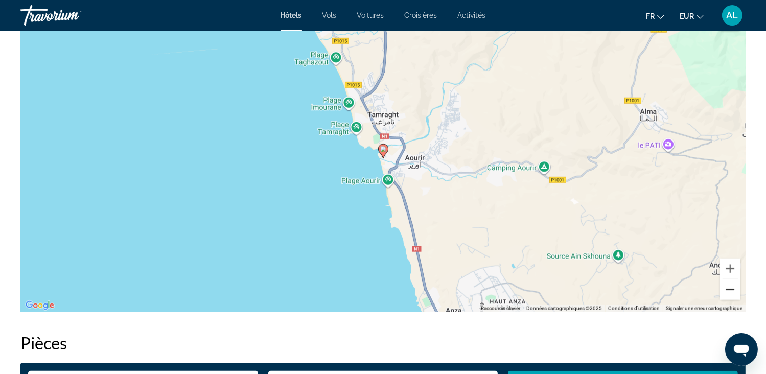
click at [726, 293] on button "Zoom arrière" at bounding box center [730, 290] width 20 height 20
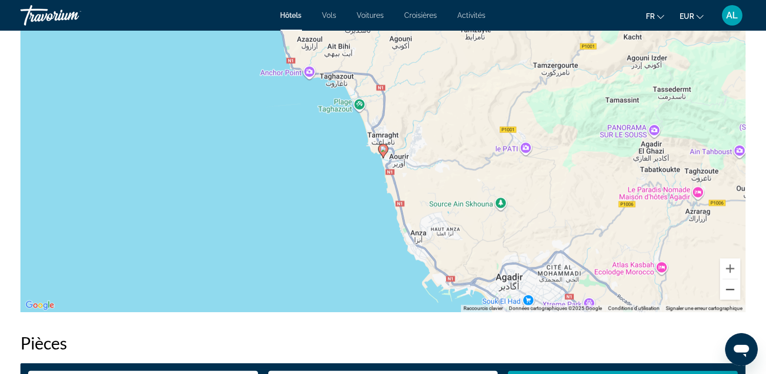
click at [726, 293] on button "Zoom arrière" at bounding box center [730, 290] width 20 height 20
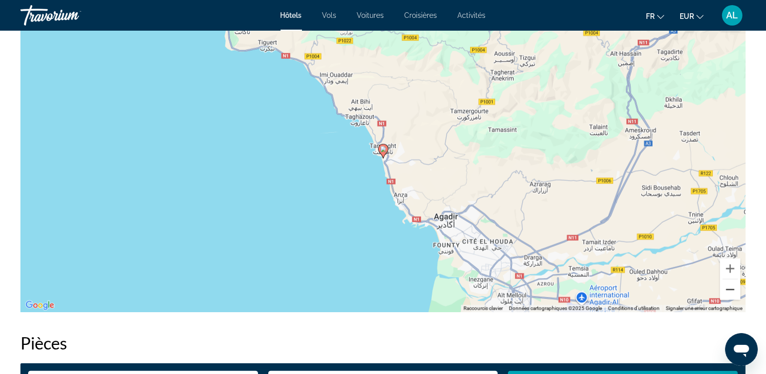
click at [726, 293] on button "Zoom arrière" at bounding box center [730, 290] width 20 height 20
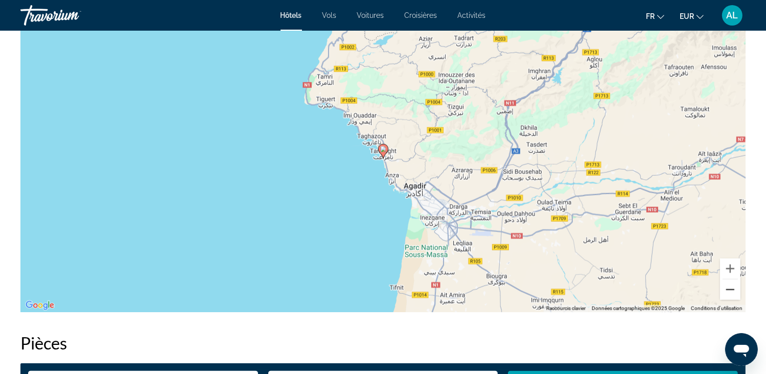
click at [726, 293] on button "Zoom arrière" at bounding box center [730, 290] width 20 height 20
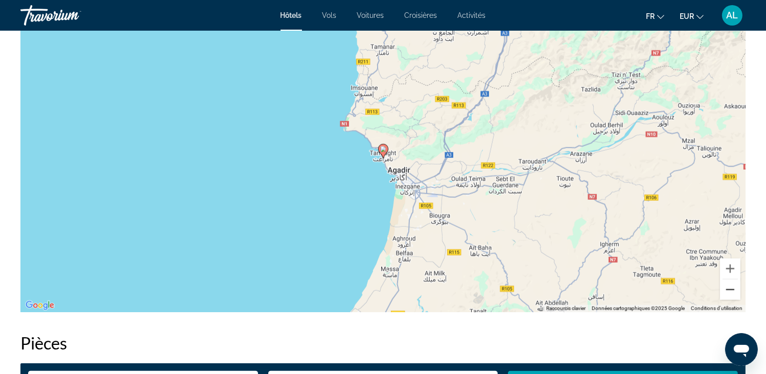
click at [727, 294] on button "Zoom arrière" at bounding box center [730, 290] width 20 height 20
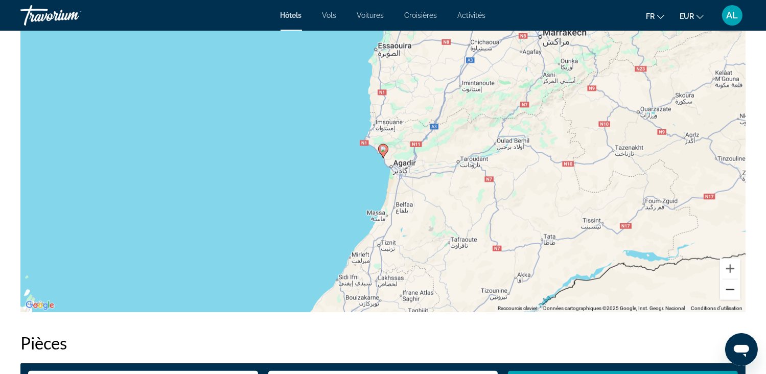
click at [728, 294] on button "Zoom arrière" at bounding box center [730, 290] width 20 height 20
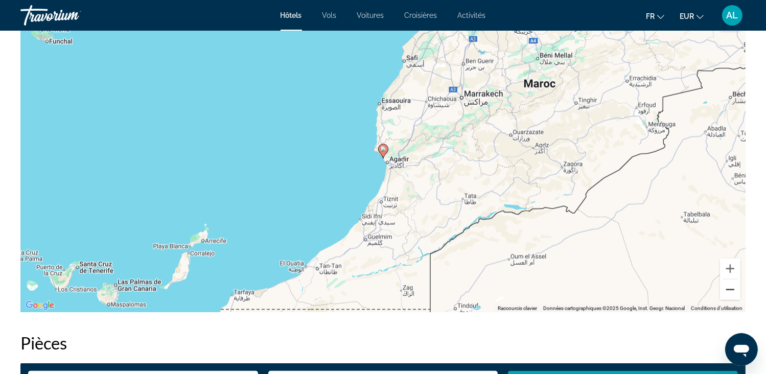
click at [728, 294] on button "Zoom arrière" at bounding box center [730, 290] width 20 height 20
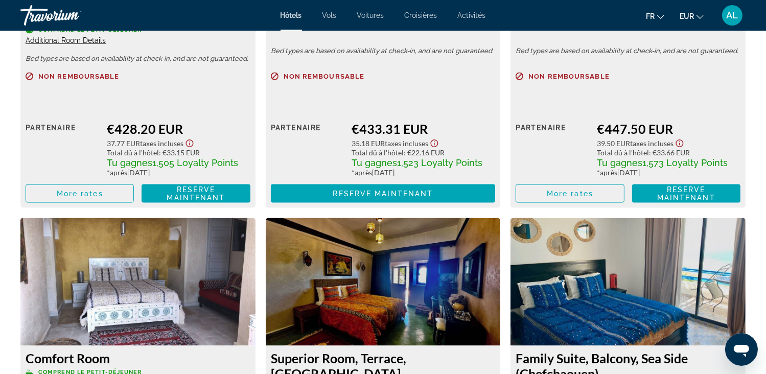
scroll to position [1585, 0]
